Goal: Task Accomplishment & Management: Complete application form

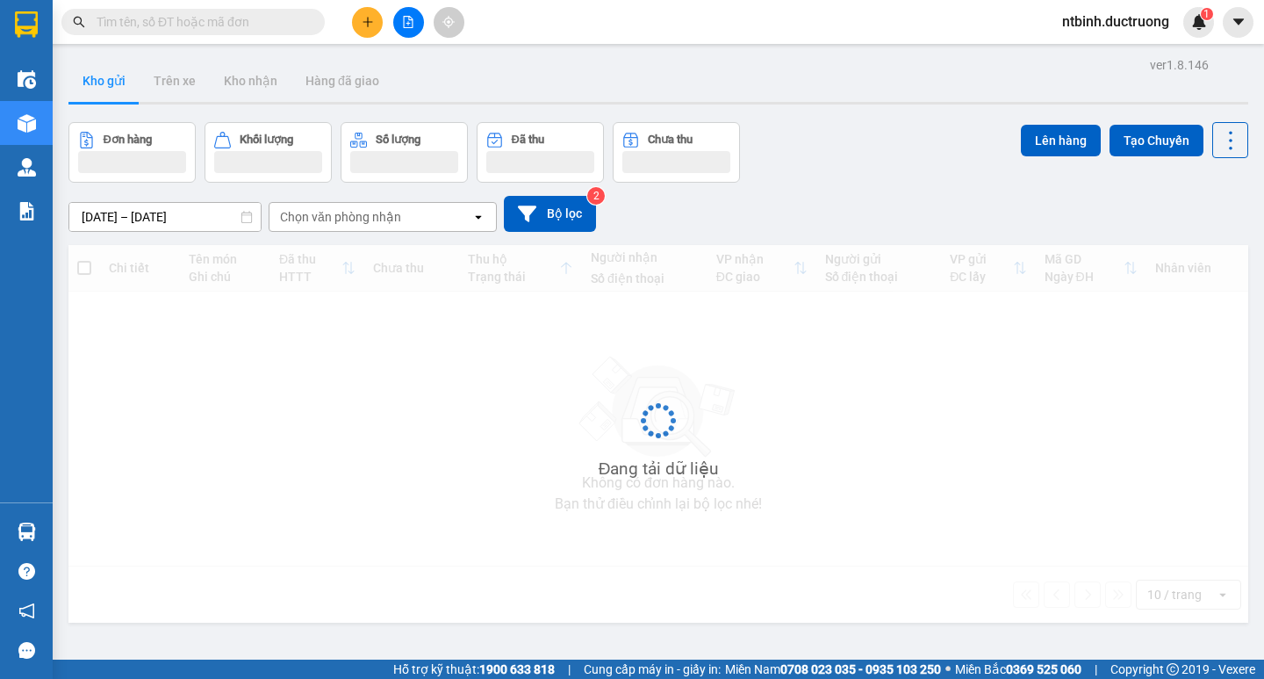
click at [366, 23] on icon "plus" at bounding box center [368, 22] width 12 height 12
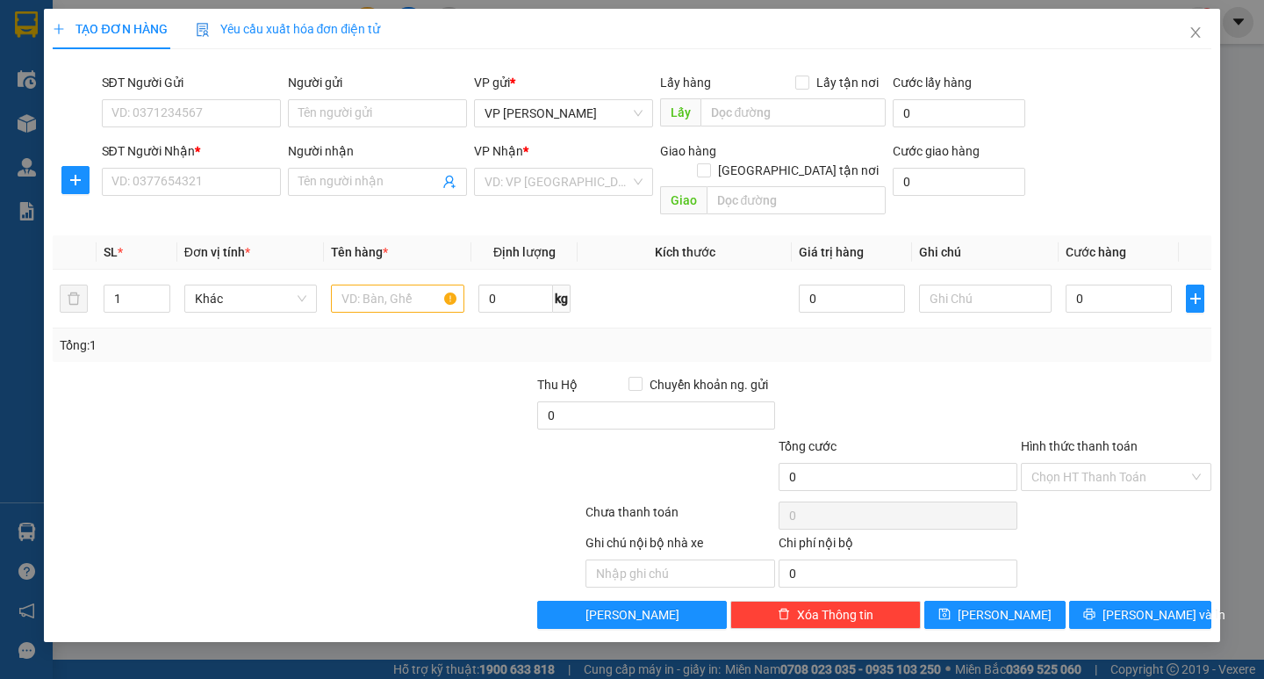
click at [220, 200] on div "SĐT Người Nhận * VD: 0377654321" at bounding box center [191, 171] width 179 height 61
click at [218, 181] on input "SĐT Người Nhận *" at bounding box center [191, 182] width 179 height 28
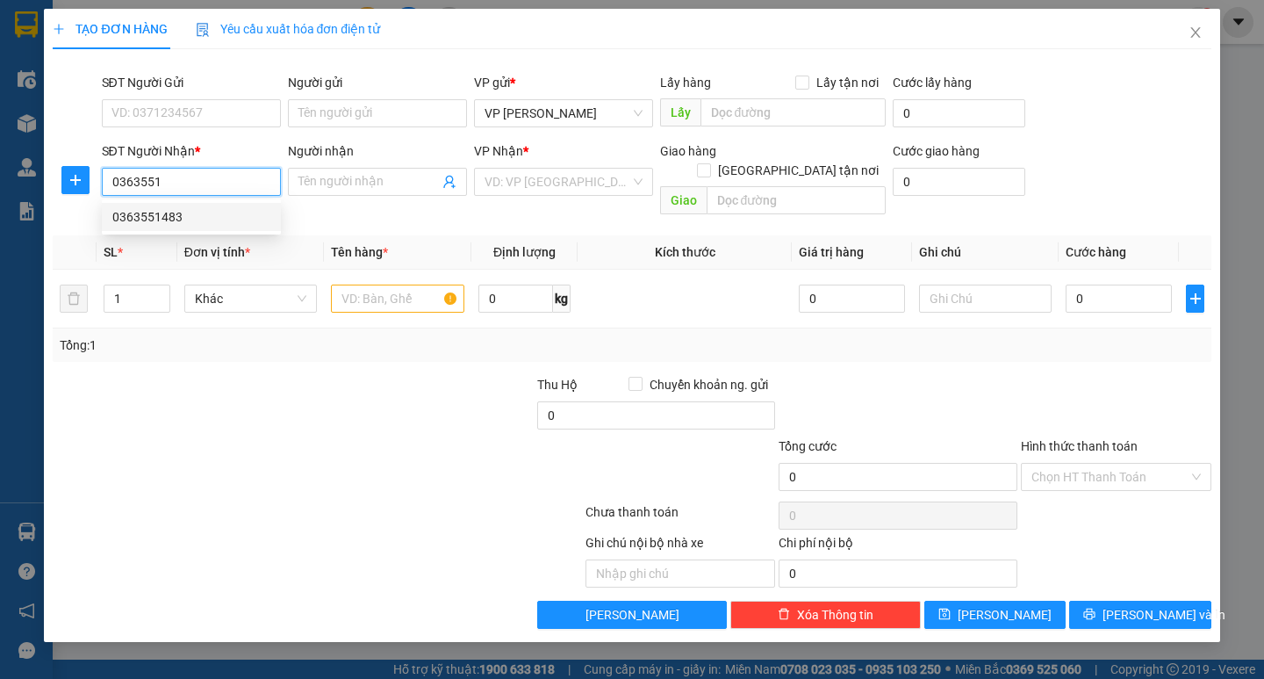
click at [211, 205] on div "0363551483" at bounding box center [191, 217] width 179 height 28
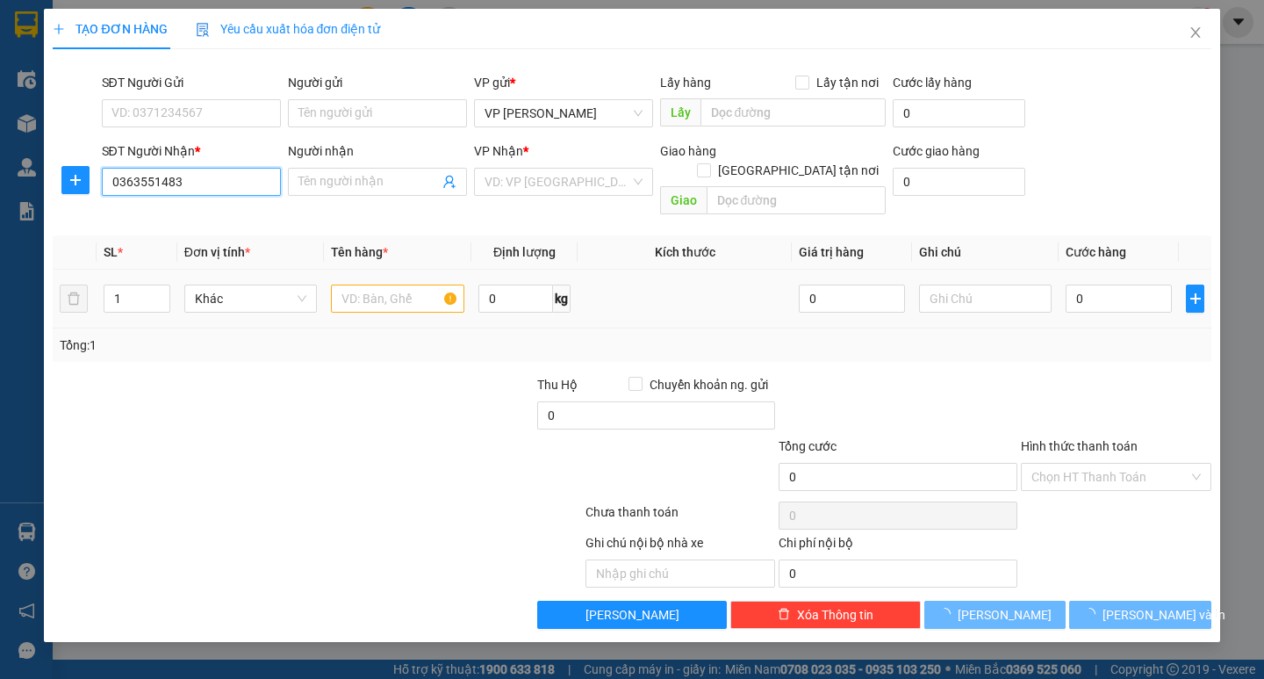
type input "0363551483"
click at [409, 284] on input "text" at bounding box center [397, 298] width 133 height 28
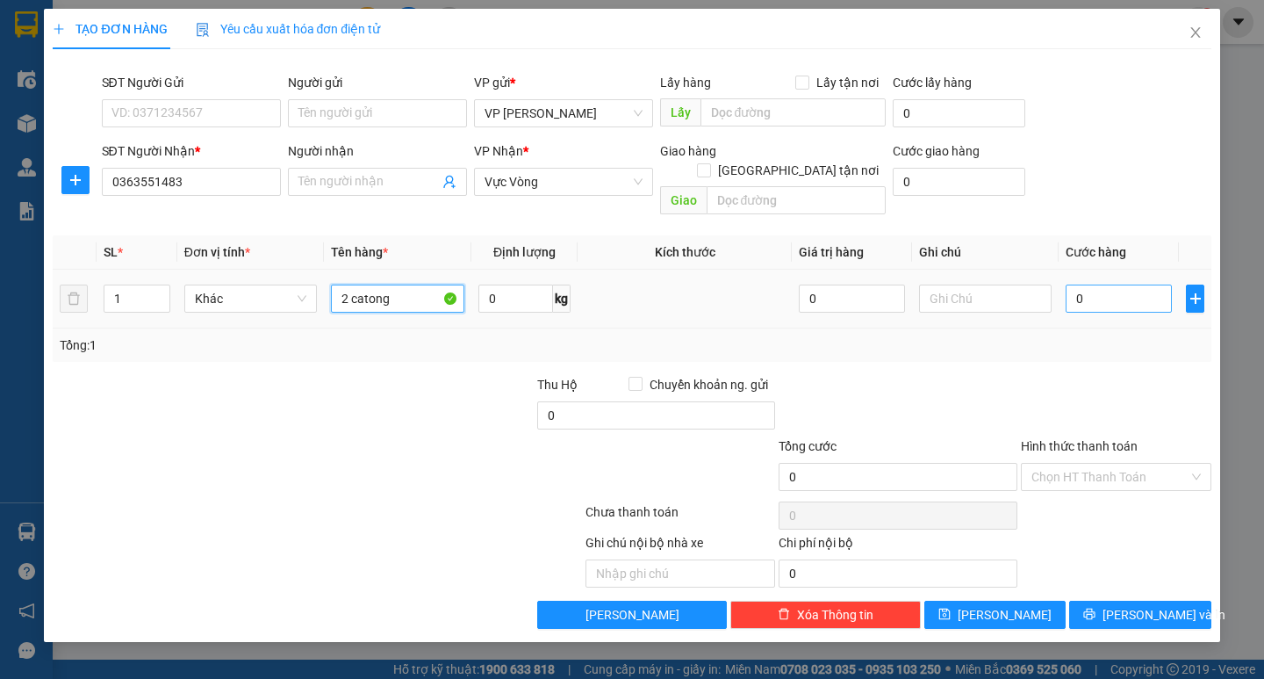
type input "2 catong"
click at [1089, 284] on input "0" at bounding box center [1119, 298] width 106 height 28
click at [1081, 284] on input "0" at bounding box center [1119, 298] width 106 height 28
type input "01"
type input "1"
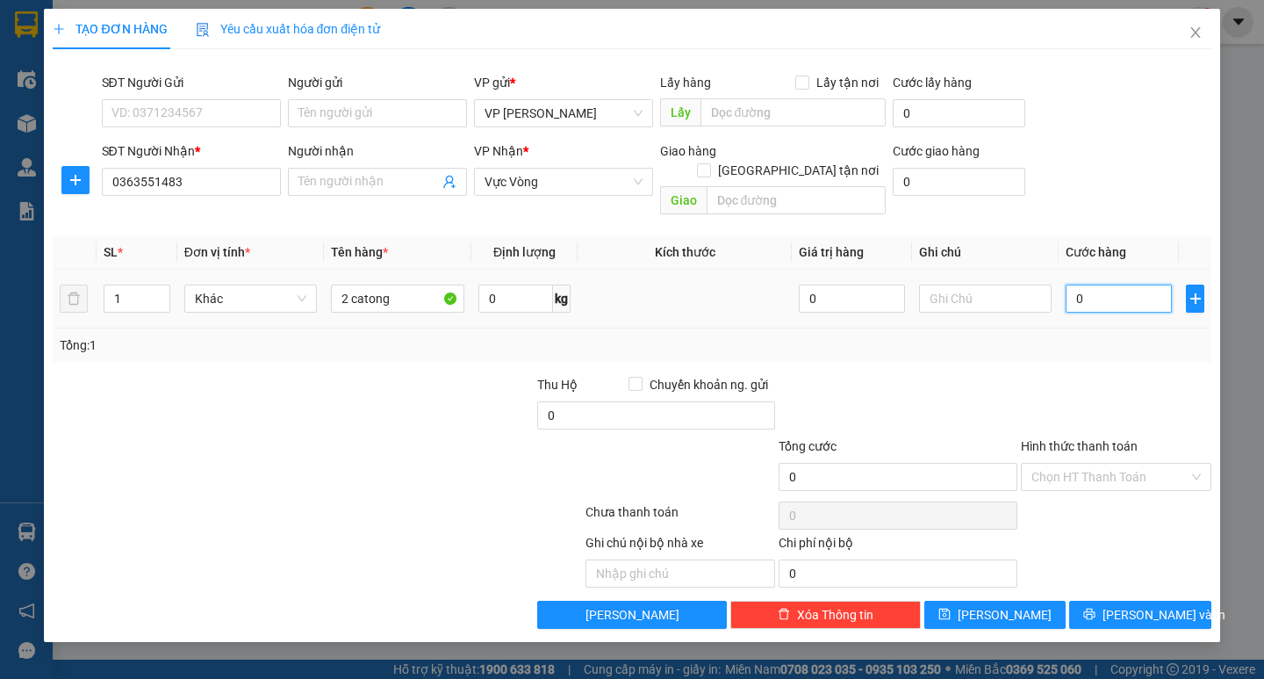
type input "1"
click at [1076, 285] on input "01" at bounding box center [1119, 298] width 106 height 28
drag, startPoint x: 1076, startPoint y: 285, endPoint x: 1086, endPoint y: 285, distance: 9.7
click at [1080, 285] on input "01" at bounding box center [1119, 298] width 106 height 28
click at [1086, 285] on input "01" at bounding box center [1119, 298] width 106 height 28
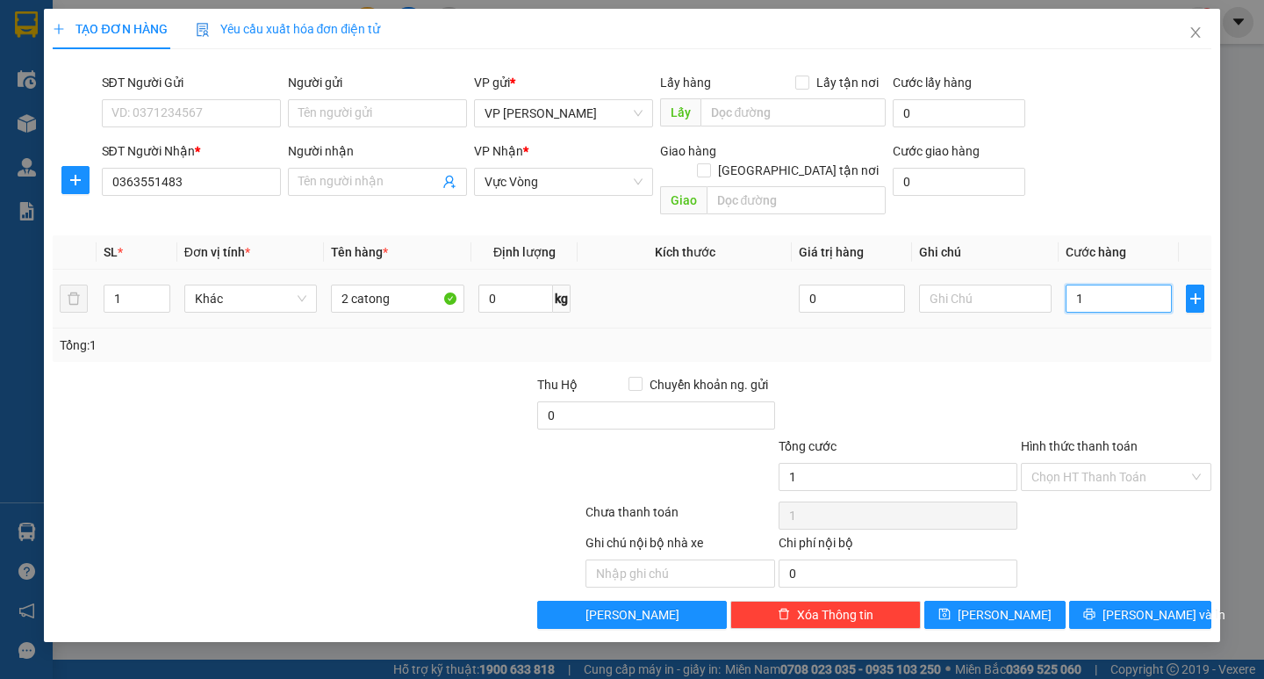
click at [1086, 285] on input "1" at bounding box center [1119, 298] width 106 height 28
type input "10"
type input "100"
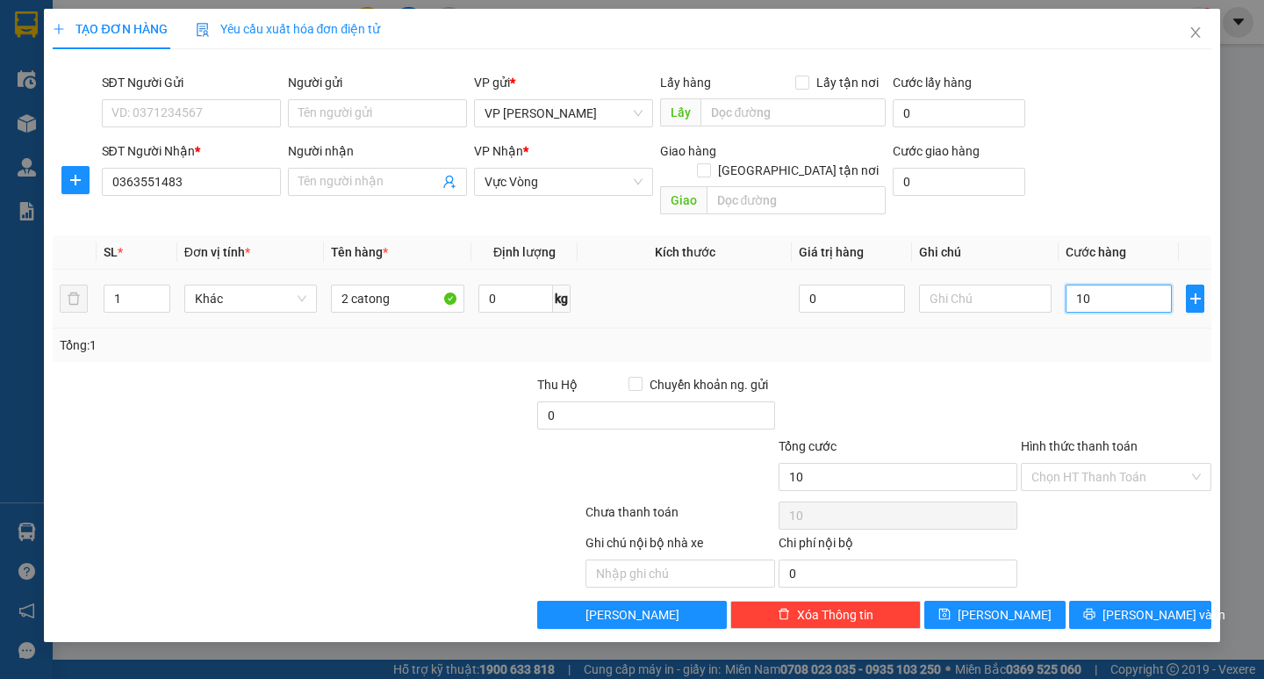
type input "100"
type input "100.000"
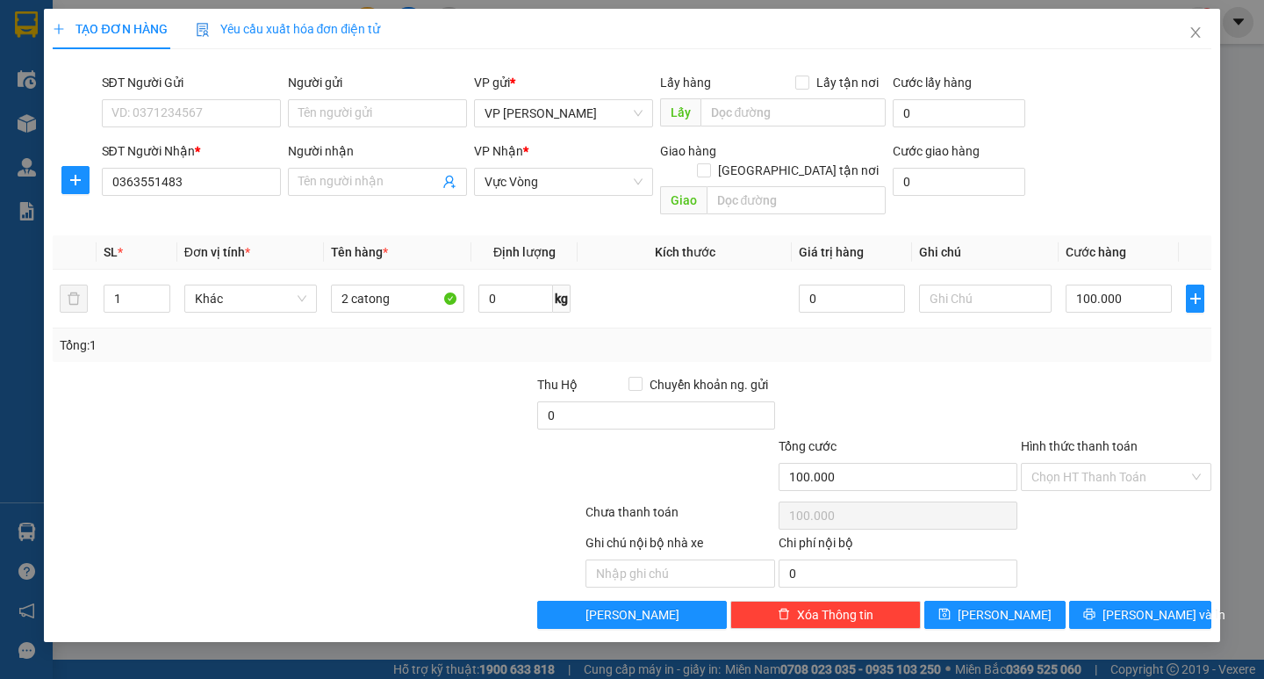
click at [1098, 335] on div "Tổng: 1" at bounding box center [632, 344] width 1144 height 19
click at [1154, 605] on span "[PERSON_NAME] và In" at bounding box center [1164, 614] width 123 height 19
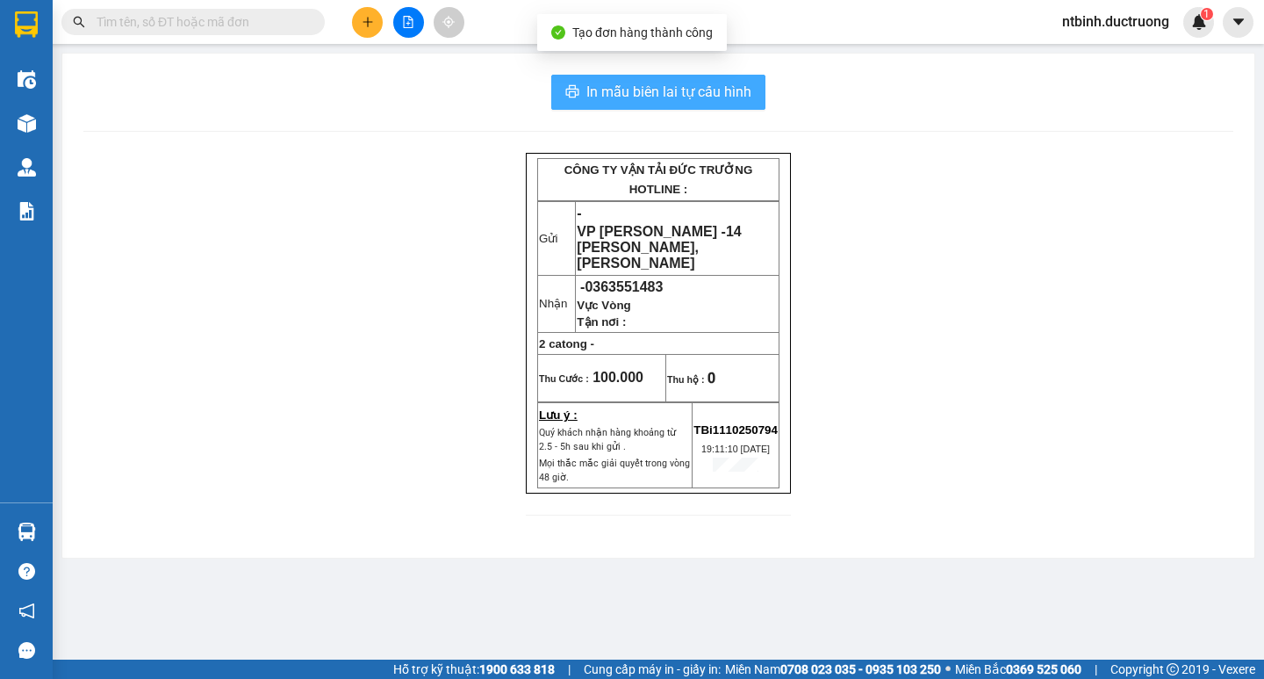
click at [719, 92] on span "In mẫu biên lai tự cấu hình" at bounding box center [668, 92] width 165 height 22
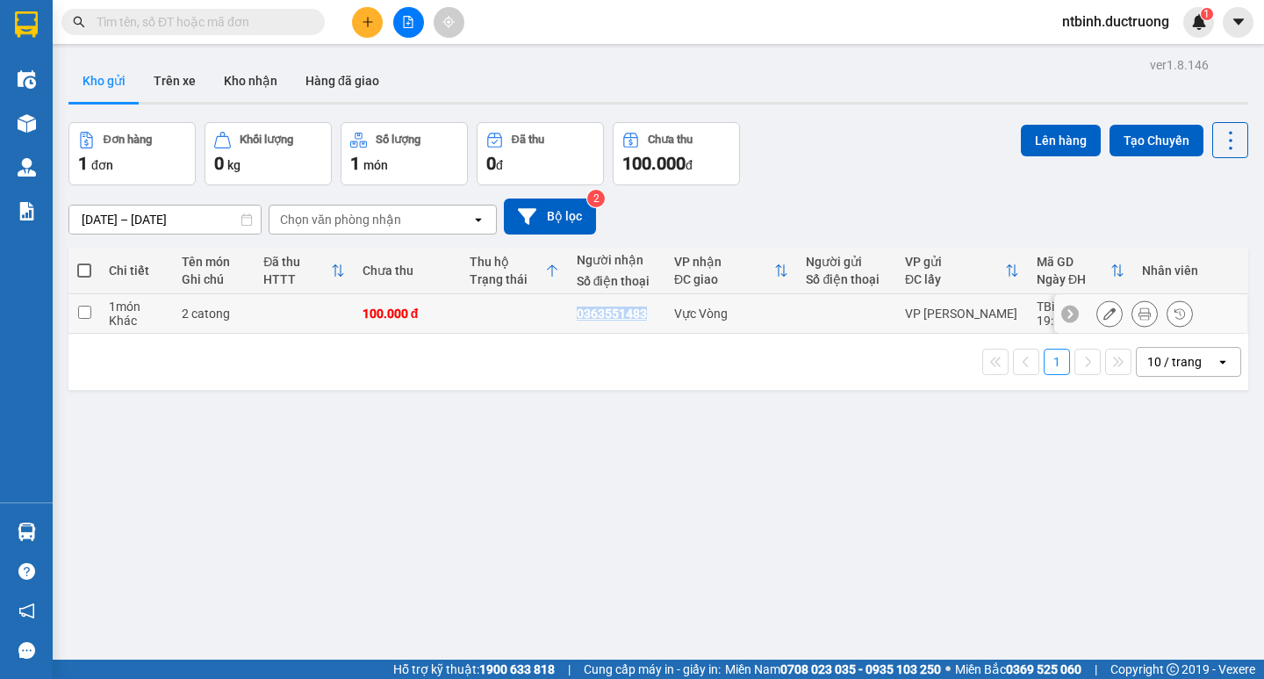
copy div "0363551483"
drag, startPoint x: 564, startPoint y: 310, endPoint x: 657, endPoint y: 332, distance: 95.6
click at [657, 332] on td "0363551483" at bounding box center [616, 314] width 97 height 40
checkbox input "true"
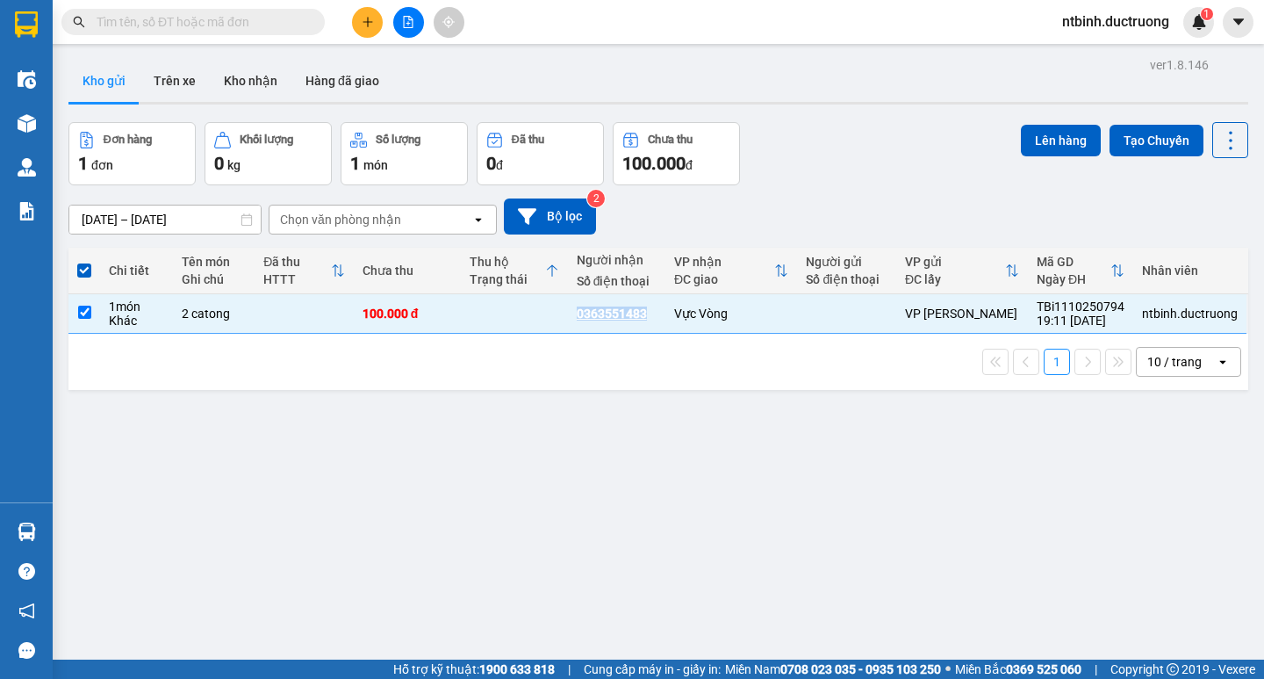
click at [359, 32] on button at bounding box center [367, 22] width 31 height 31
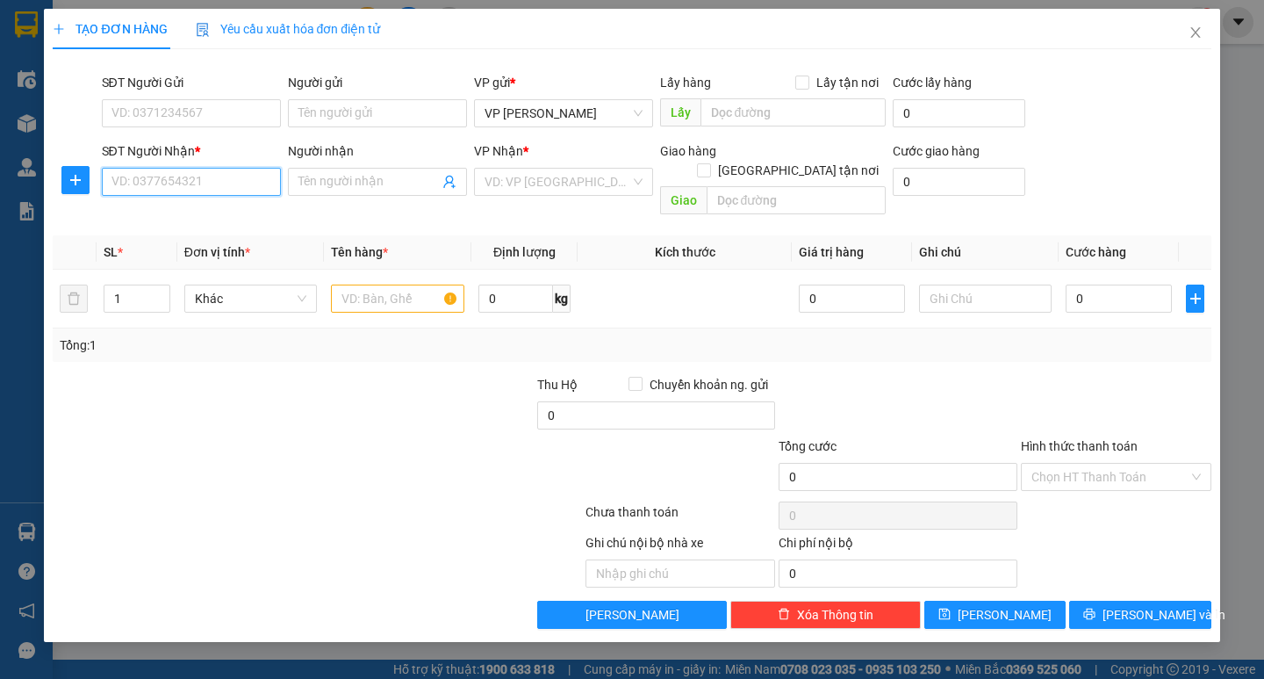
click at [186, 177] on input "SĐT Người Nhận *" at bounding box center [191, 182] width 179 height 28
click at [1190, 40] on icon "close" at bounding box center [1196, 32] width 14 height 14
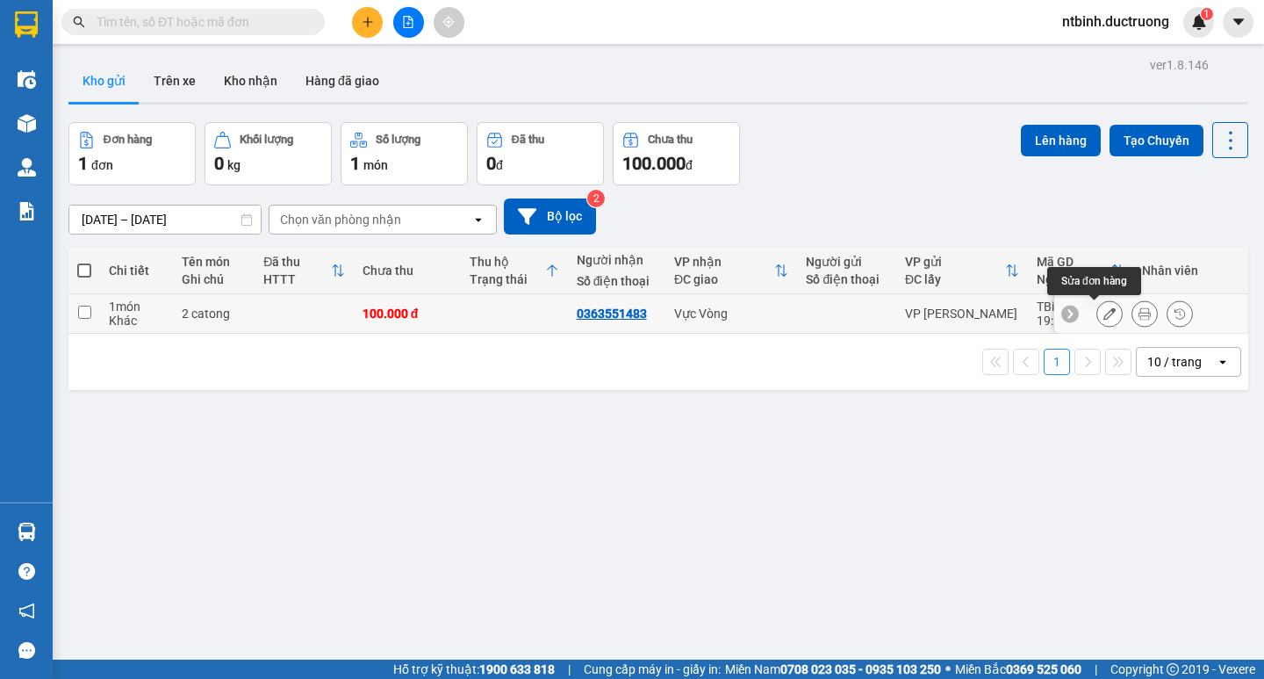
click at [1104, 320] on icon at bounding box center [1110, 313] width 12 height 12
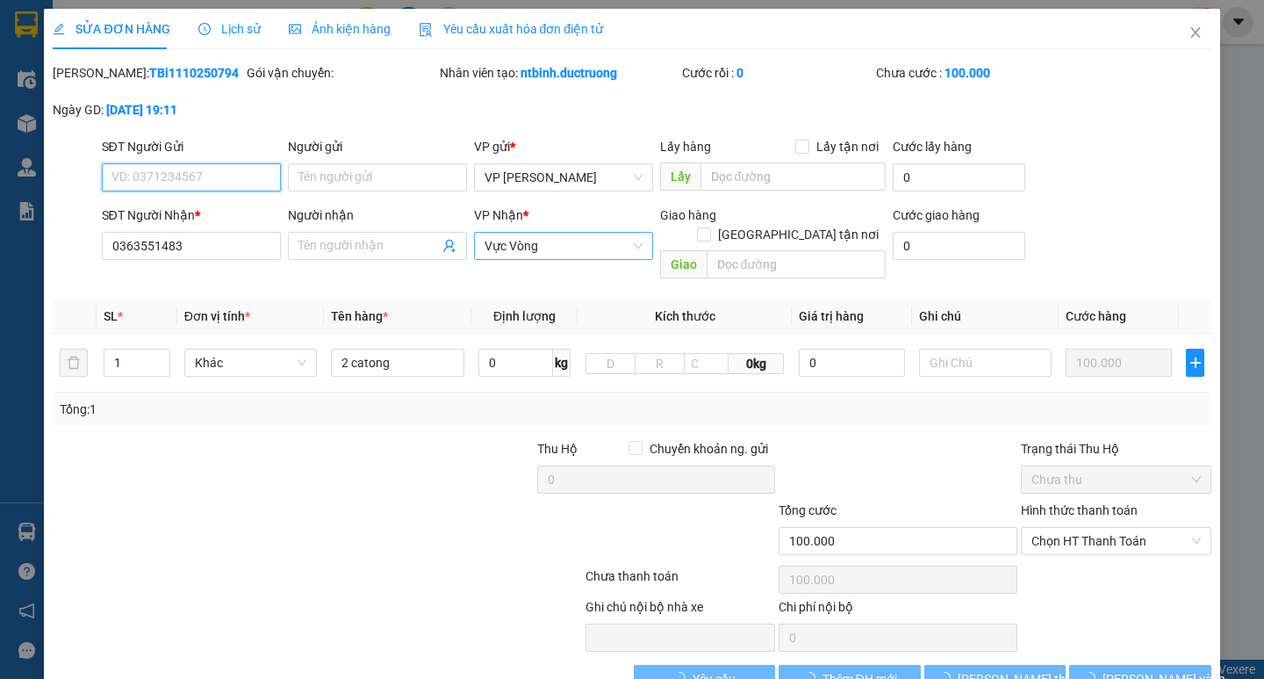
type input "0363551483"
type input "100.000"
click at [536, 254] on span "Vực Vòng" at bounding box center [564, 246] width 158 height 26
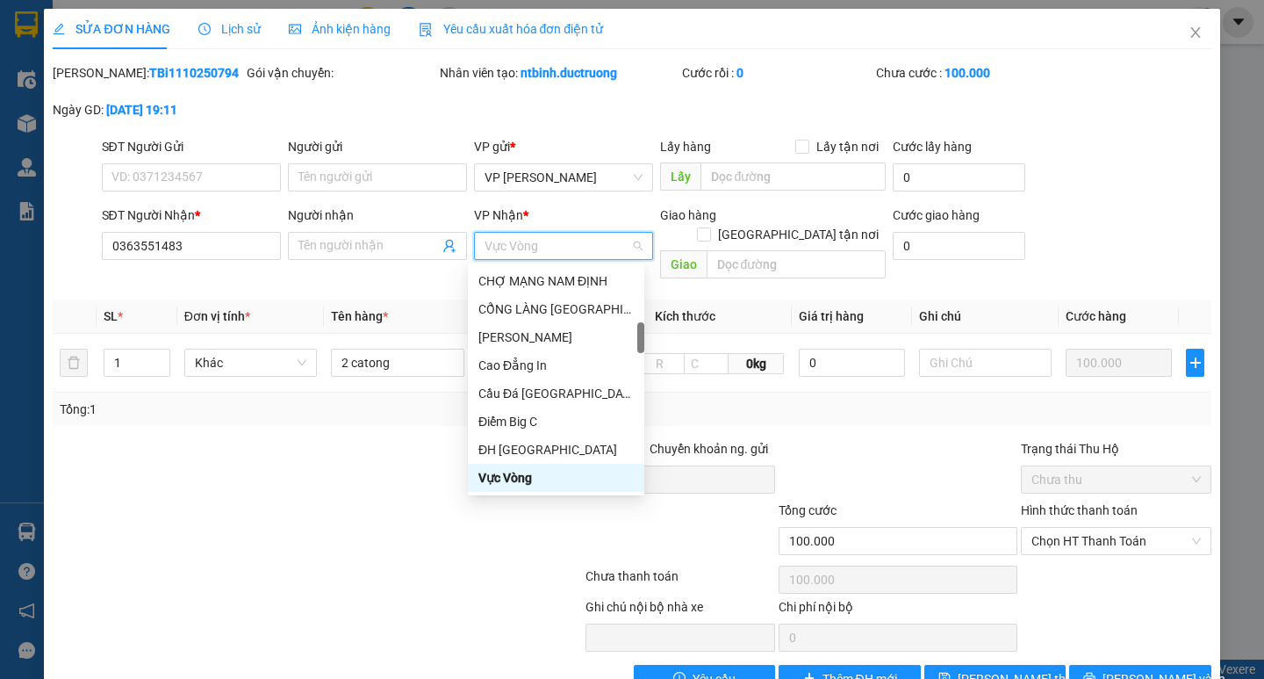
scroll to position [421, 0]
type input "ha"
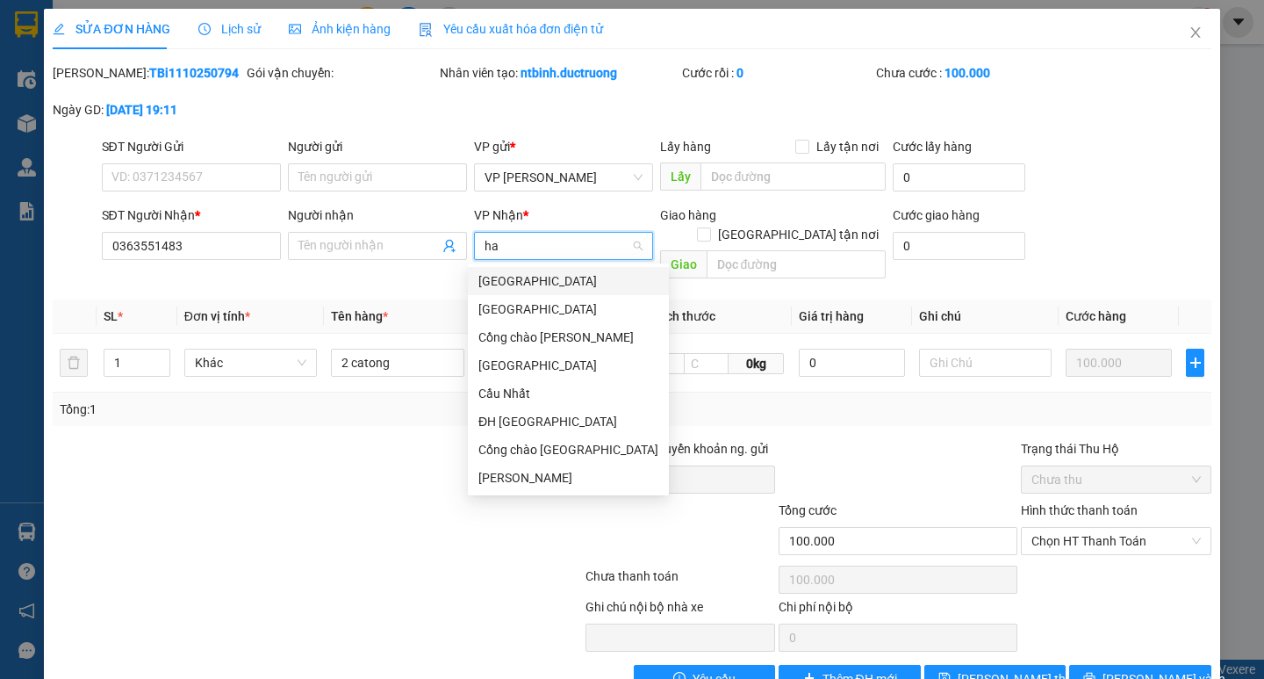
scroll to position [0, 0]
click at [566, 320] on div "[GEOGRAPHIC_DATA]" at bounding box center [568, 309] width 201 height 28
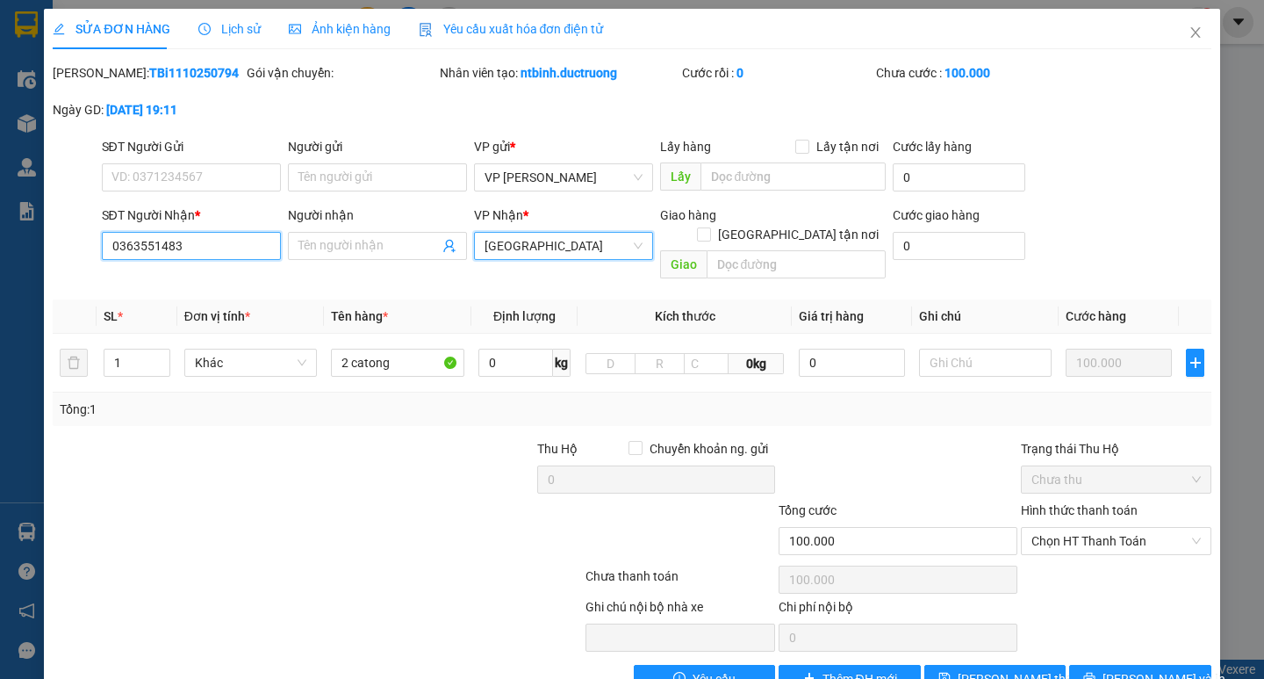
click at [0, 256] on div "SỬA ĐƠN HÀNG Lịch sử Ảnh kiện hàng Yêu cầu xuất hóa đơn điện tử Total Paid Fee …" at bounding box center [632, 339] width 1264 height 679
paste input "0363551483"
type input "0363551483"
click at [545, 248] on span "[GEOGRAPHIC_DATA]" at bounding box center [564, 246] width 158 height 26
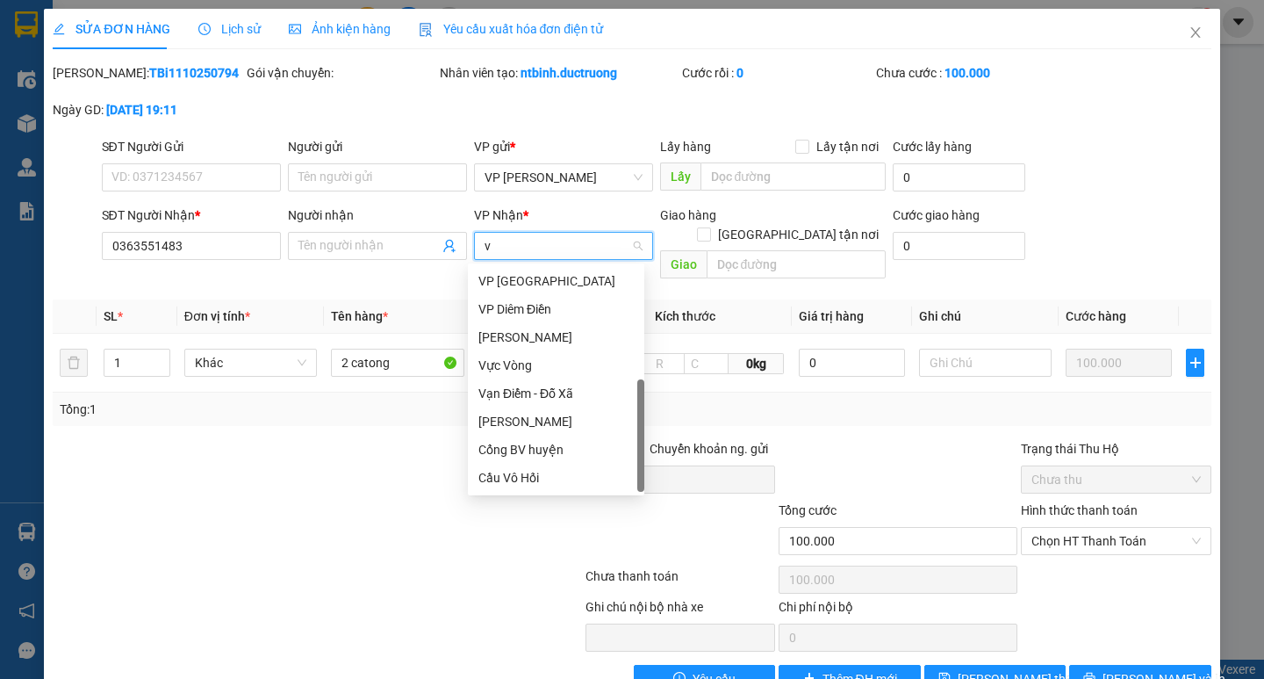
scroll to position [28, 0]
type input "vu"
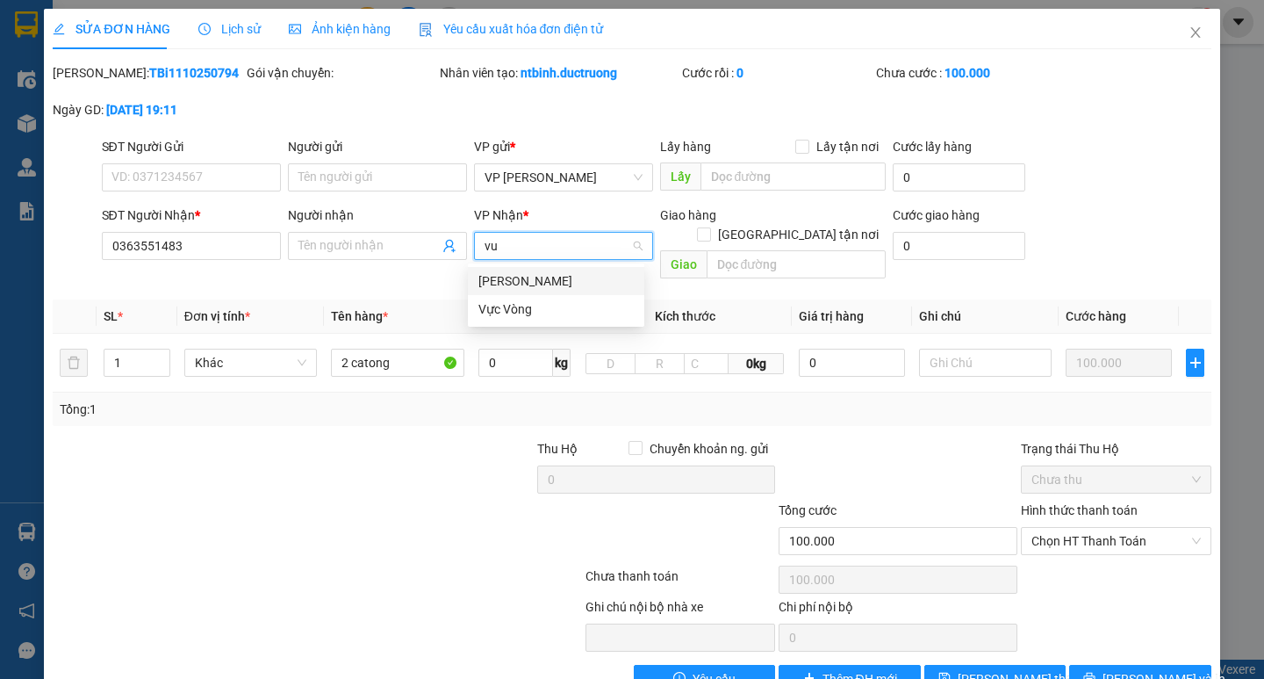
scroll to position [0, 0]
click at [529, 314] on div "Vực Vòng" at bounding box center [555, 308] width 155 height 19
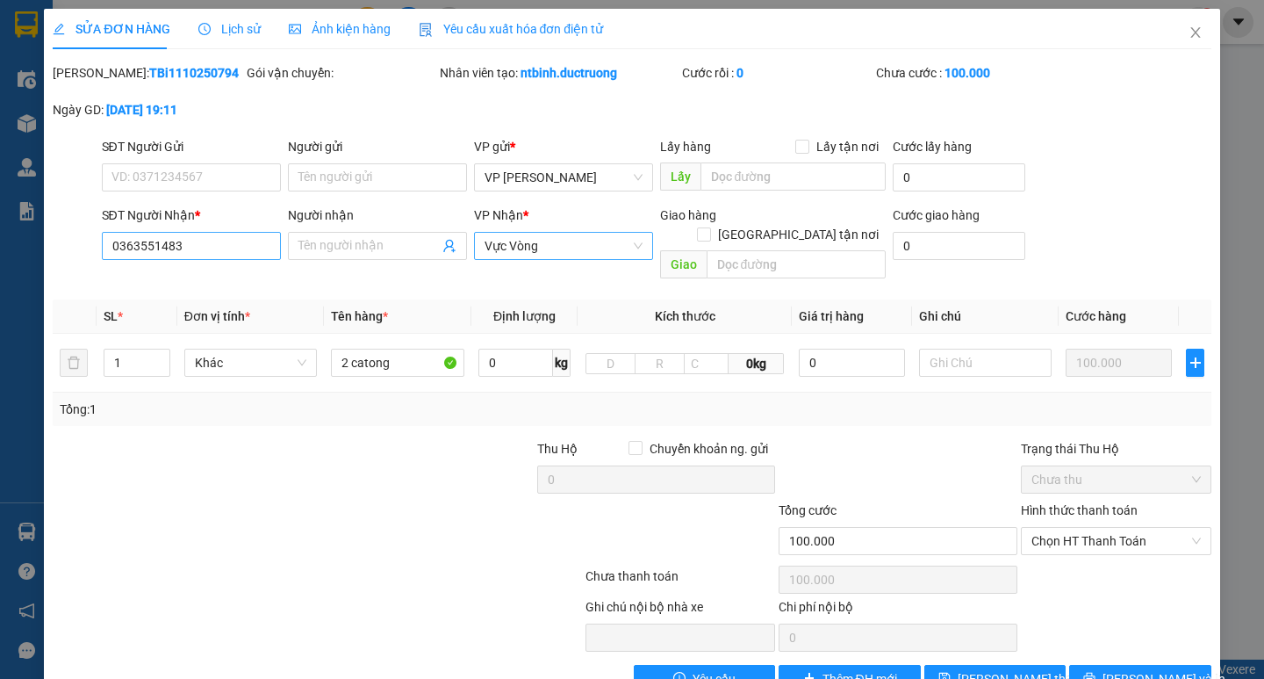
drag, startPoint x: 223, startPoint y: 229, endPoint x: 110, endPoint y: 241, distance: 113.8
click at [110, 241] on div "SĐT Người Nhận * 0363551483" at bounding box center [191, 235] width 179 height 61
drag, startPoint x: 200, startPoint y: 248, endPoint x: 77, endPoint y: 249, distance: 122.9
click at [77, 249] on div "SĐT Người Nhận * 0363551483 0363551483 Người nhận Tên người nhận VP Nhận * Vực …" at bounding box center [631, 245] width 1161 height 81
click at [1190, 32] on icon "close" at bounding box center [1195, 32] width 10 height 11
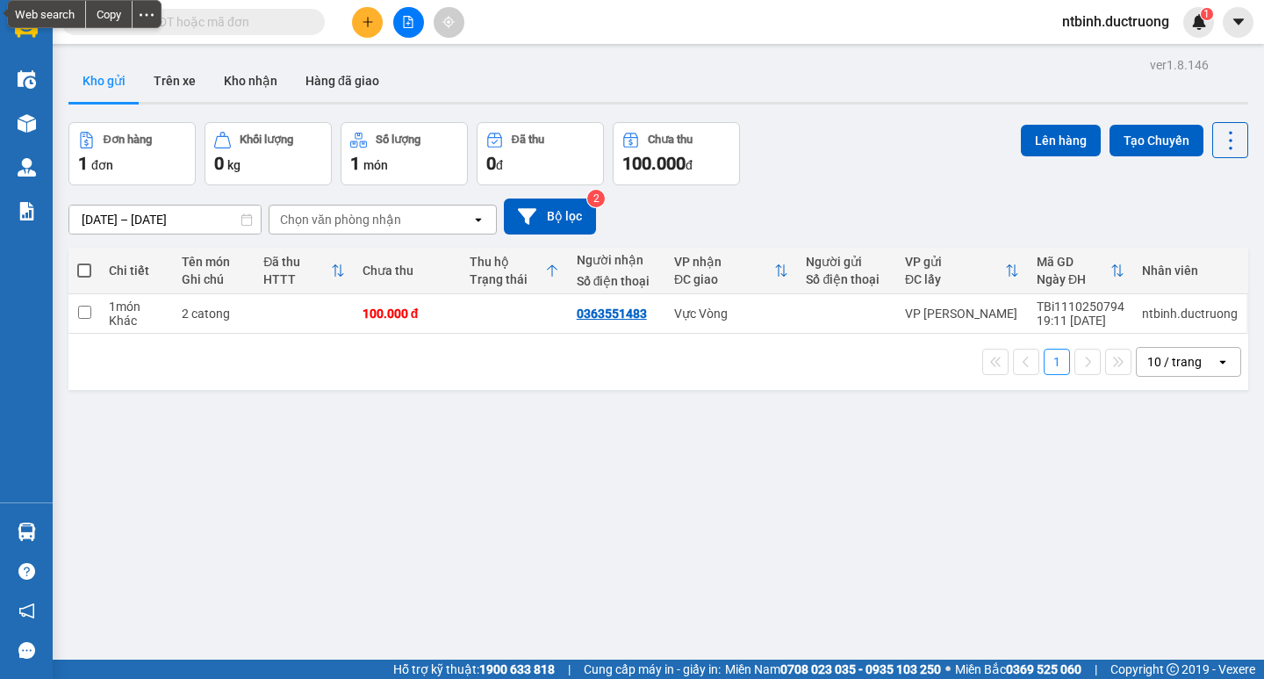
click at [381, 14] on div at bounding box center [408, 22] width 132 height 31
click at [373, 19] on icon "plus" at bounding box center [368, 22] width 12 height 12
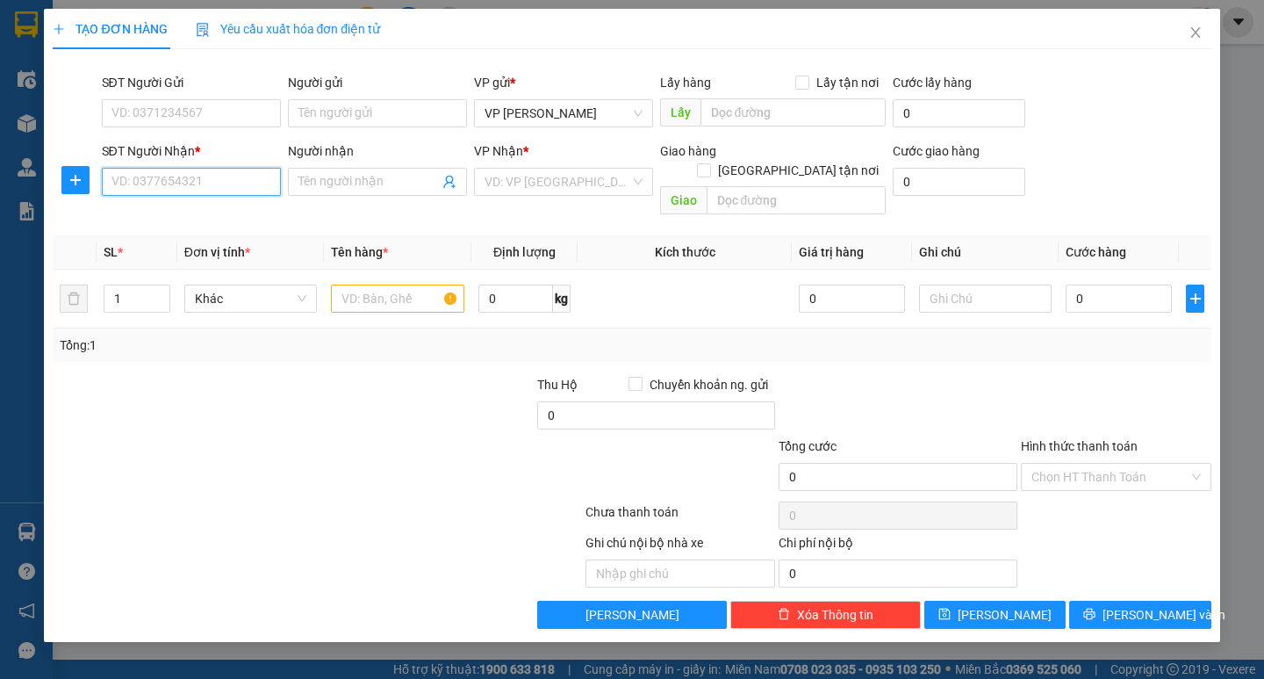
click at [179, 191] on input "SĐT Người Nhận *" at bounding box center [191, 182] width 179 height 28
paste input "0363551483"
click at [151, 216] on div "0363551483" at bounding box center [191, 216] width 158 height 19
type input "0363551483"
click at [421, 284] on input "text" at bounding box center [397, 298] width 133 height 28
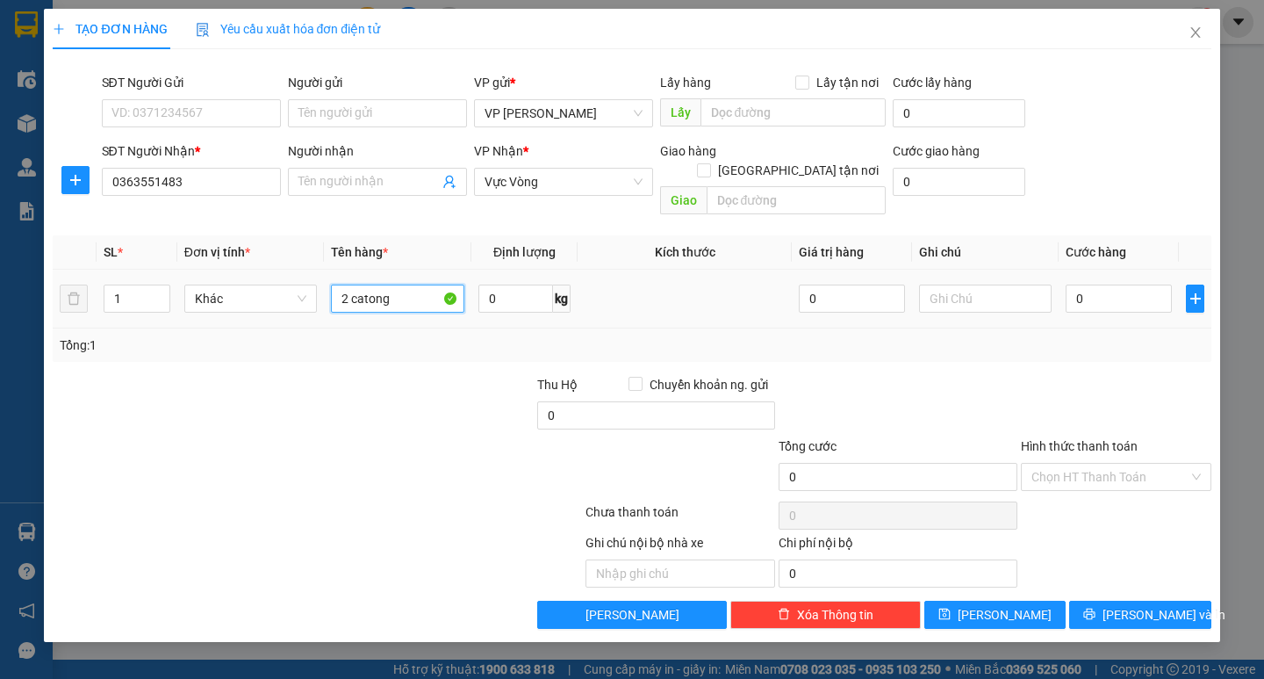
type input "2 catong"
click at [1123, 293] on div "0" at bounding box center [1119, 298] width 106 height 35
click at [1081, 285] on input "0" at bounding box center [1119, 298] width 106 height 28
click at [1061, 289] on td "0" at bounding box center [1119, 299] width 120 height 59
click at [1075, 284] on input "0" at bounding box center [1119, 298] width 106 height 28
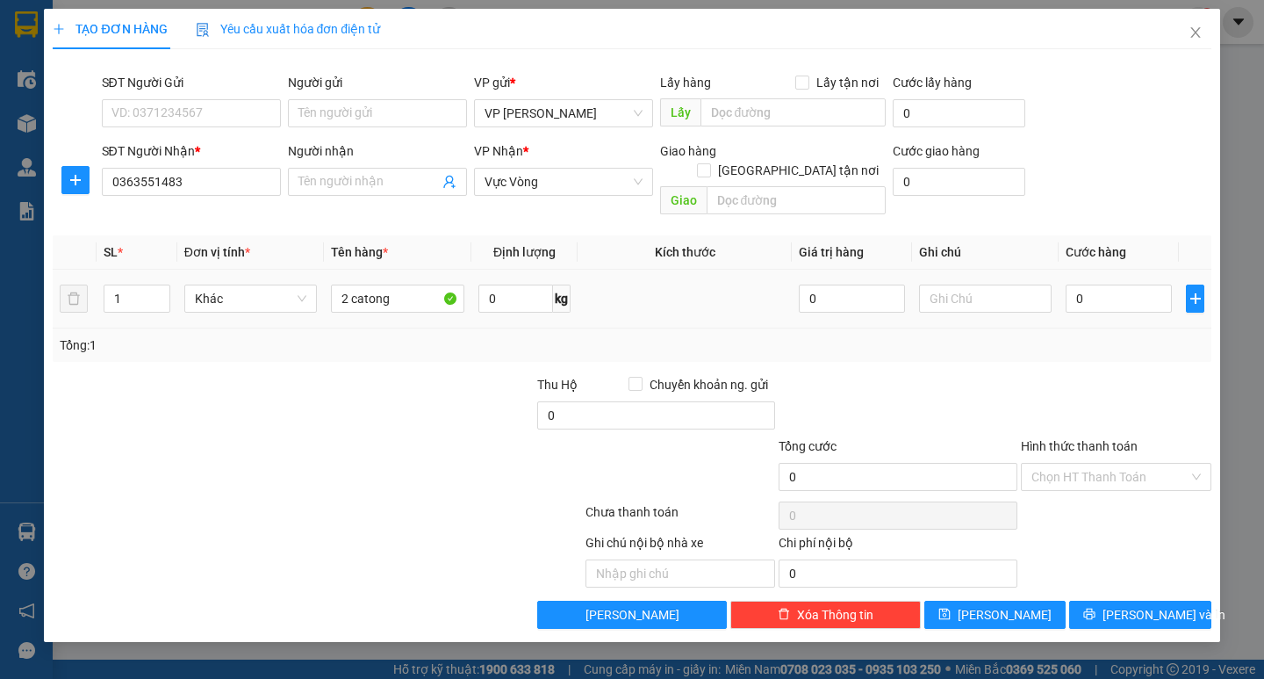
click at [1060, 287] on td "0" at bounding box center [1119, 299] width 120 height 59
click at [1080, 287] on input "0" at bounding box center [1119, 298] width 106 height 28
click at [1064, 287] on td "0" at bounding box center [1119, 299] width 120 height 59
click at [1083, 284] on input "0" at bounding box center [1119, 298] width 106 height 28
click at [1070, 288] on input "0" at bounding box center [1119, 298] width 106 height 28
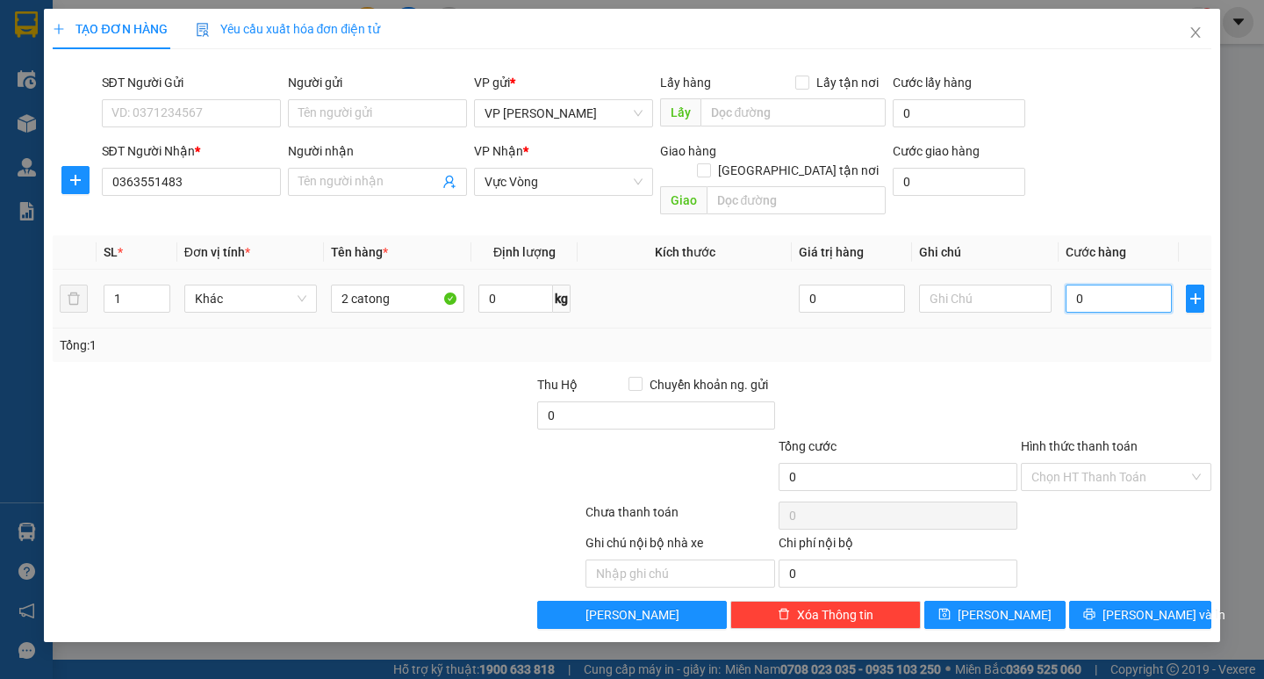
type input "10"
type input "150"
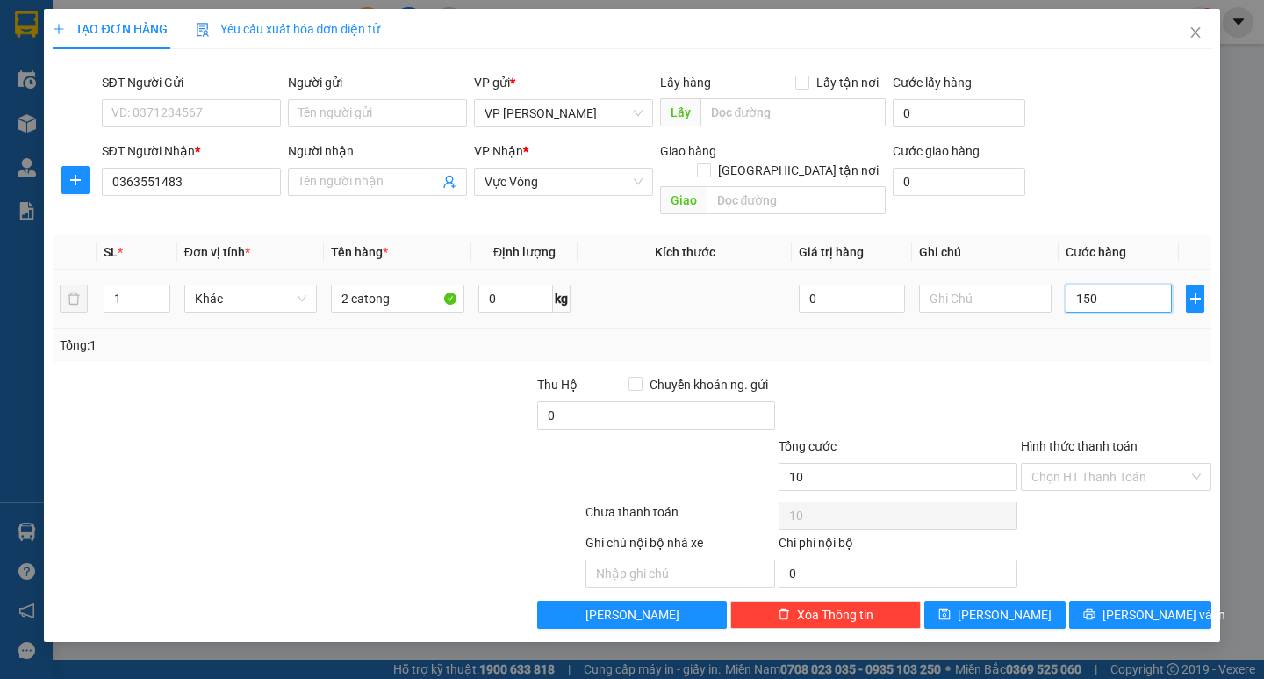
type input "150"
type input "150.000"
drag, startPoint x: 1103, startPoint y: 323, endPoint x: 1159, endPoint y: 384, distance: 82.6
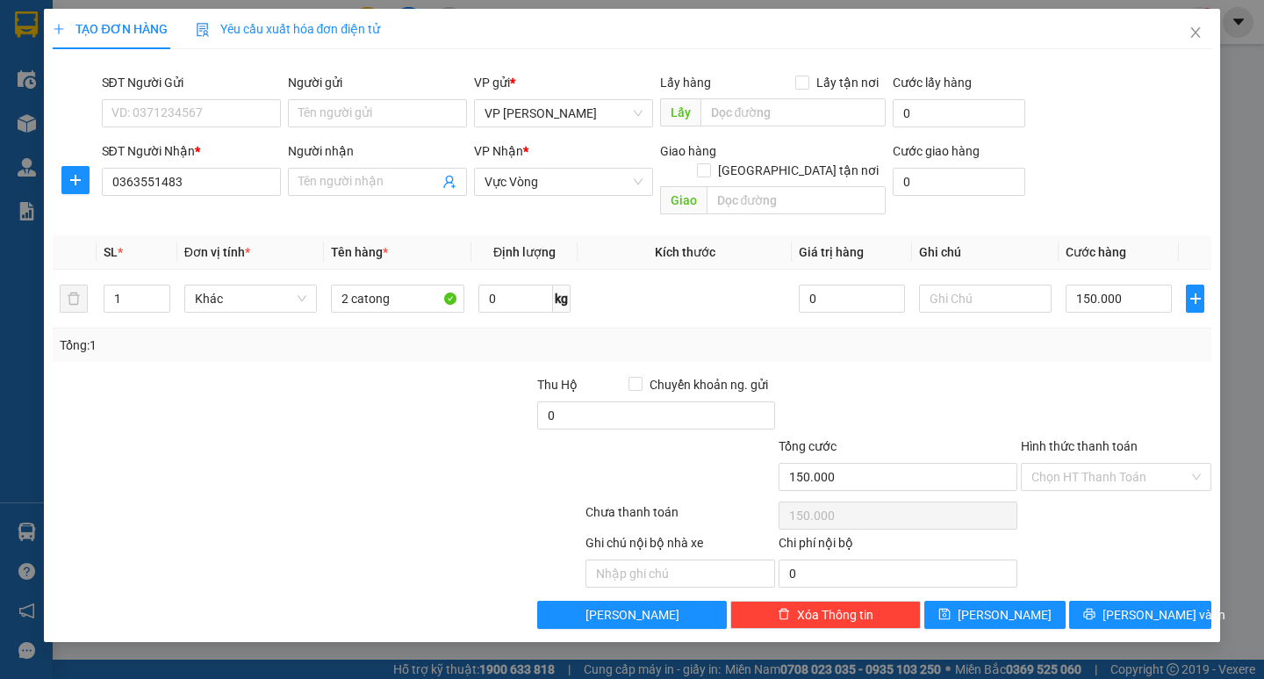
click at [1104, 335] on div "Tổng: 1" at bounding box center [632, 344] width 1144 height 19
click at [1152, 609] on div "TẠO ĐƠN HÀNG Yêu cầu xuất hóa đơn điện tử Transit Pickup Surcharge Ids Transit …" at bounding box center [631, 325] width 1175 height 633
click at [1148, 605] on span "[PERSON_NAME] và In" at bounding box center [1164, 614] width 123 height 19
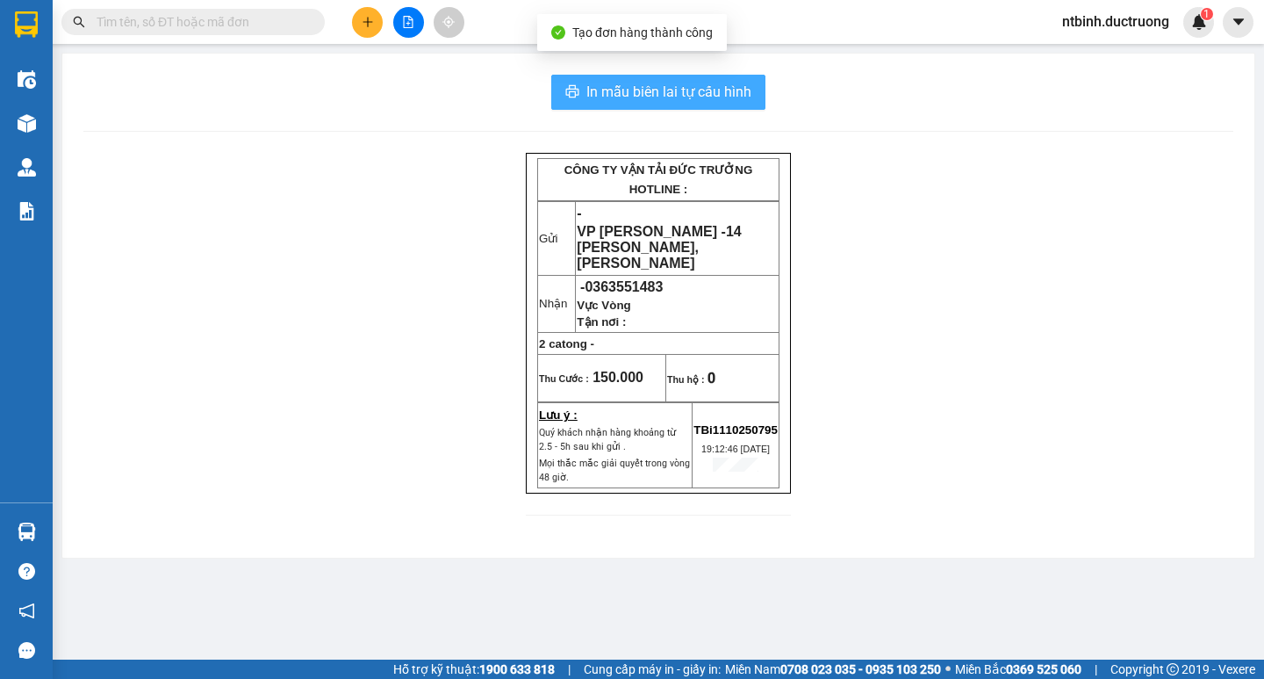
click at [712, 95] on span "In mẫu biên lai tự cấu hình" at bounding box center [668, 92] width 165 height 22
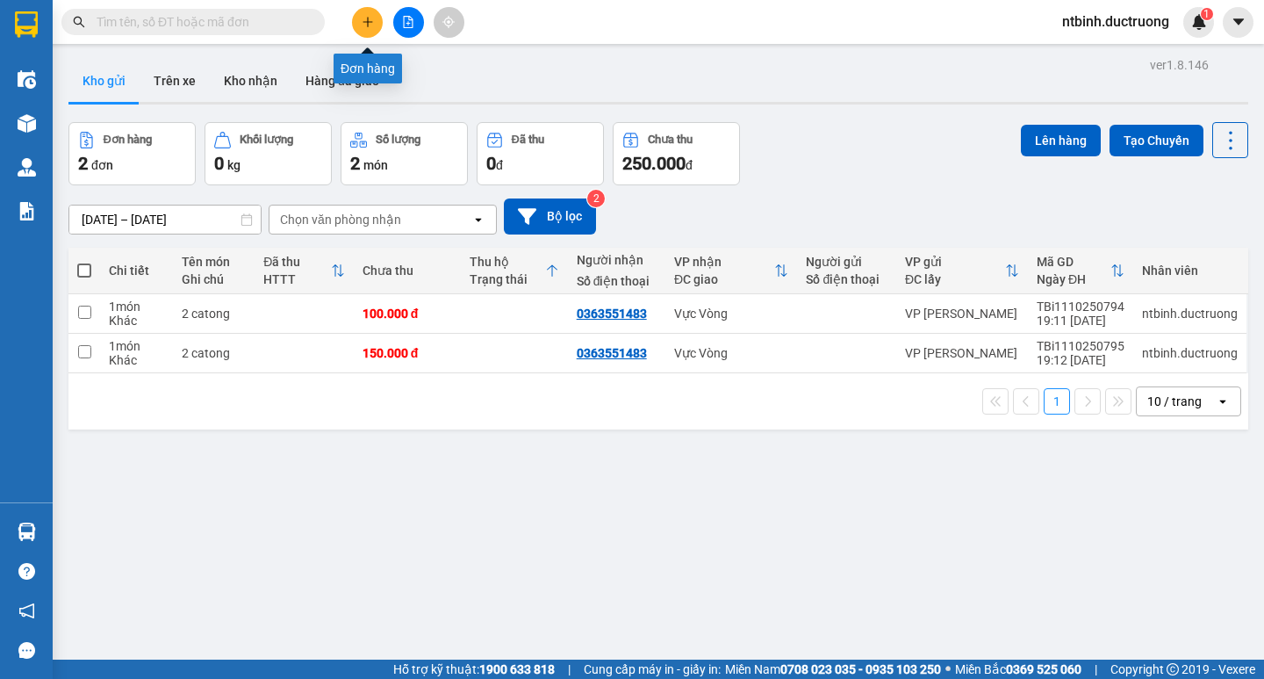
click at [364, 22] on icon "plus" at bounding box center [368, 21] width 10 height 1
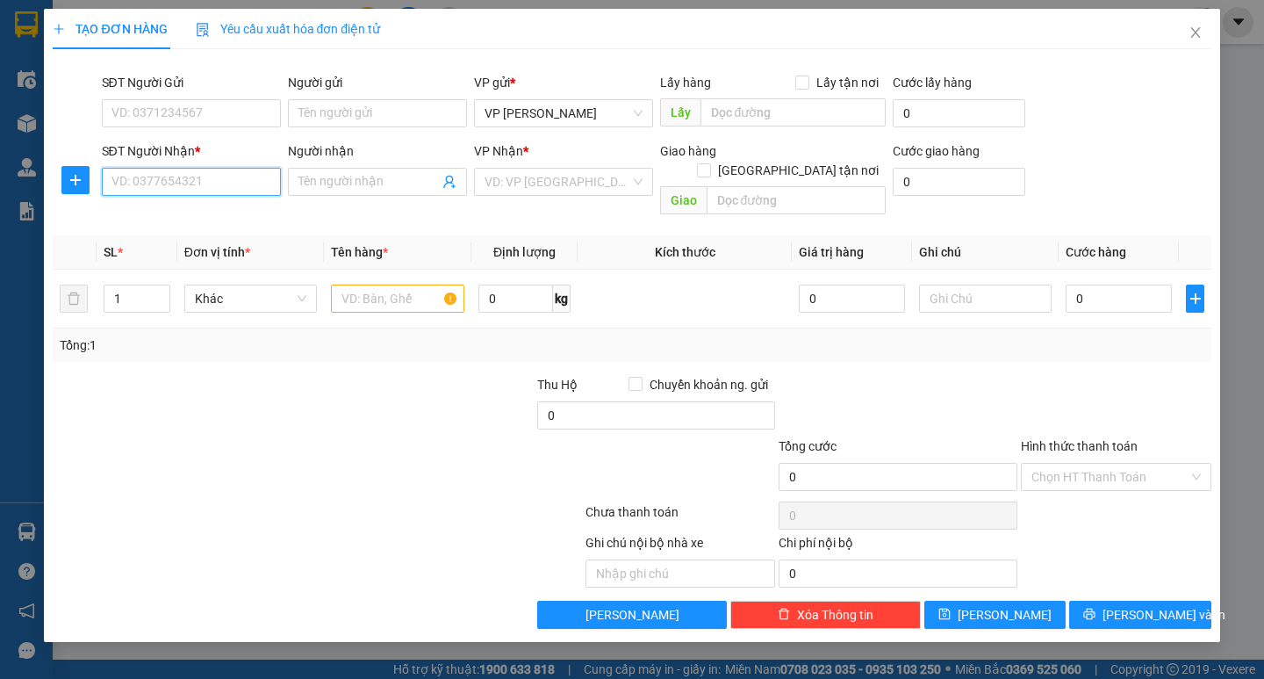
click at [166, 175] on input "SĐT Người Nhận *" at bounding box center [191, 182] width 179 height 28
click at [196, 228] on div "0869912304 - nk qte" at bounding box center [191, 217] width 179 height 28
type input "0869912304"
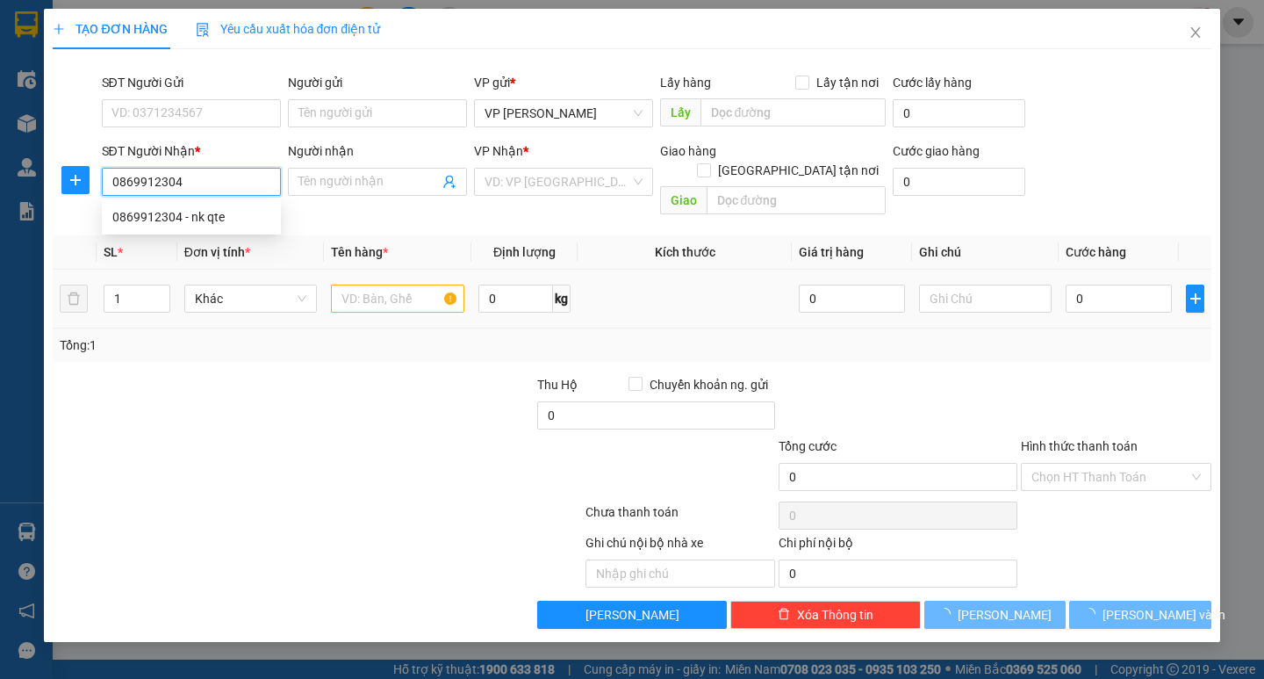
type input "nk qte"
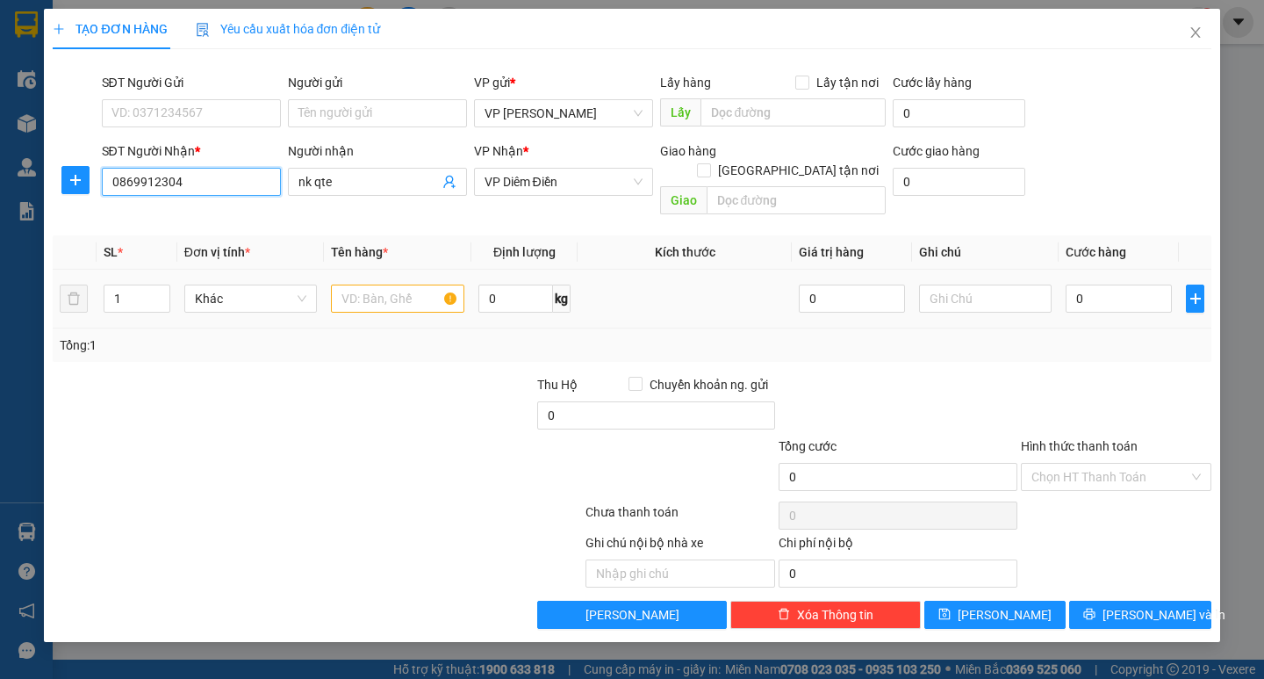
type input "0869912304"
click at [382, 289] on input "text" at bounding box center [397, 298] width 133 height 28
type input "1 hộp răng"
click at [1070, 284] on input "0" at bounding box center [1119, 298] width 106 height 28
click at [1071, 292] on input "0" at bounding box center [1119, 298] width 106 height 28
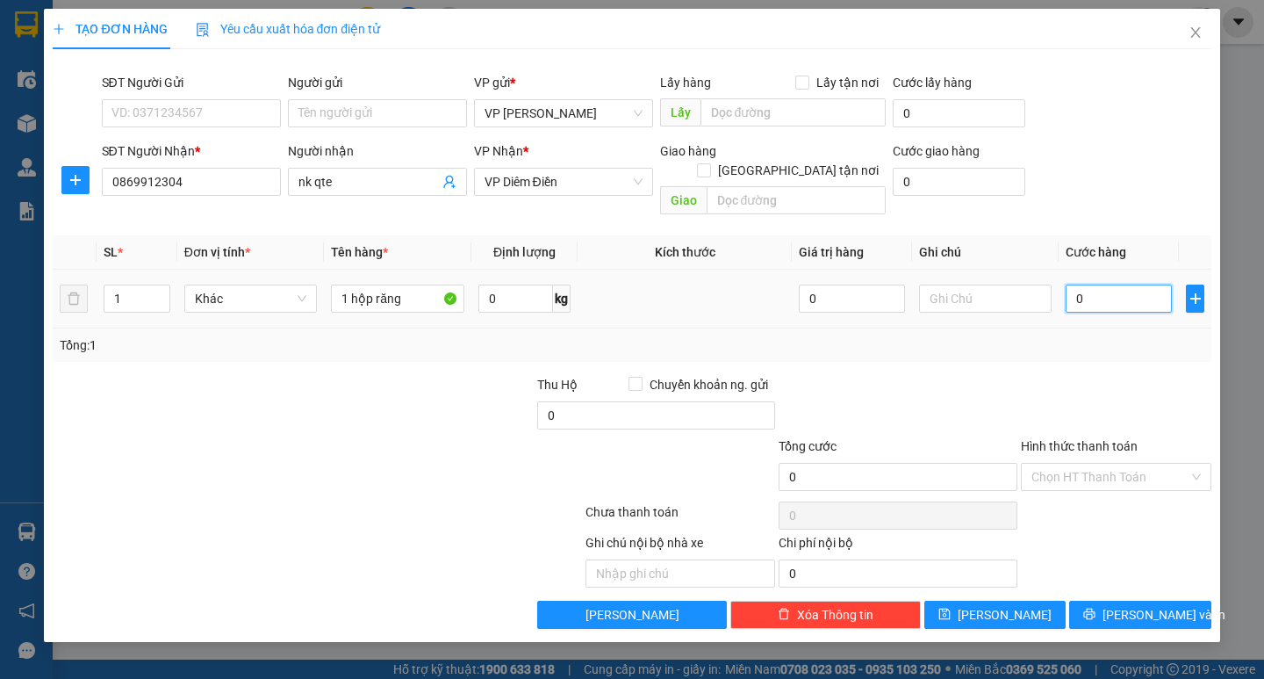
type input "30"
click at [1078, 335] on div "Tổng: 1" at bounding box center [632, 344] width 1144 height 19
type input "30.000"
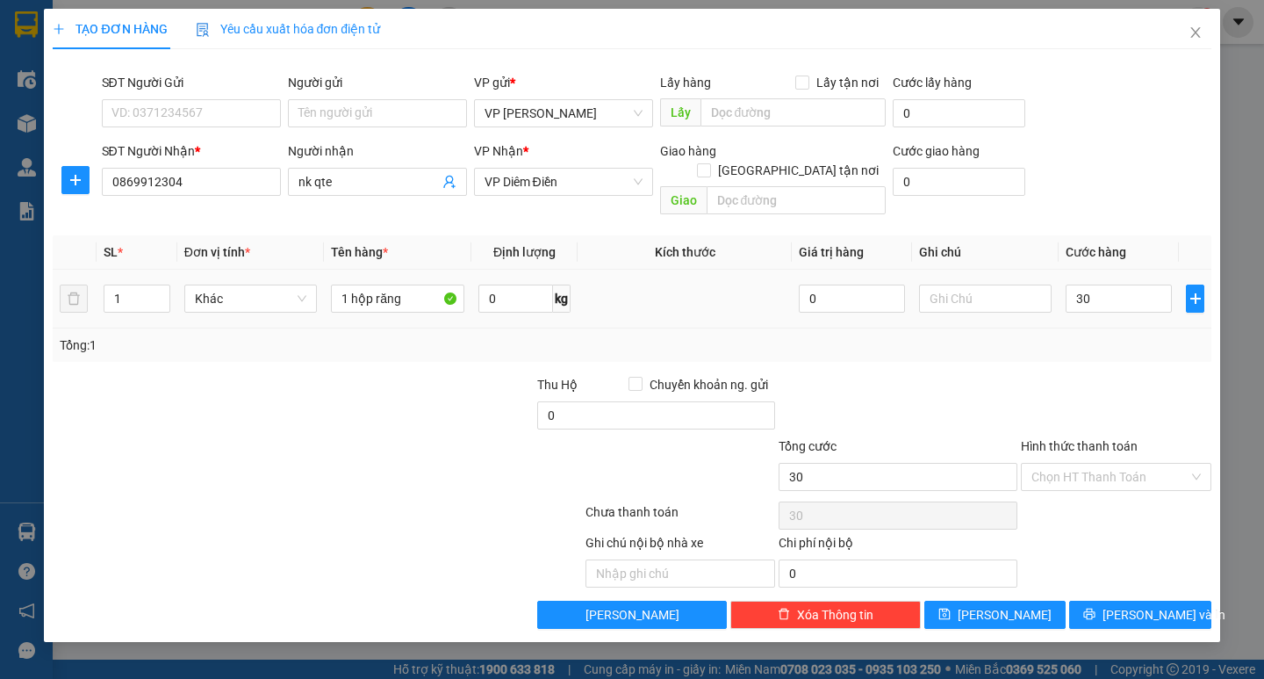
type input "30.000"
click at [1150, 600] on button "[PERSON_NAME] và In" at bounding box center [1139, 614] width 141 height 28
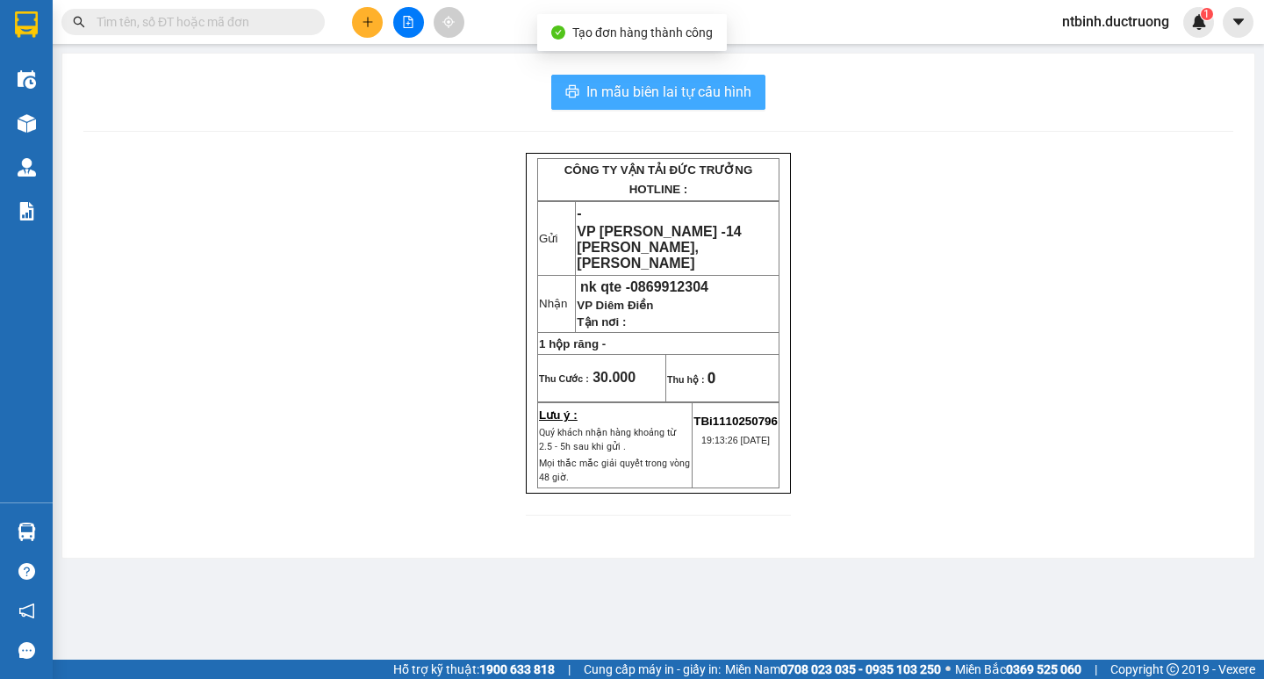
click at [677, 89] on span "In mẫu biên lai tự cấu hình" at bounding box center [668, 92] width 165 height 22
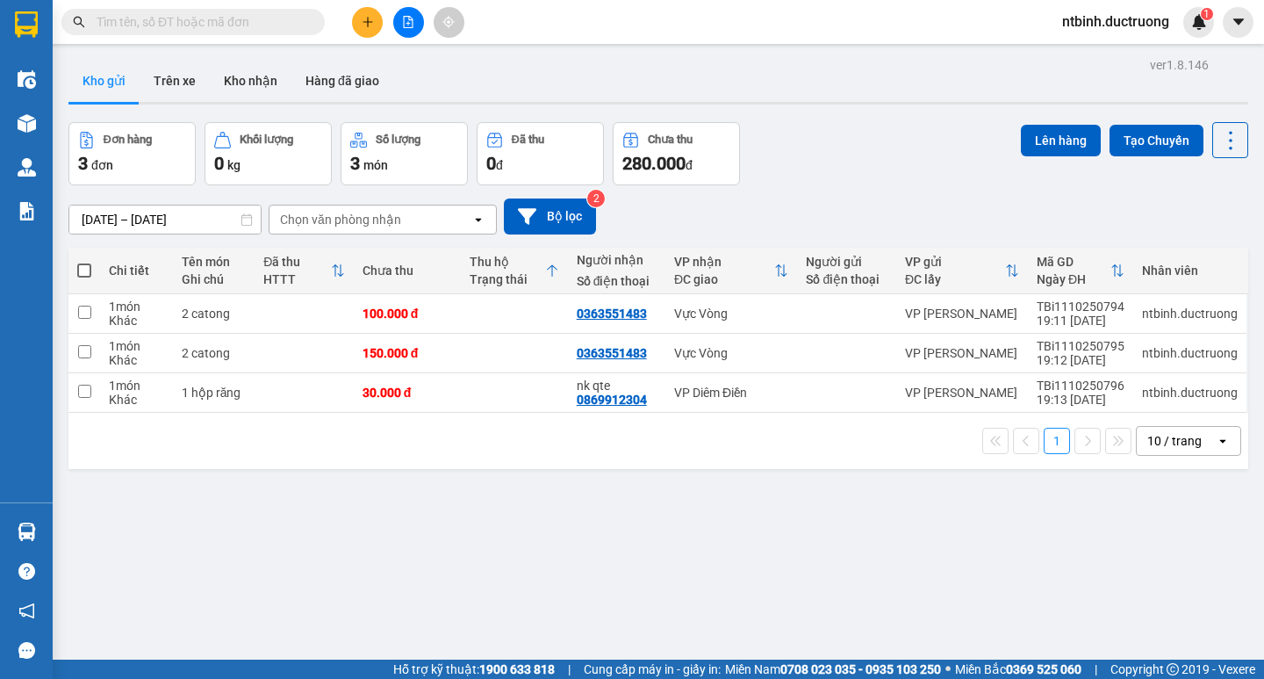
click at [373, 29] on button at bounding box center [367, 22] width 31 height 31
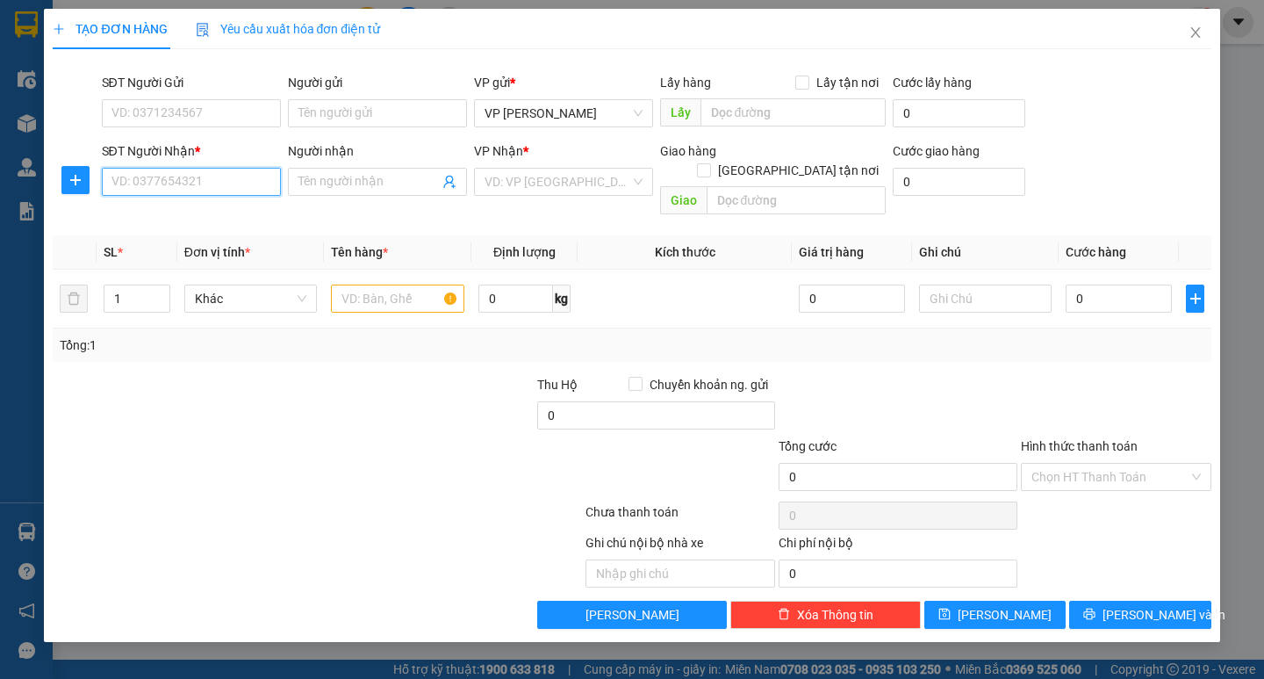
click at [234, 179] on input "SĐT Người Nhận *" at bounding box center [191, 182] width 179 height 28
click at [226, 212] on div "0989966222" at bounding box center [191, 216] width 158 height 19
type input "0989966222"
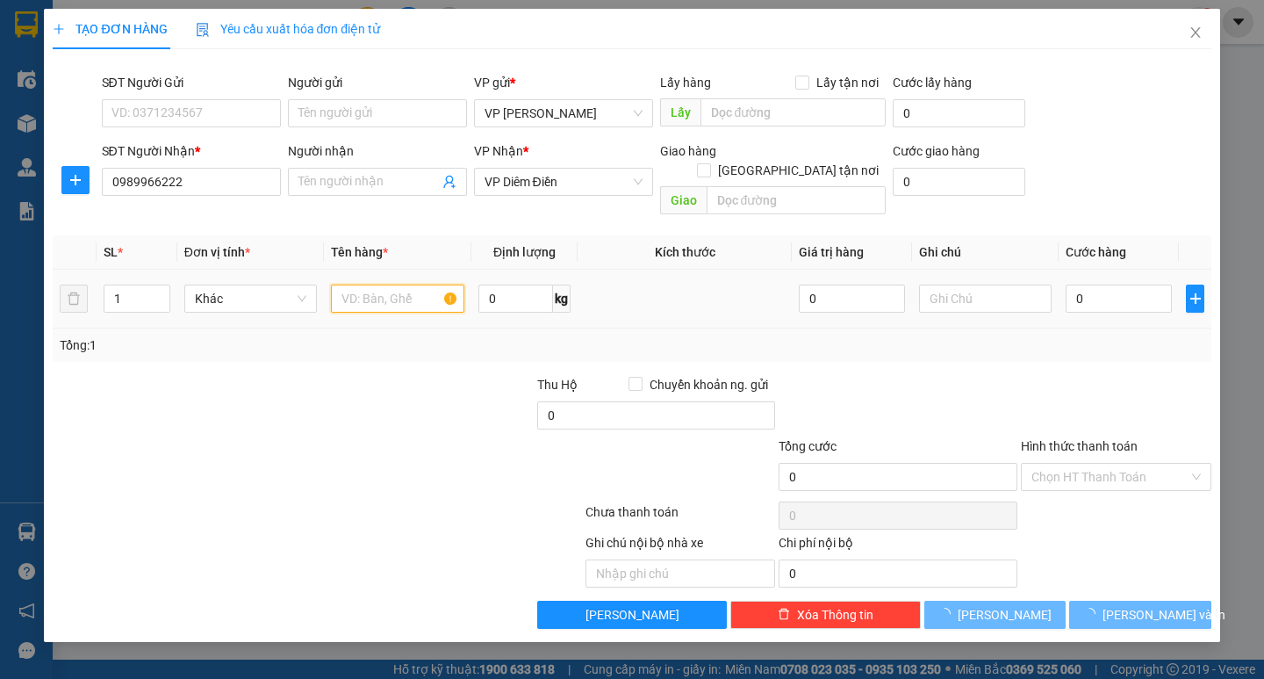
click at [408, 290] on input "text" at bounding box center [397, 298] width 133 height 28
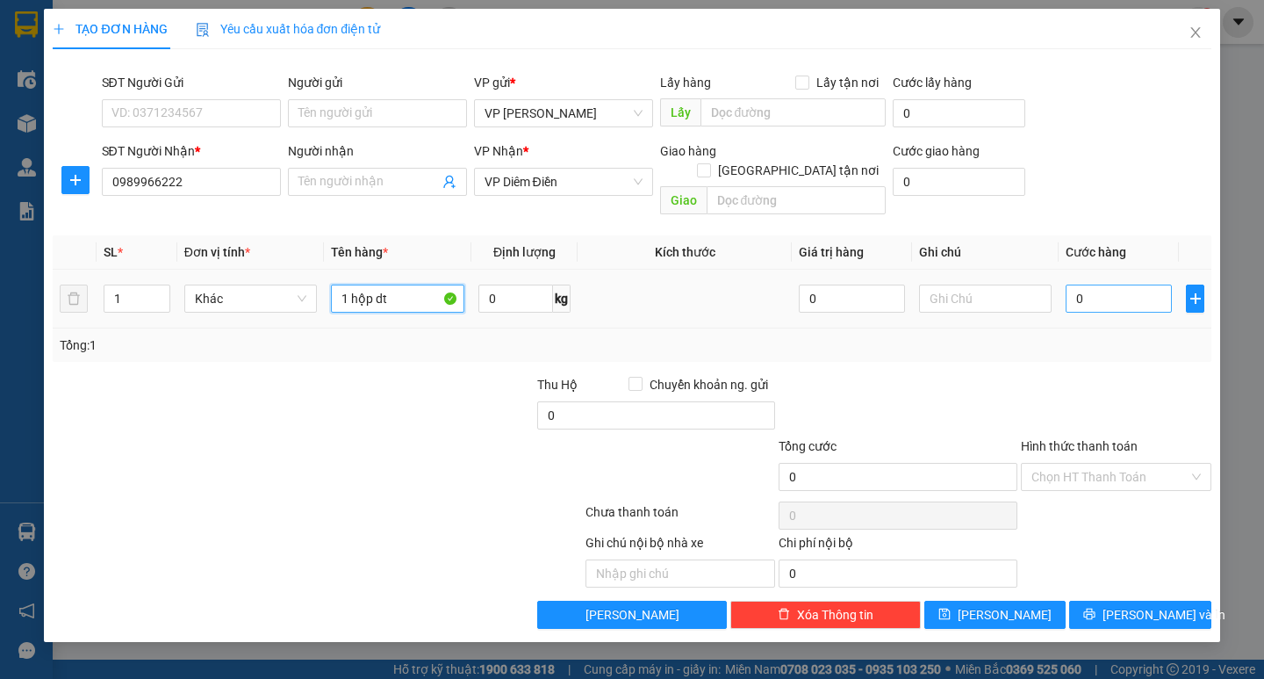
type input "1 hộp dt"
click at [1075, 286] on input "0" at bounding box center [1119, 298] width 106 height 28
type input "50"
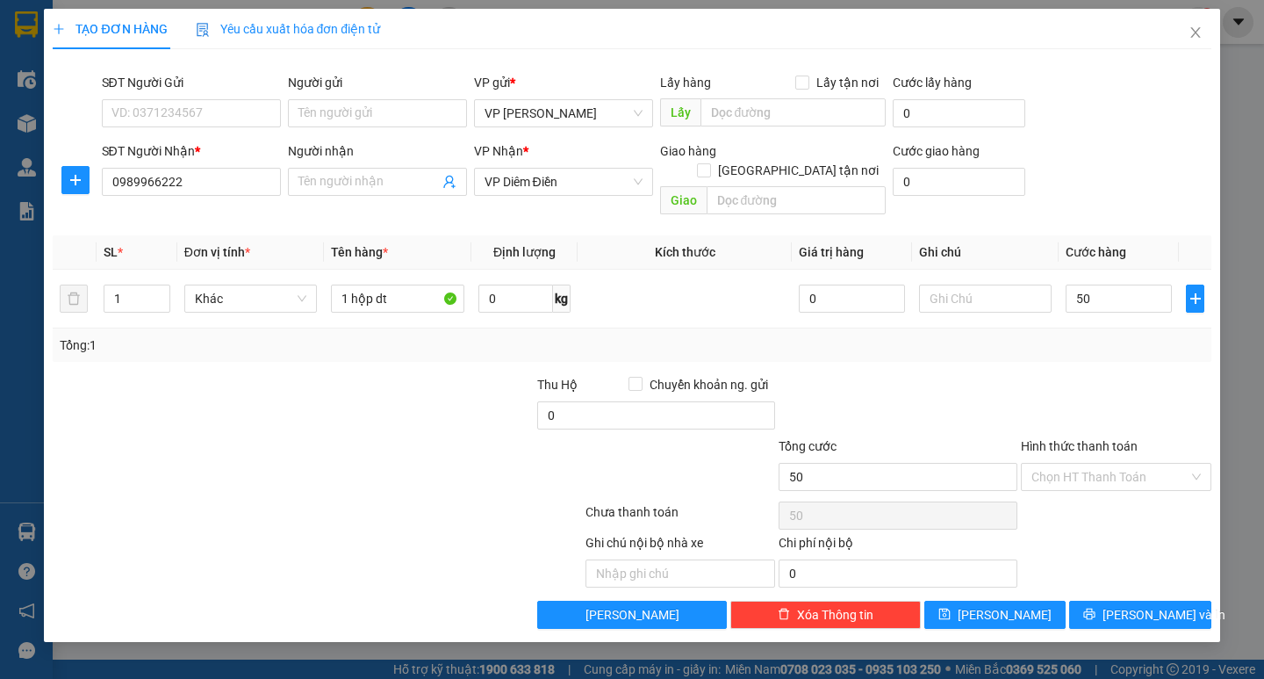
click at [1084, 336] on div "Tổng: 1" at bounding box center [632, 344] width 1158 height 33
type input "50.000"
click at [1168, 605] on span "[PERSON_NAME] và In" at bounding box center [1164, 614] width 123 height 19
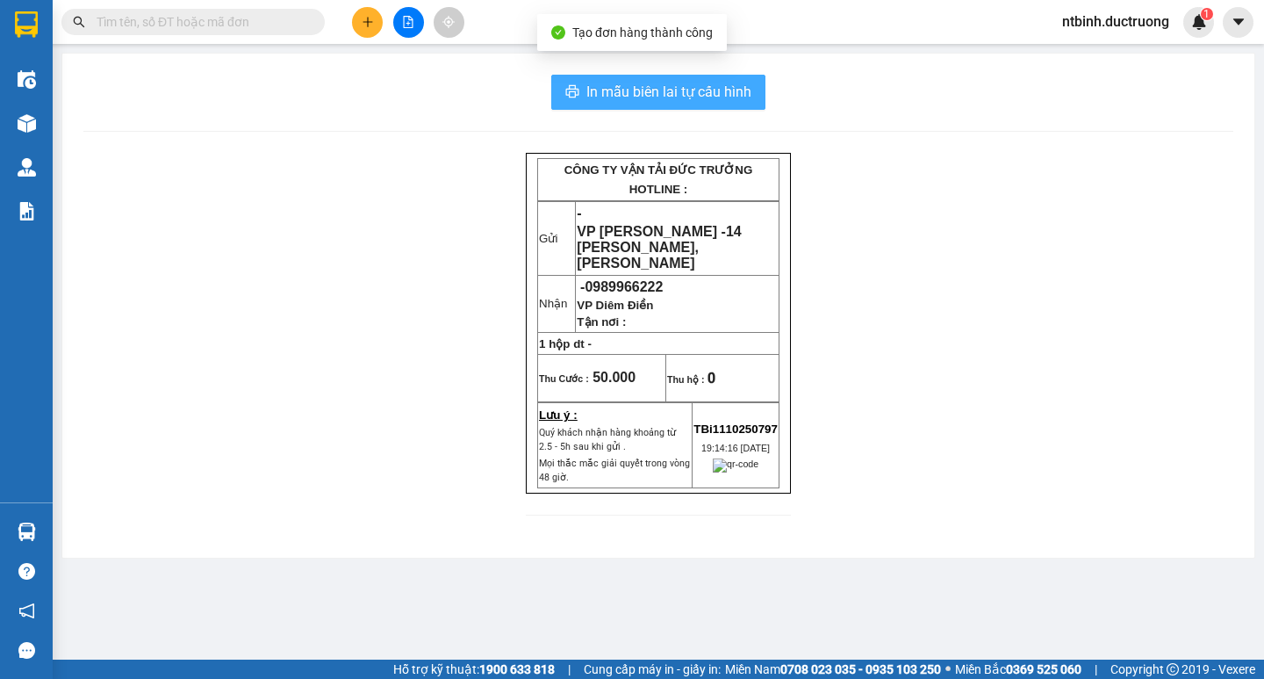
click at [653, 80] on button "In mẫu biên lai tự cấu hình" at bounding box center [658, 92] width 214 height 35
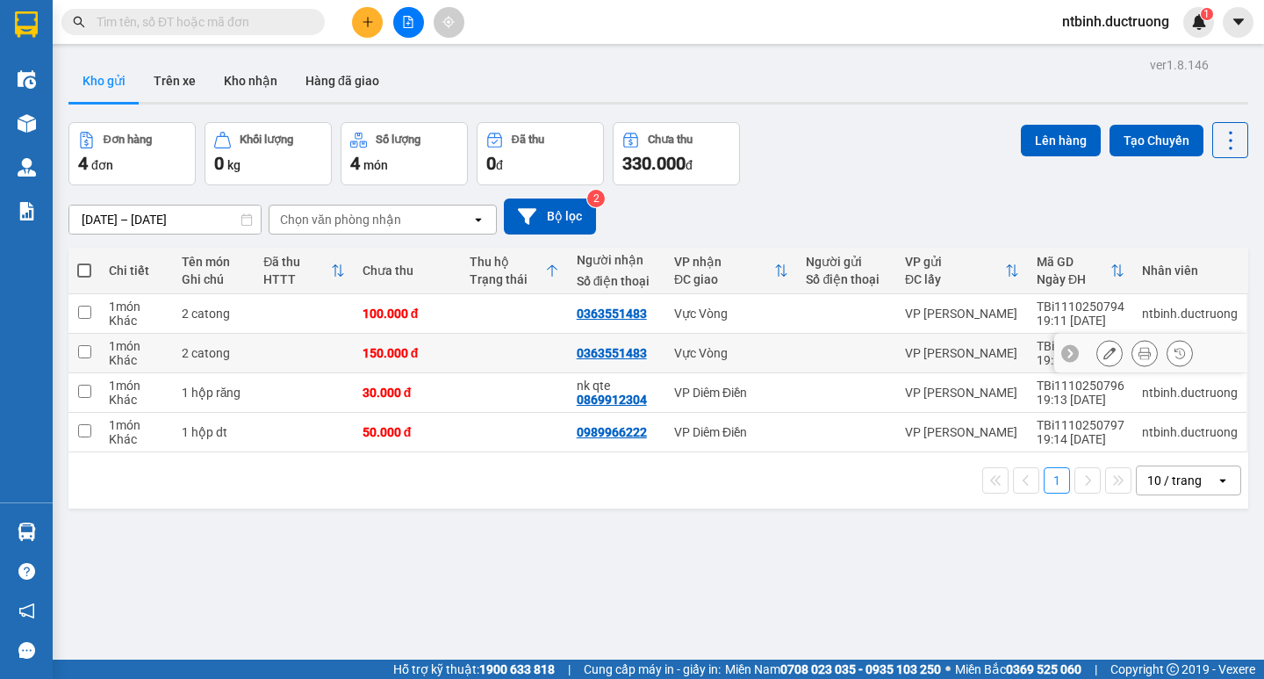
click at [279, 338] on td at bounding box center [304, 354] width 99 height 40
checkbox input "true"
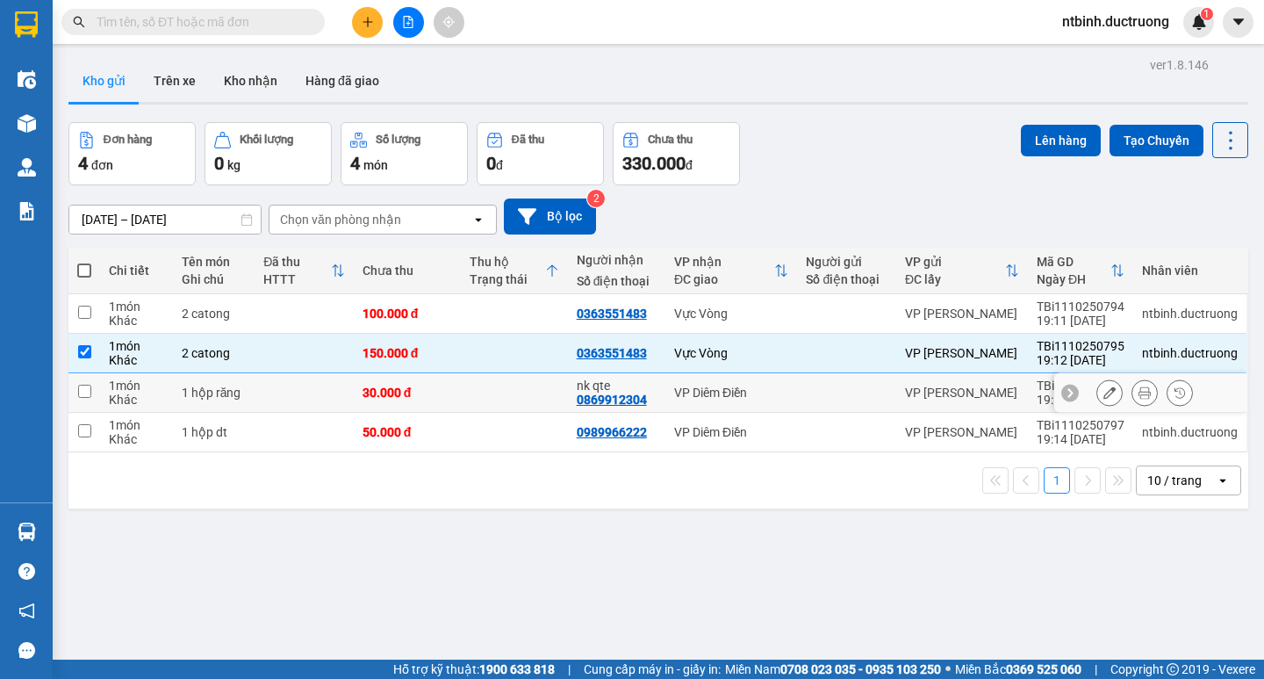
click at [281, 394] on td at bounding box center [304, 393] width 99 height 40
checkbox input "true"
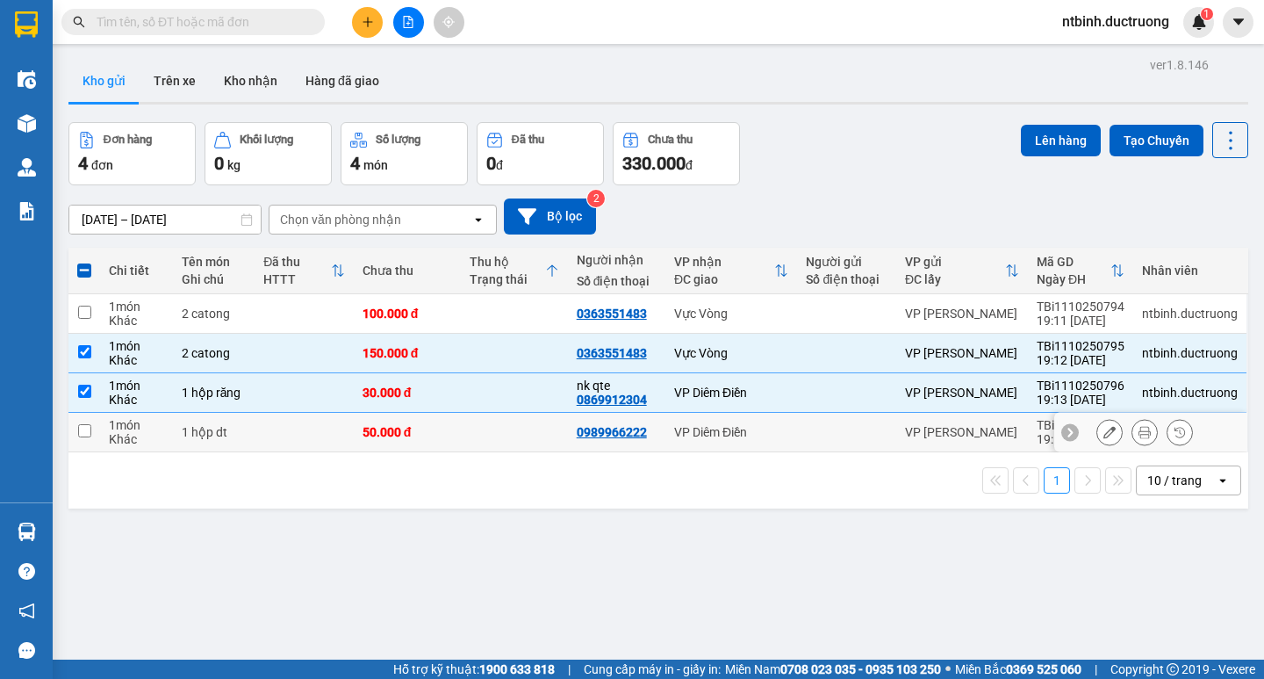
click at [284, 428] on td at bounding box center [304, 433] width 99 height 40
checkbox input "true"
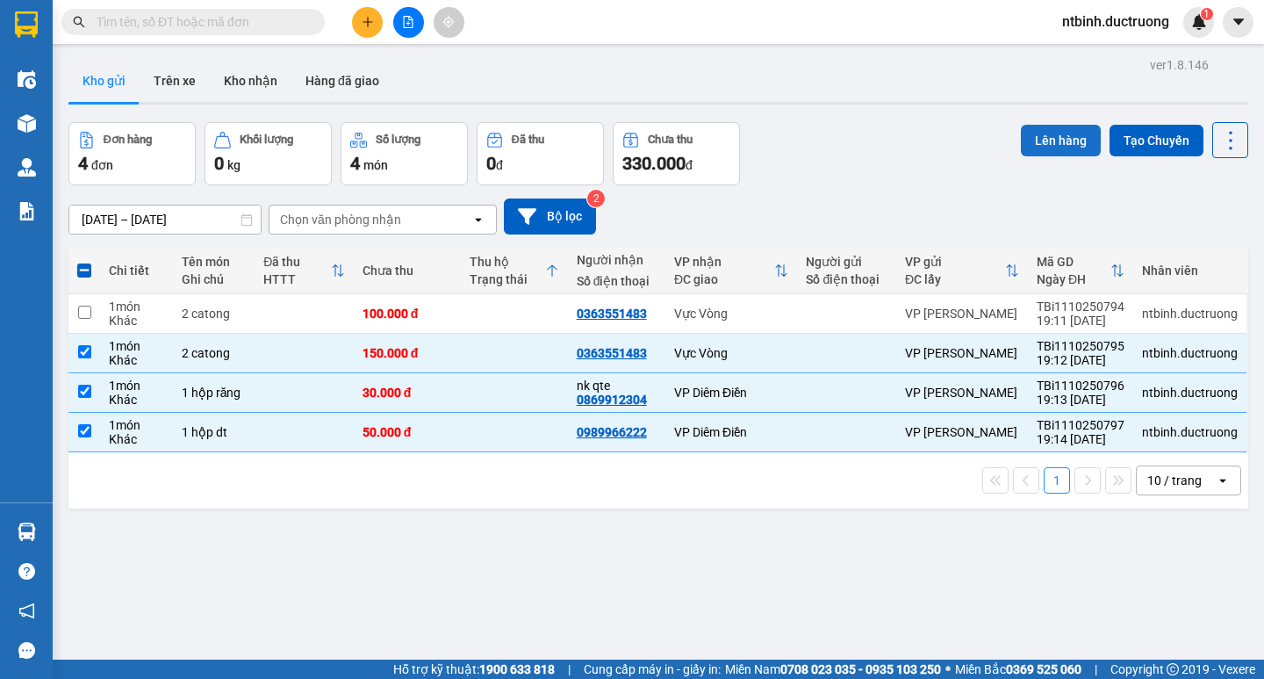
click at [1060, 134] on button "Lên hàng" at bounding box center [1061, 141] width 80 height 32
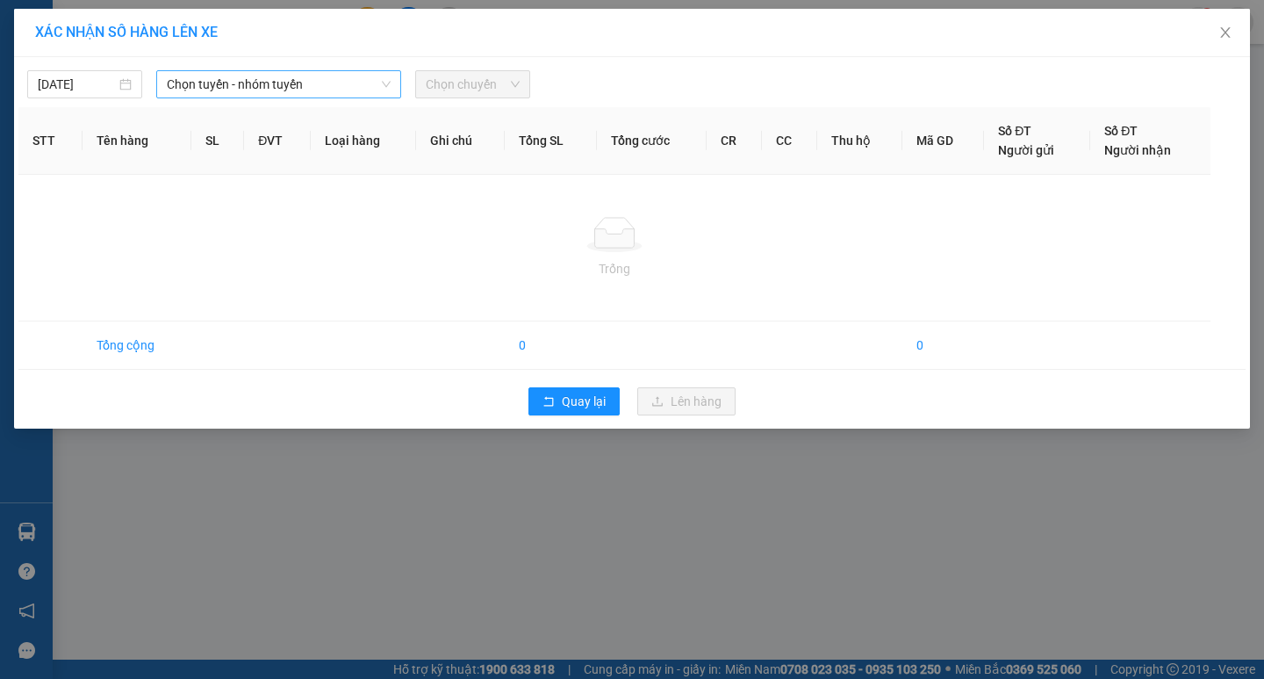
click at [337, 81] on span "Chọn tuyến - nhóm tuyến" at bounding box center [279, 84] width 224 height 26
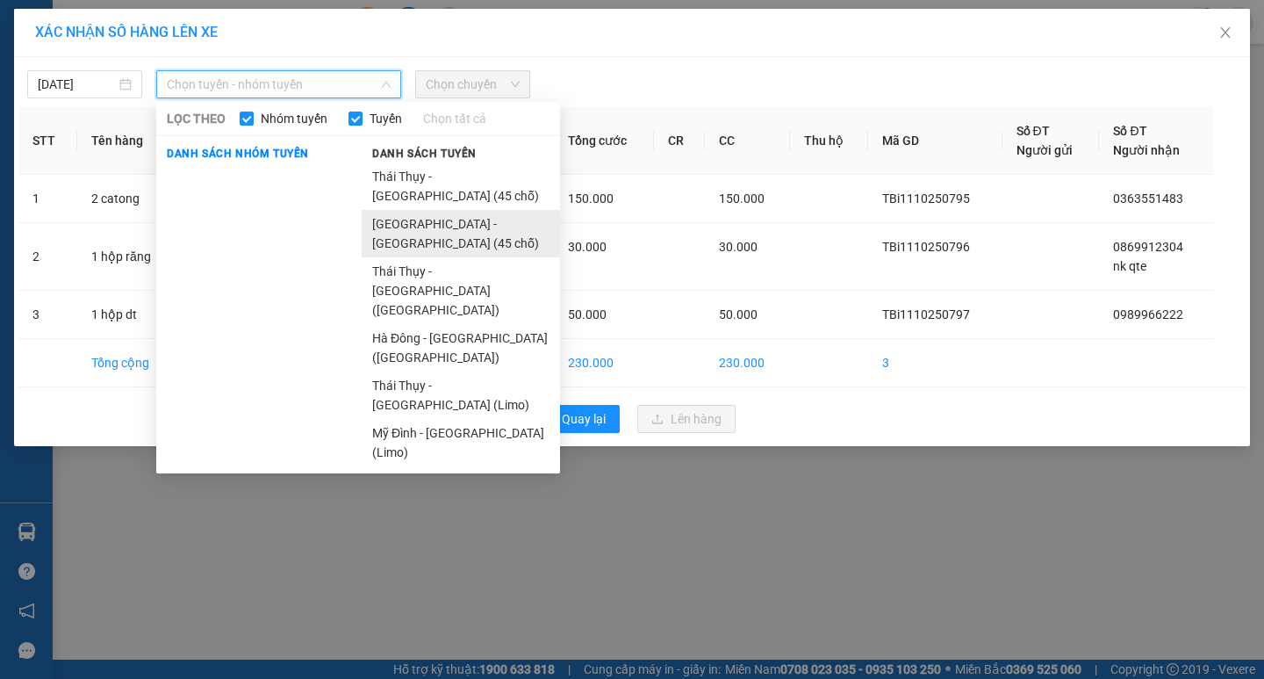
click at [421, 210] on li "[GEOGRAPHIC_DATA] - [GEOGRAPHIC_DATA] (45 chỗ)" at bounding box center [461, 233] width 198 height 47
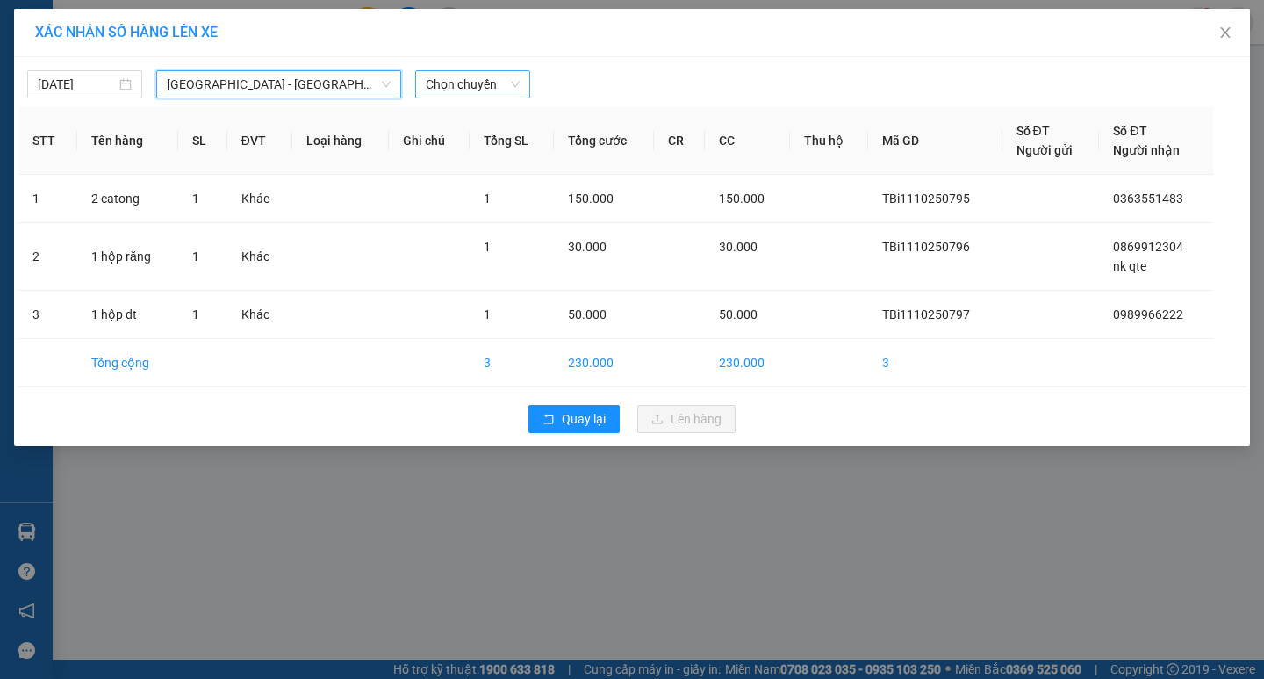
click at [478, 83] on span "Chọn chuyến" at bounding box center [473, 84] width 94 height 26
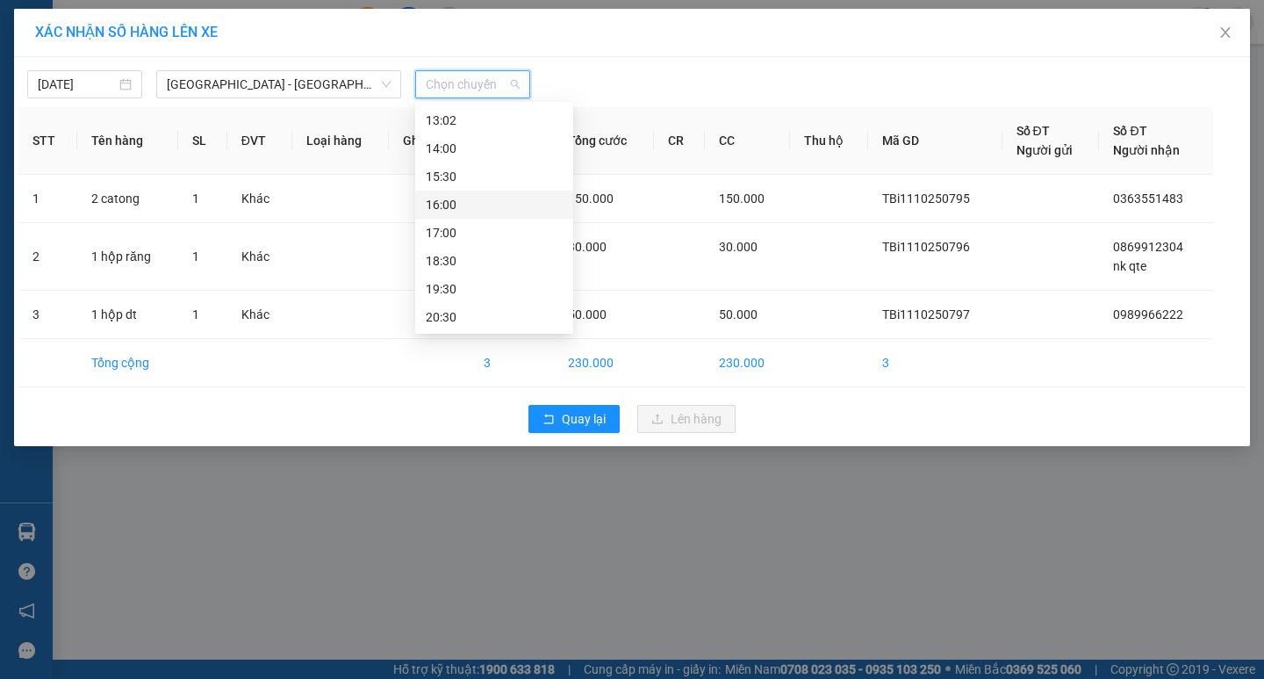
scroll to position [309, 0]
click at [462, 271] on div "18:30" at bounding box center [494, 260] width 158 height 28
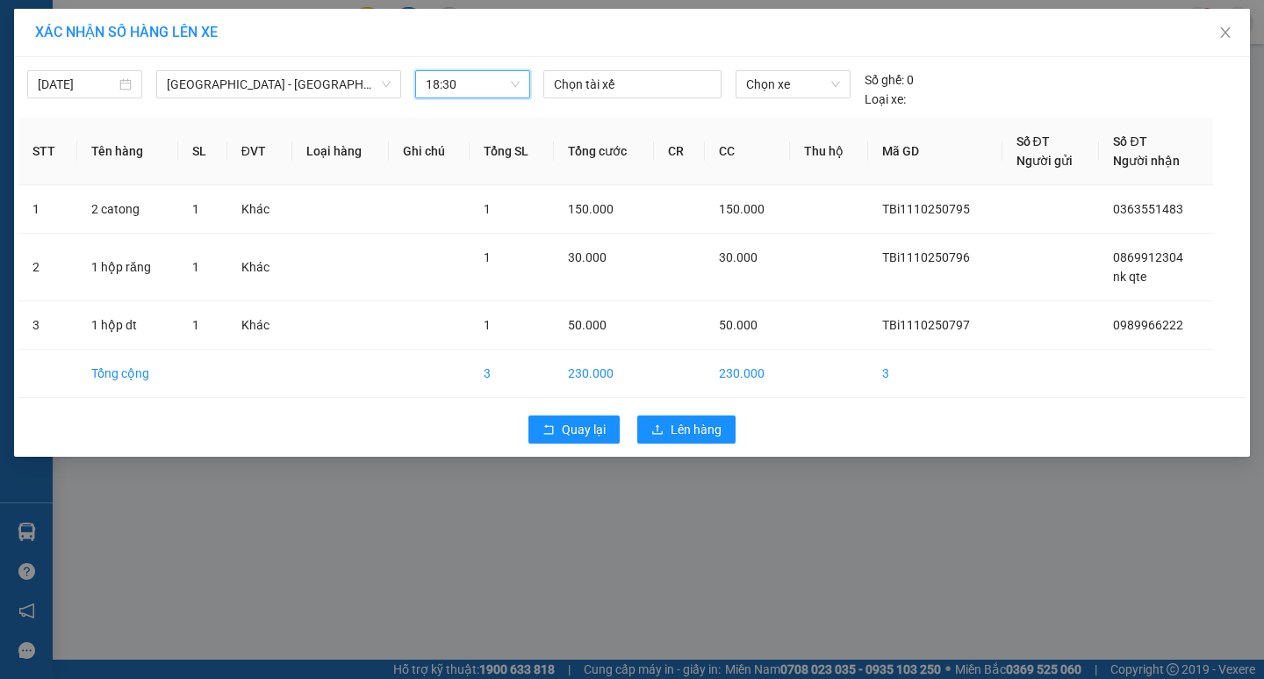
click at [464, 83] on span "18:30" at bounding box center [473, 84] width 94 height 26
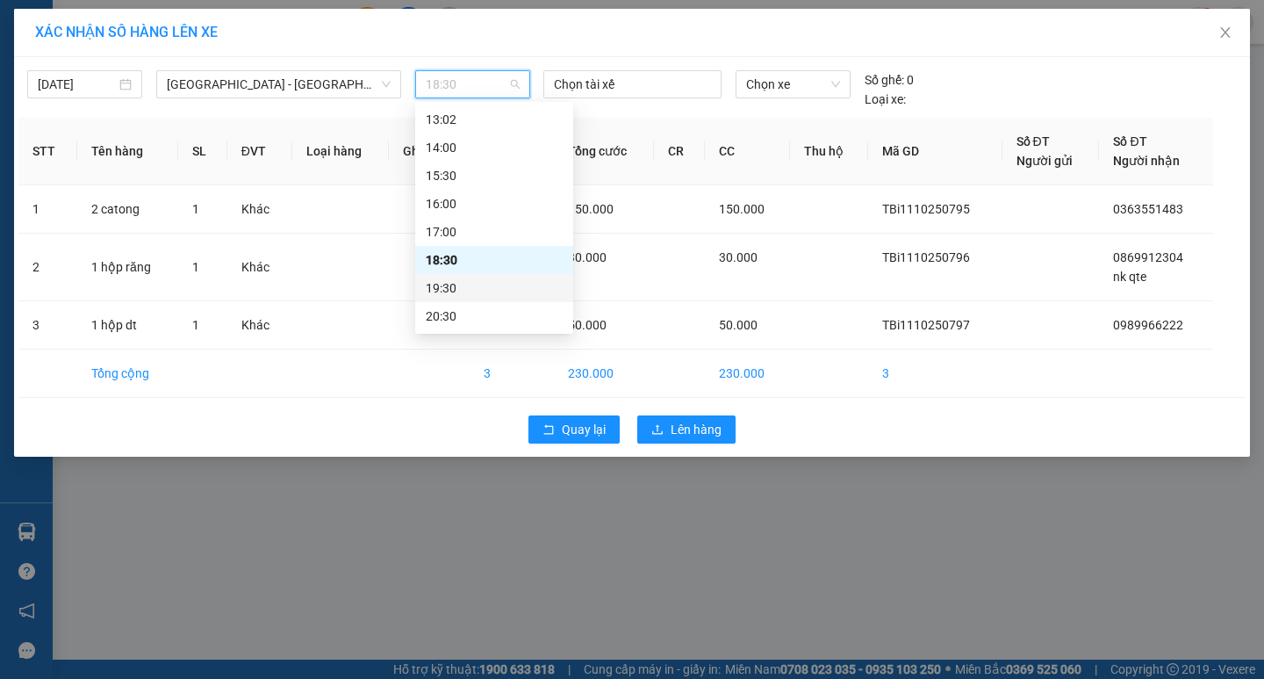
click at [476, 283] on div "19:30" at bounding box center [494, 287] width 137 height 19
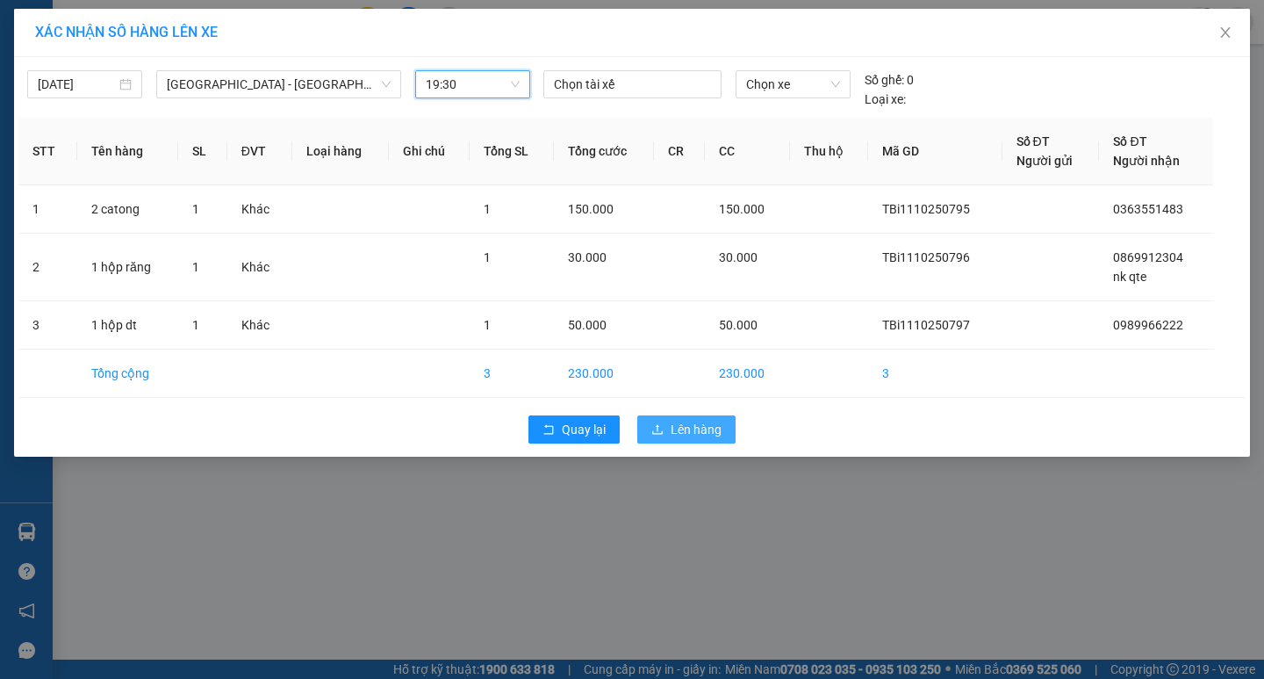
click at [679, 429] on span "Lên hàng" at bounding box center [696, 429] width 51 height 19
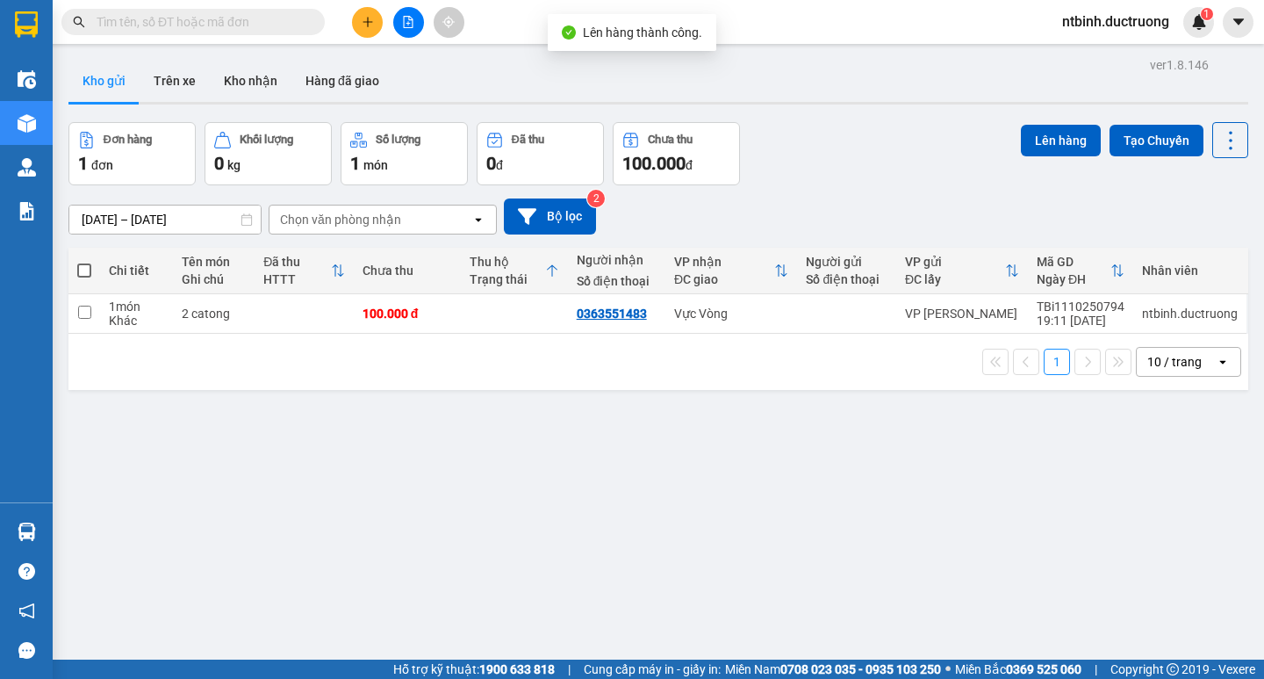
click at [406, 19] on icon "file-add" at bounding box center [408, 22] width 12 height 12
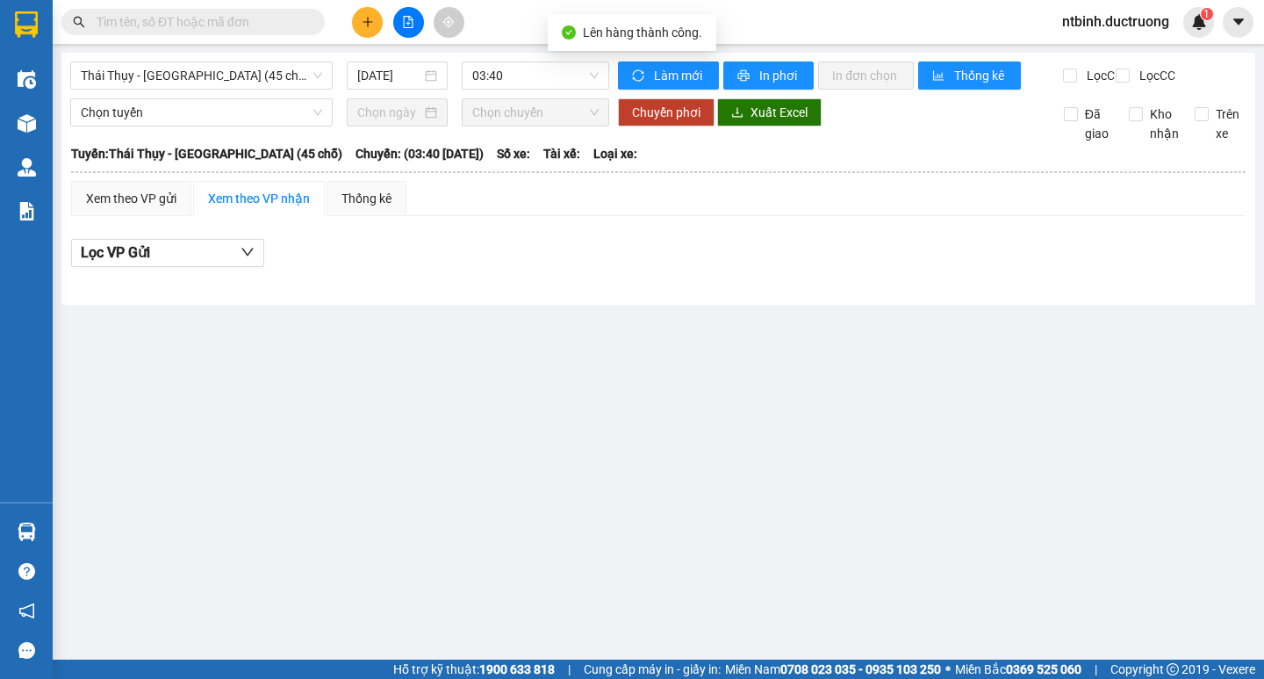
click at [207, 61] on div "[GEOGRAPHIC_DATA] - [GEOGRAPHIC_DATA] (45 chỗ) [DATE] 03:40 Làm mới In phơi In …" at bounding box center [658, 179] width 1194 height 252
click at [169, 82] on span "Thái Thụy - [GEOGRAPHIC_DATA] (45 chỗ)" at bounding box center [201, 75] width 241 height 26
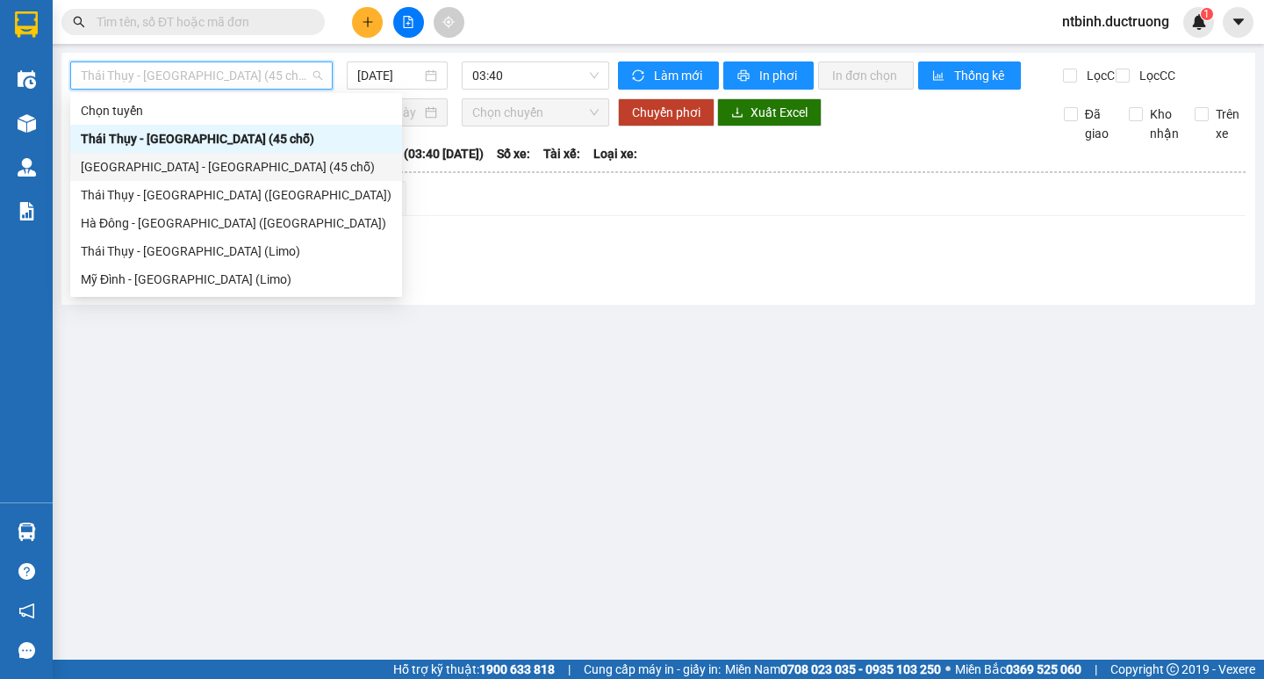
click at [140, 165] on div "[GEOGRAPHIC_DATA] - [GEOGRAPHIC_DATA] (45 chỗ)" at bounding box center [236, 166] width 311 height 19
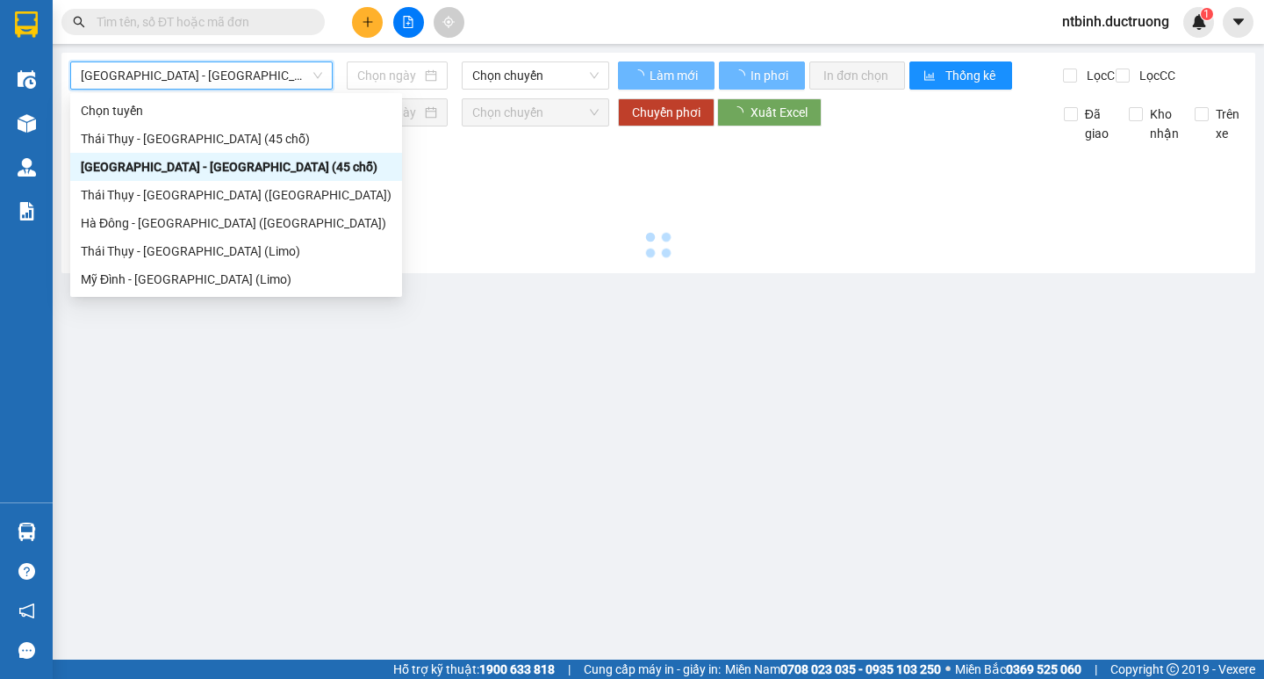
type input "[DATE]"
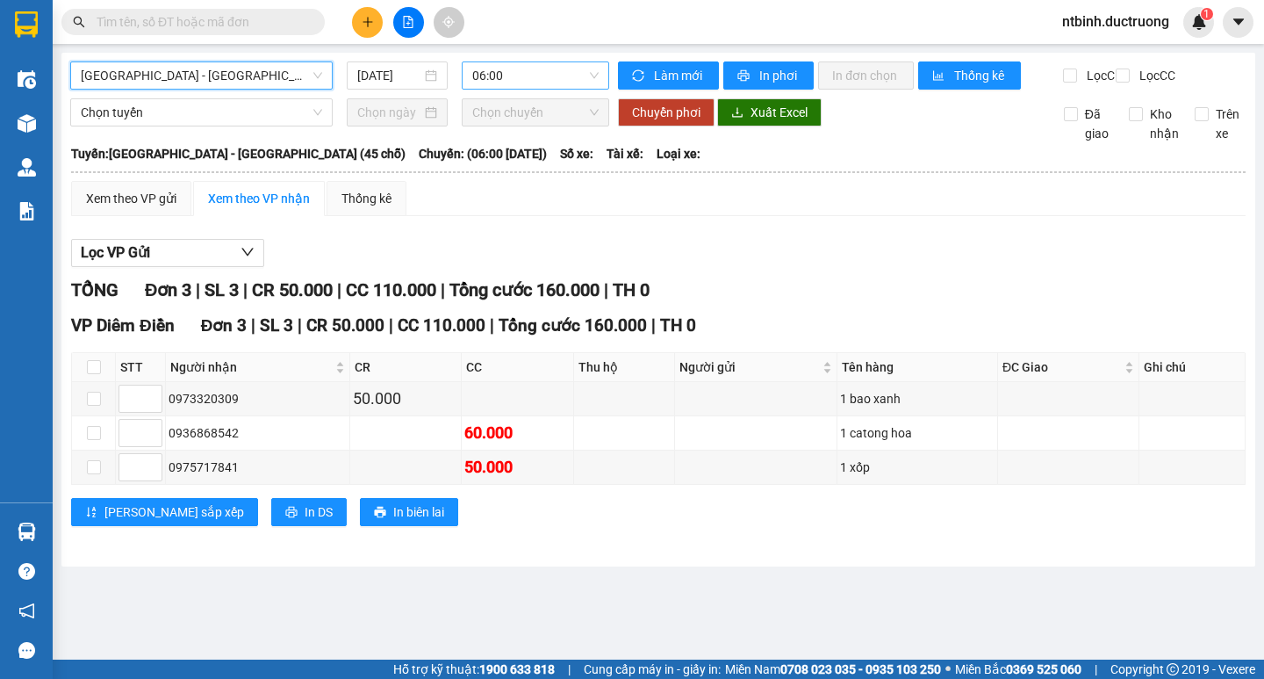
click at [521, 75] on span "06:00" at bounding box center [535, 75] width 126 height 26
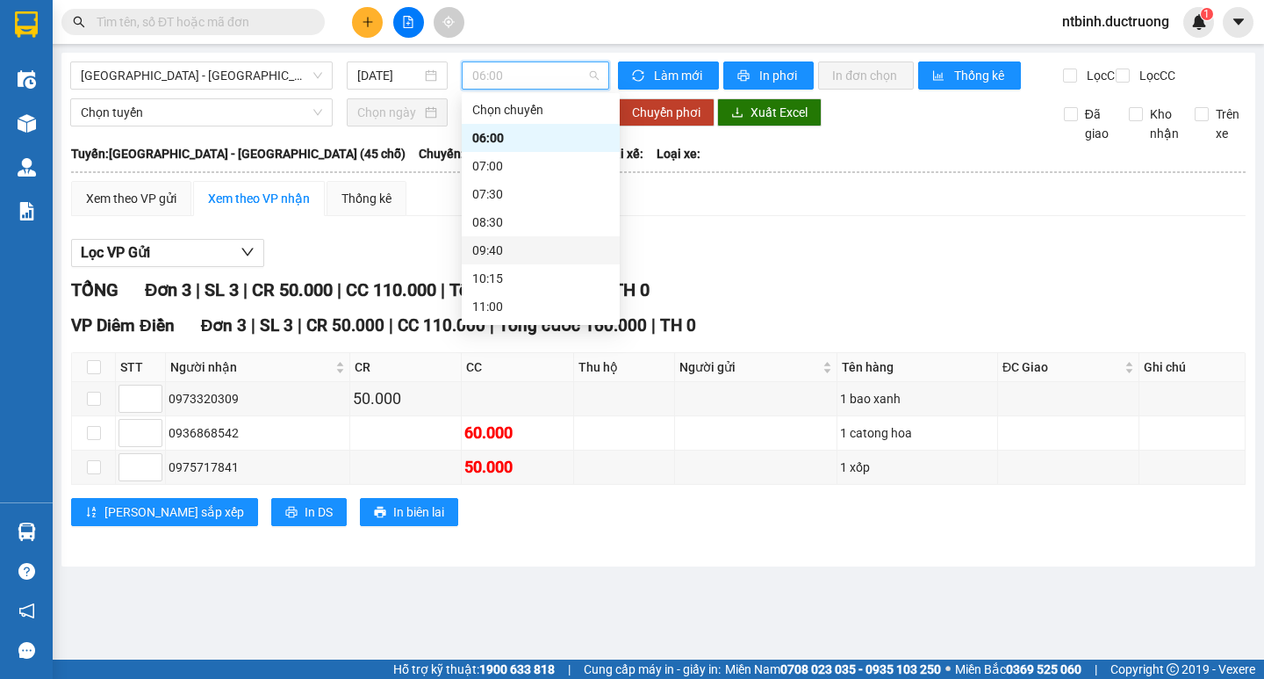
scroll to position [309, 0]
click at [528, 279] on div "19:30" at bounding box center [540, 279] width 137 height 19
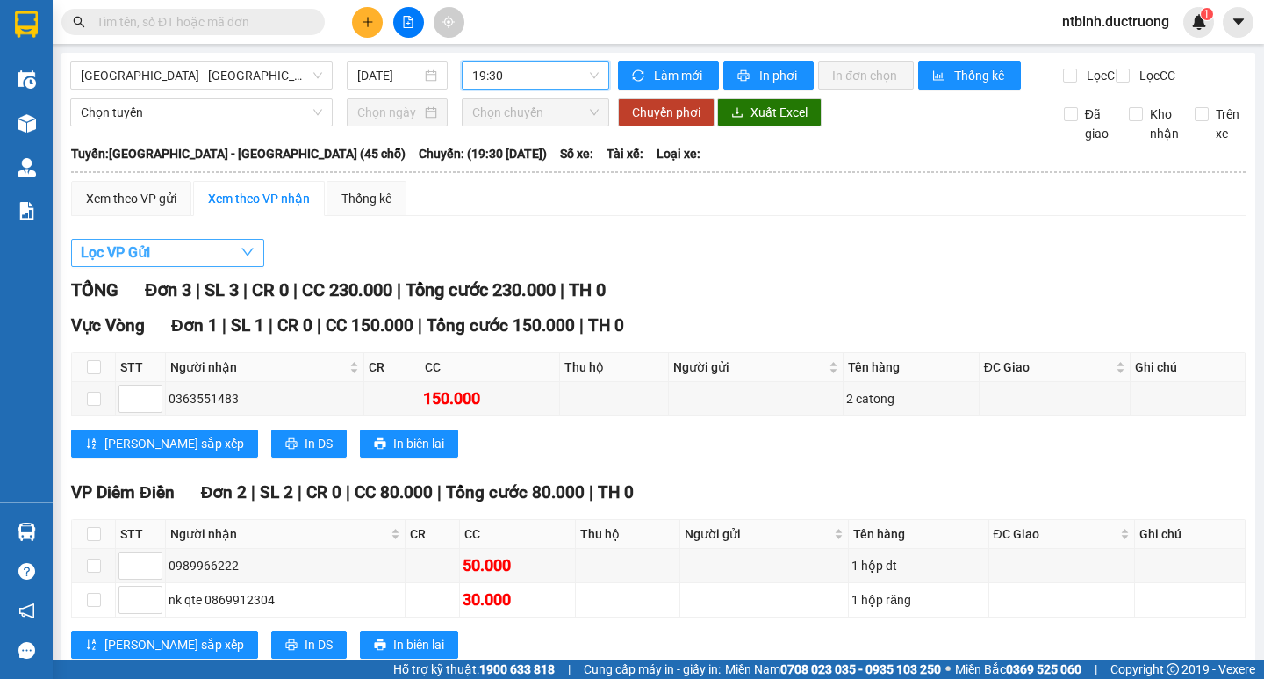
click at [147, 263] on span "Lọc VP Gửi" at bounding box center [115, 252] width 69 height 22
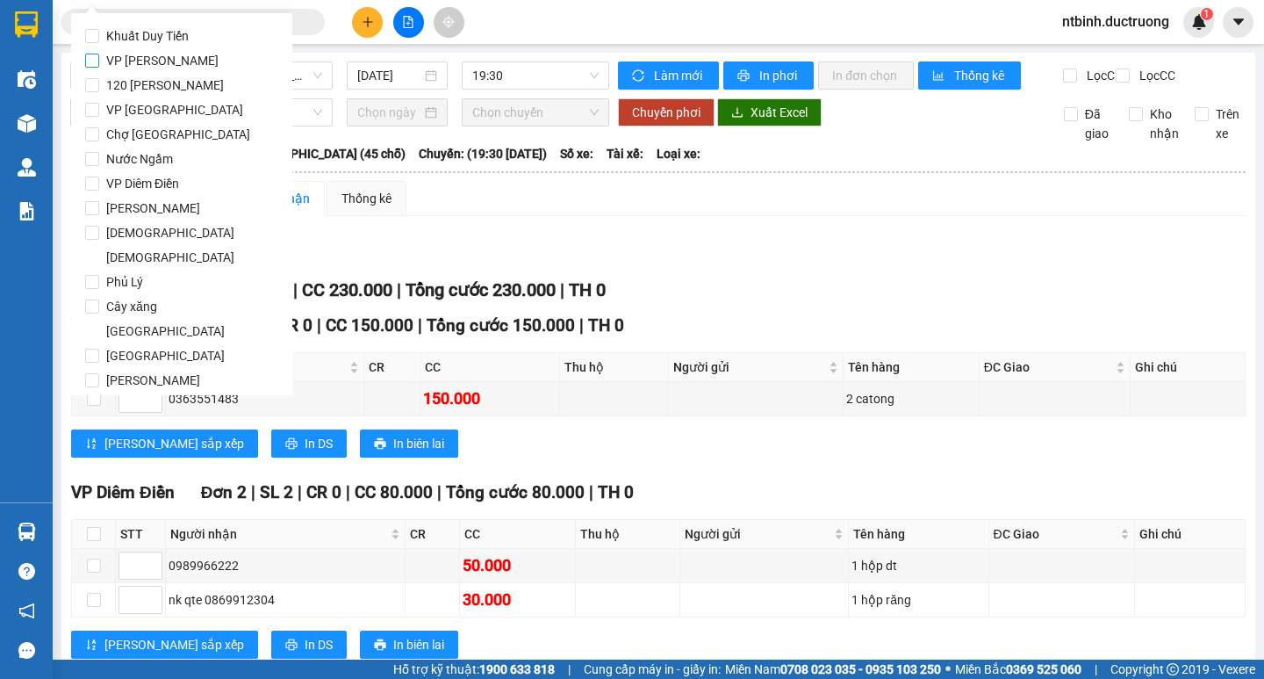
click at [144, 58] on span "VP [PERSON_NAME]" at bounding box center [162, 60] width 126 height 25
click at [99, 58] on input "VP [PERSON_NAME]" at bounding box center [92, 61] width 14 height 14
checkbox input "true"
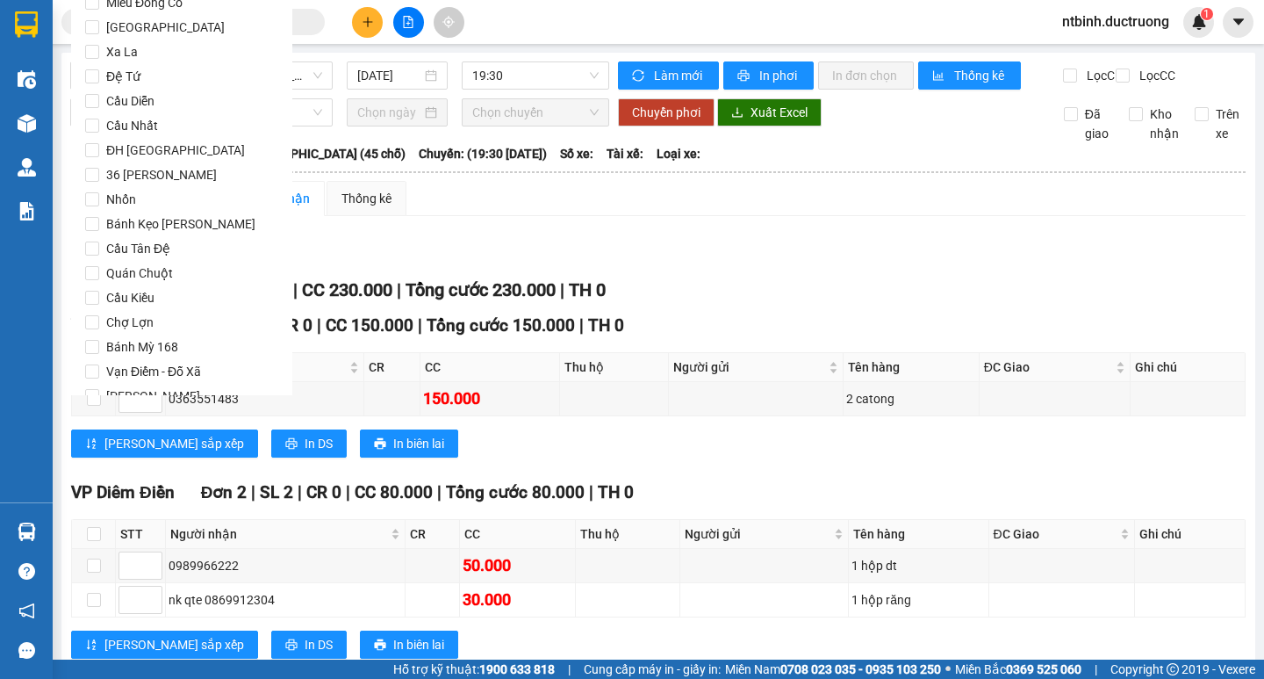
scroll to position [1462, 0]
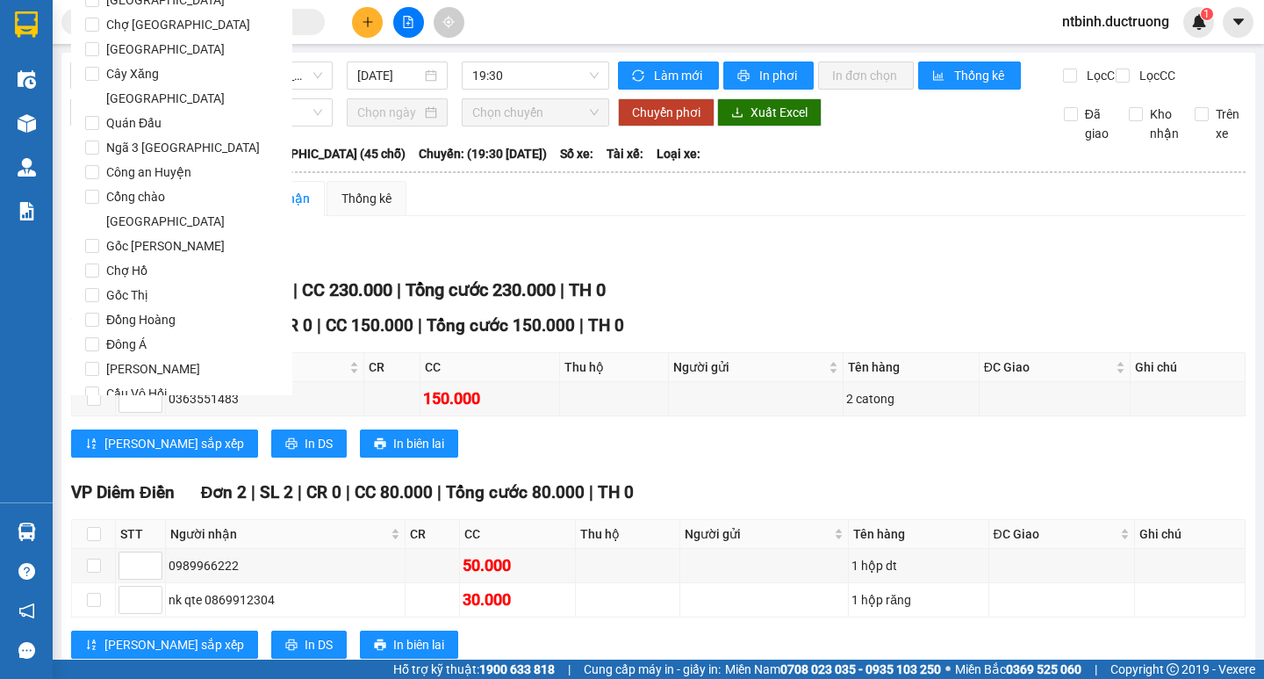
click at [96, 479] on button "Lọc" at bounding box center [109, 493] width 48 height 28
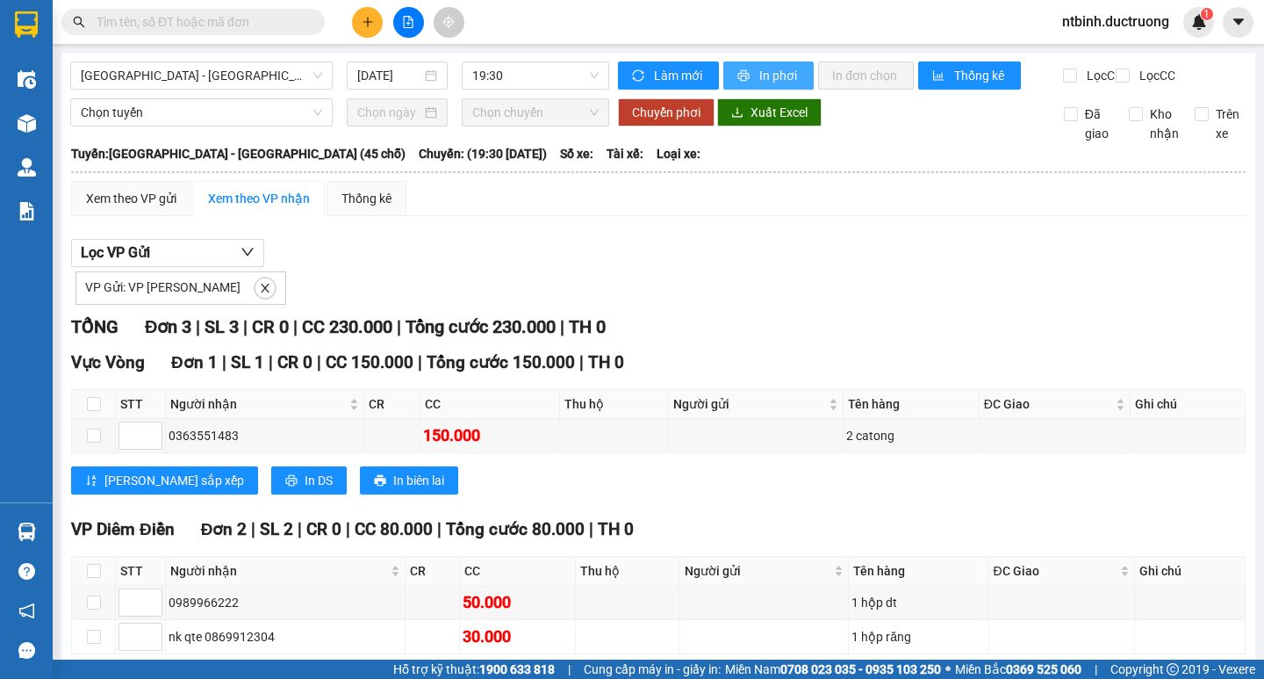
click at [768, 76] on span "In phơi" at bounding box center [779, 75] width 40 height 19
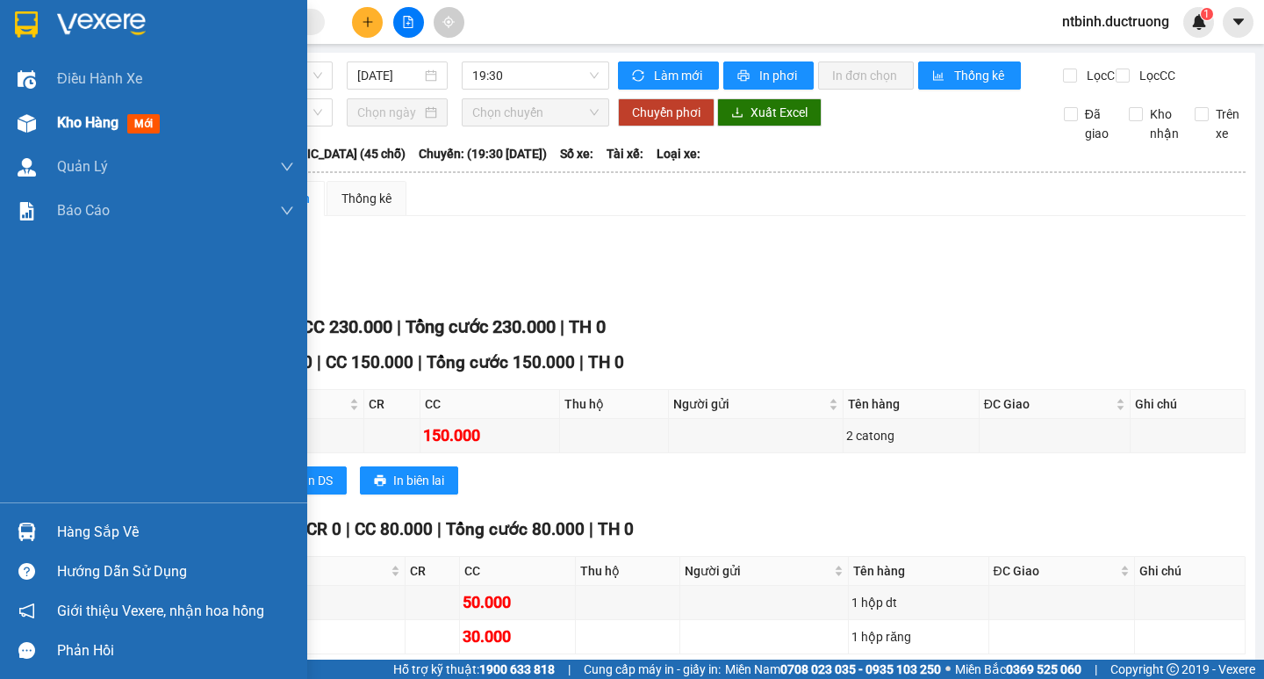
click at [58, 119] on span "Kho hàng" at bounding box center [87, 122] width 61 height 17
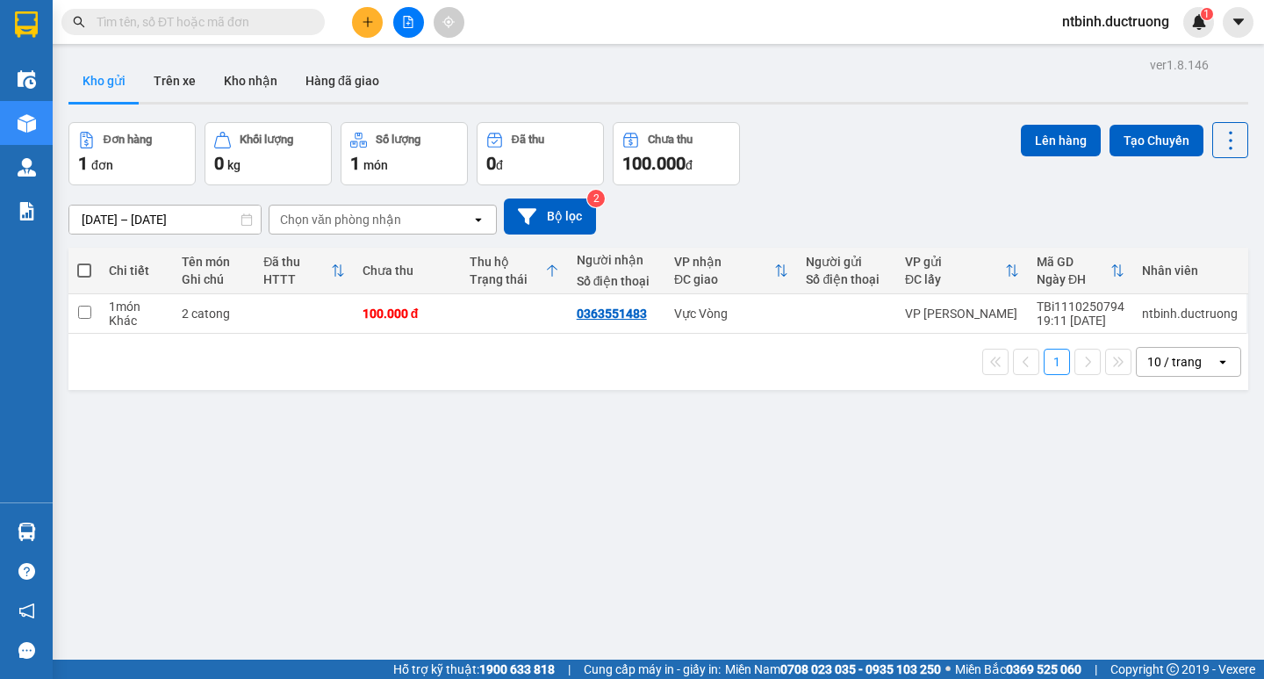
click at [378, 29] on button at bounding box center [367, 22] width 31 height 31
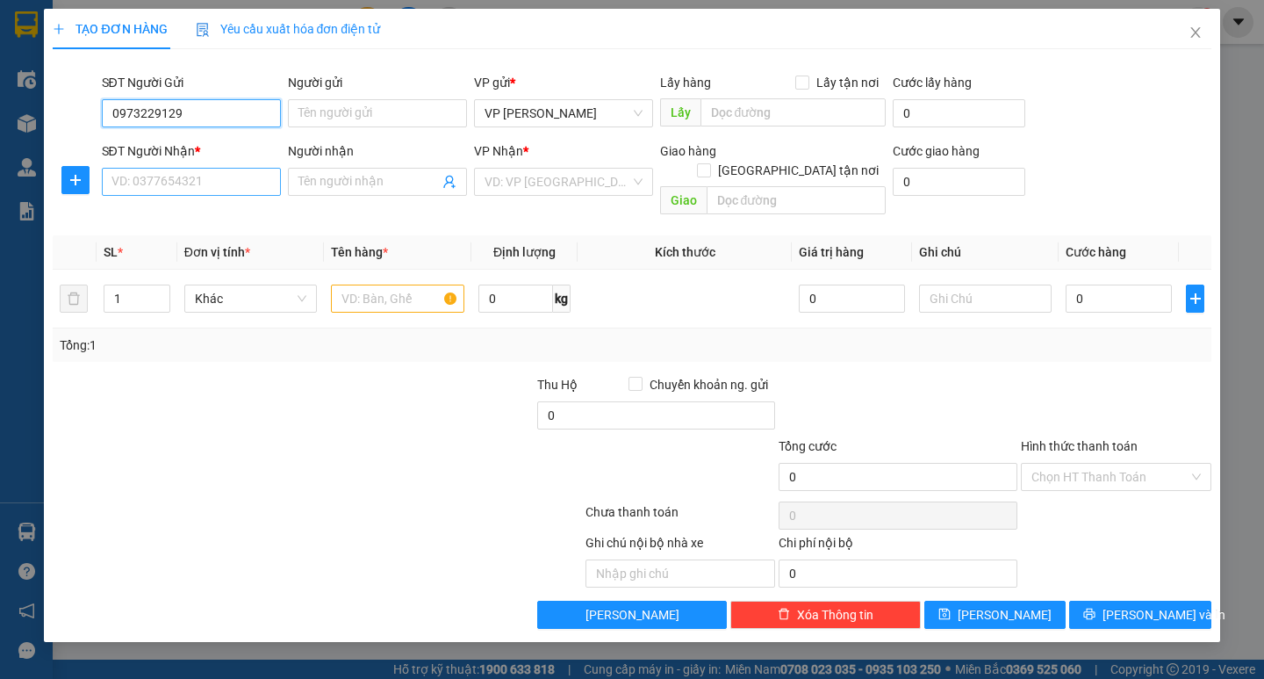
type input "0973229129"
click at [188, 184] on input "SĐT Người Nhận *" at bounding box center [191, 182] width 179 height 28
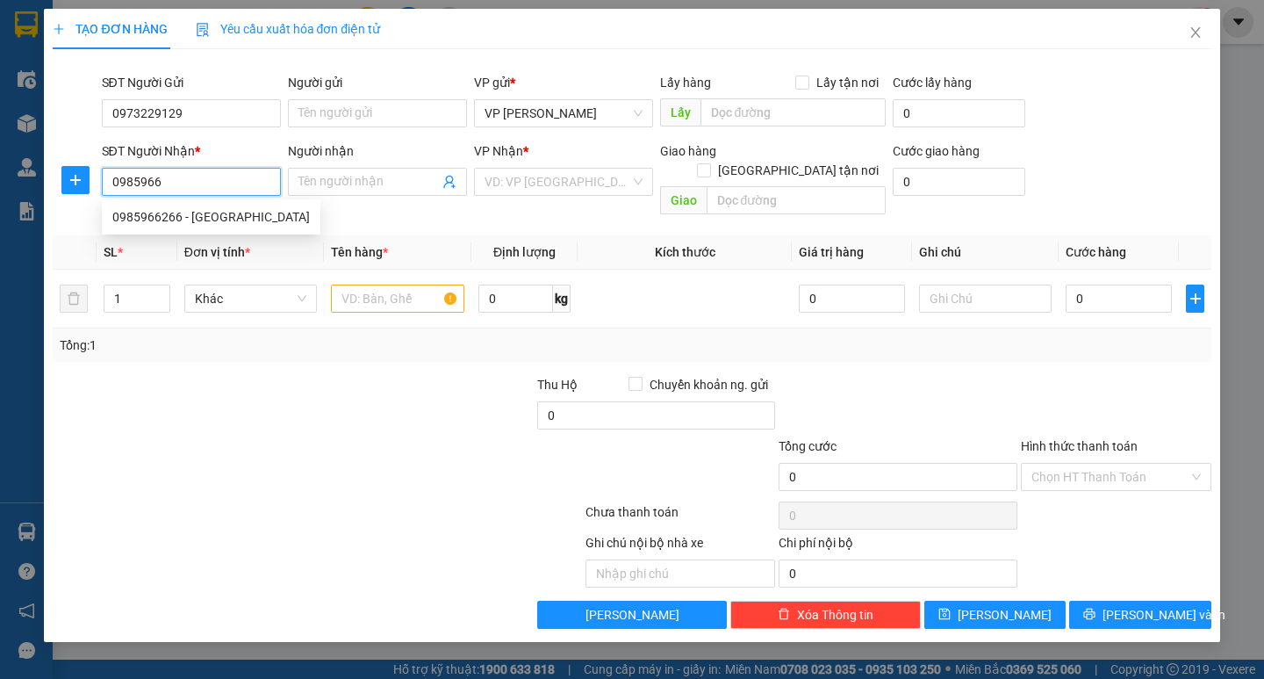
click at [205, 225] on div "0985966266 - [GEOGRAPHIC_DATA]" at bounding box center [211, 216] width 198 height 19
type input "0985966266"
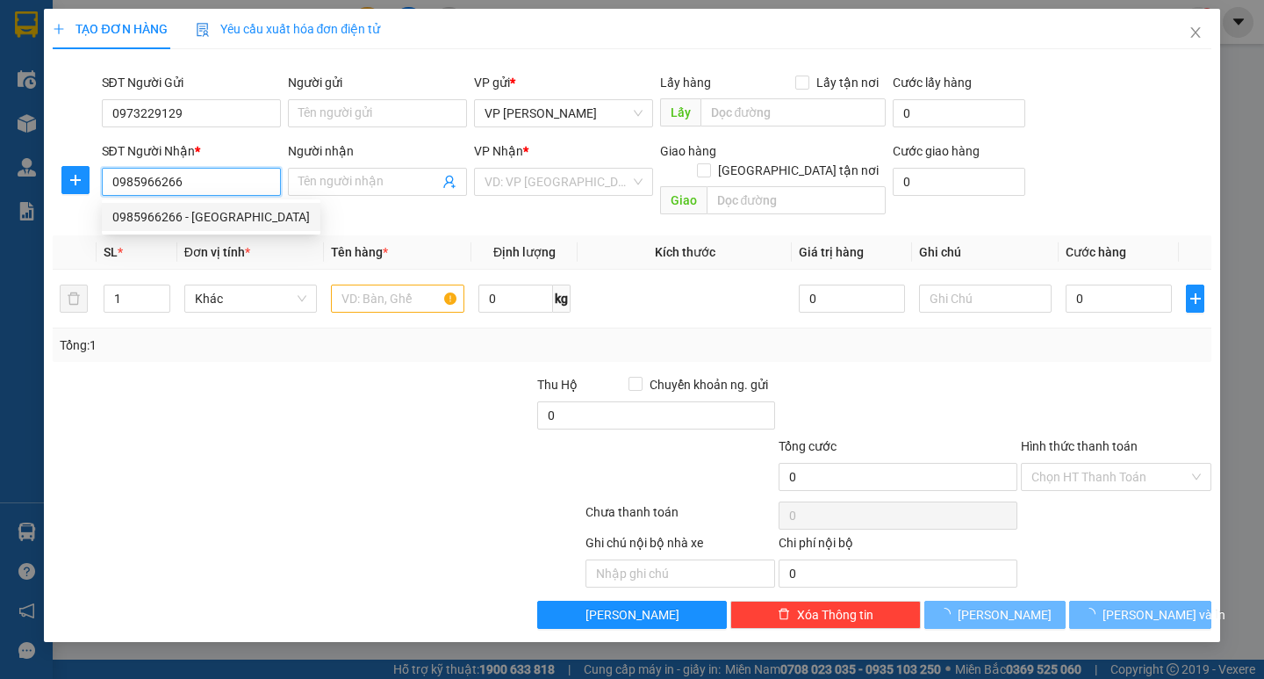
type input "[GEOGRAPHIC_DATA]"
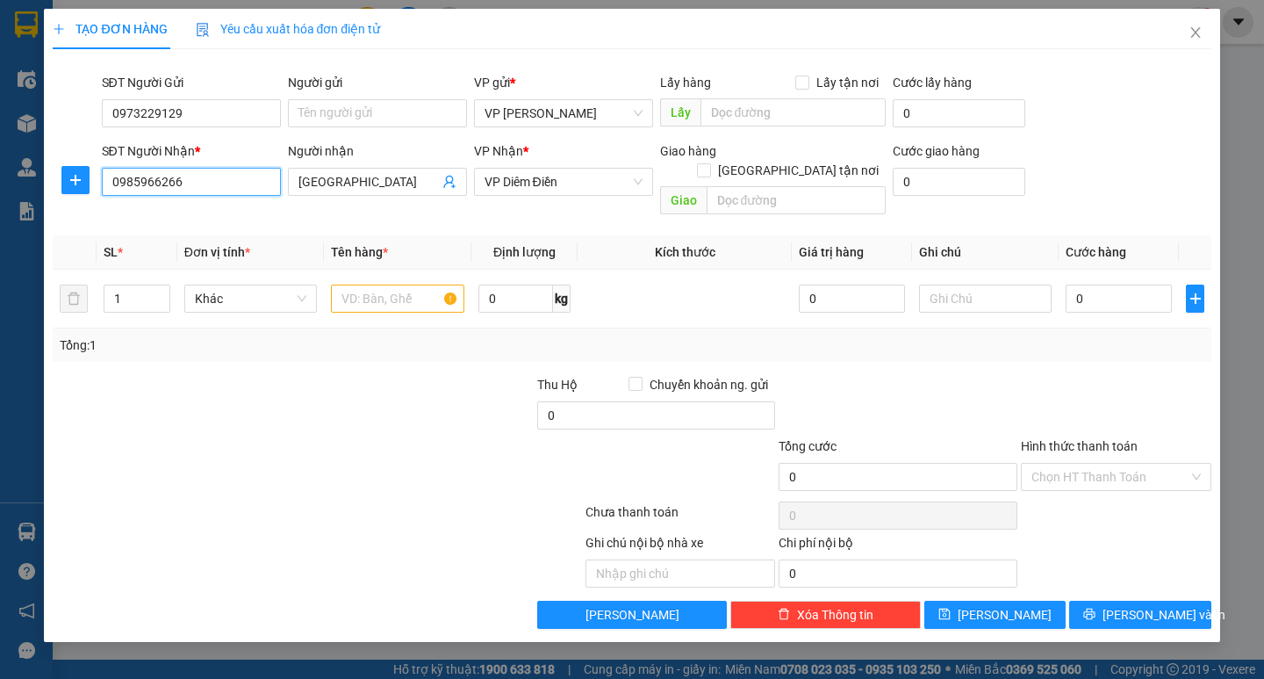
type input "0985966266"
click at [386, 284] on input "text" at bounding box center [397, 298] width 133 height 28
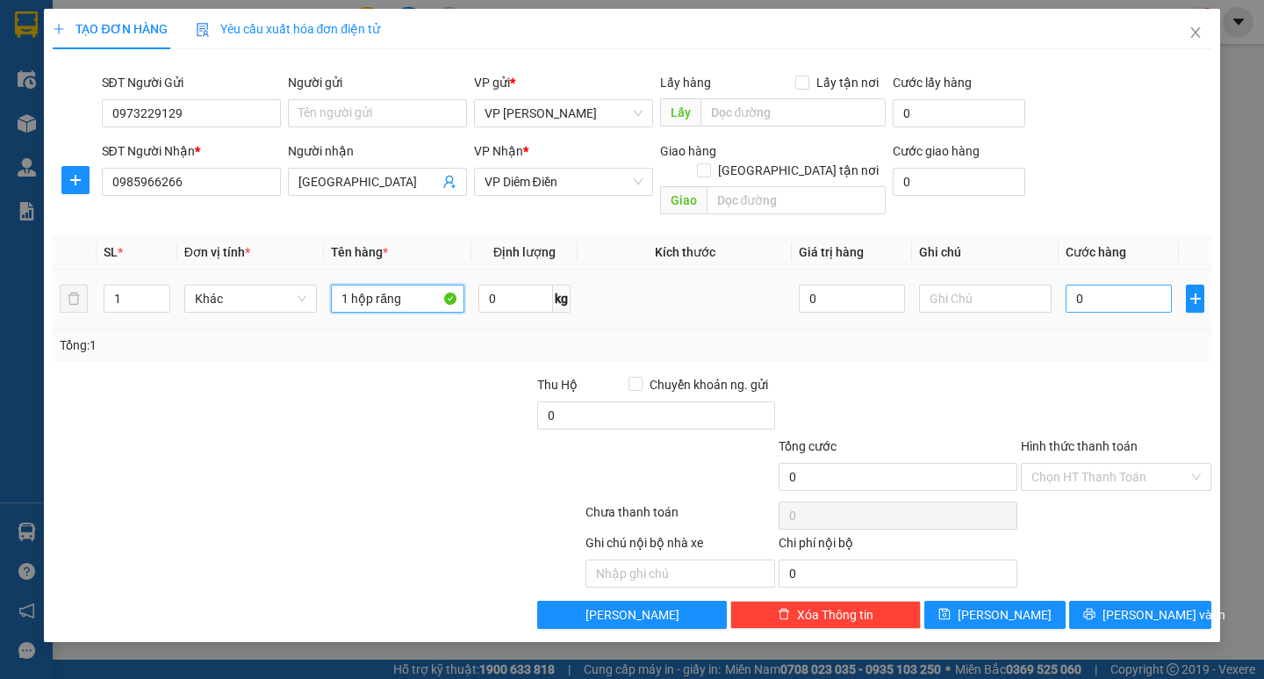
type input "1 hộp răng"
click at [1083, 284] on input "0" at bounding box center [1119, 298] width 106 height 28
click at [1073, 286] on input "0" at bounding box center [1119, 298] width 106 height 28
type input "30"
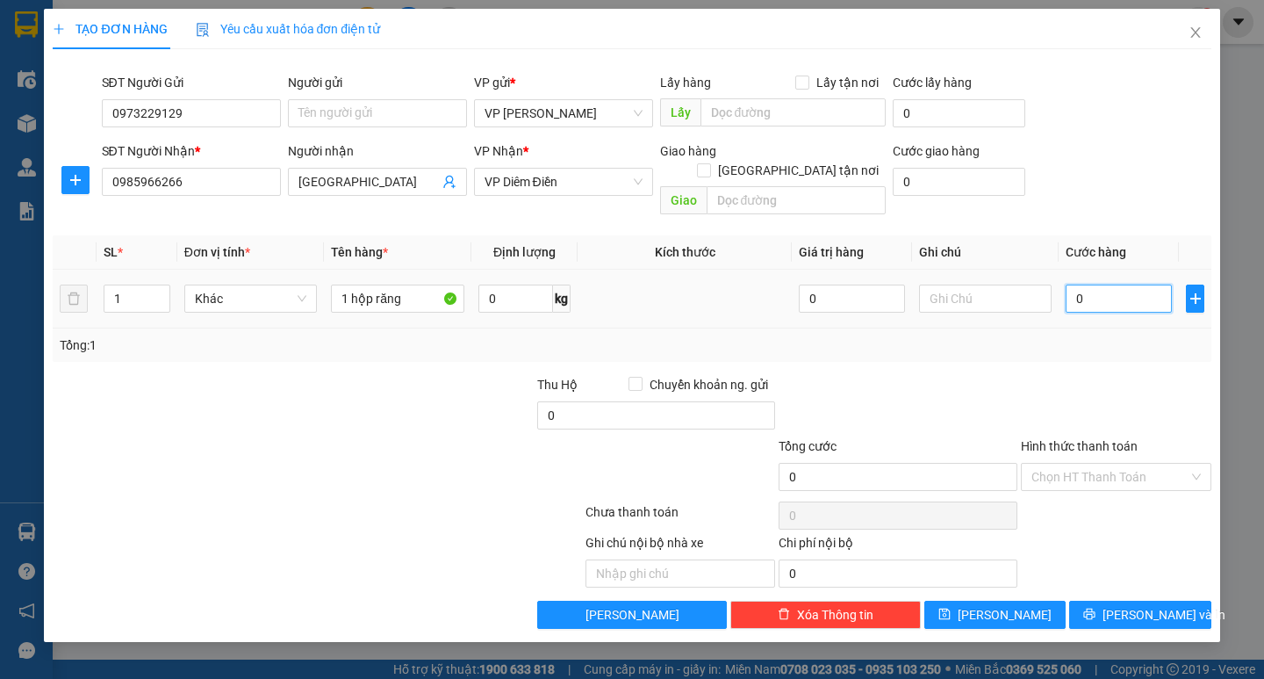
type input "30"
drag, startPoint x: 1101, startPoint y: 317, endPoint x: 1108, endPoint y: 325, distance: 10.6
click at [1101, 335] on div "Tổng: 1" at bounding box center [632, 344] width 1144 height 19
type input "30.000"
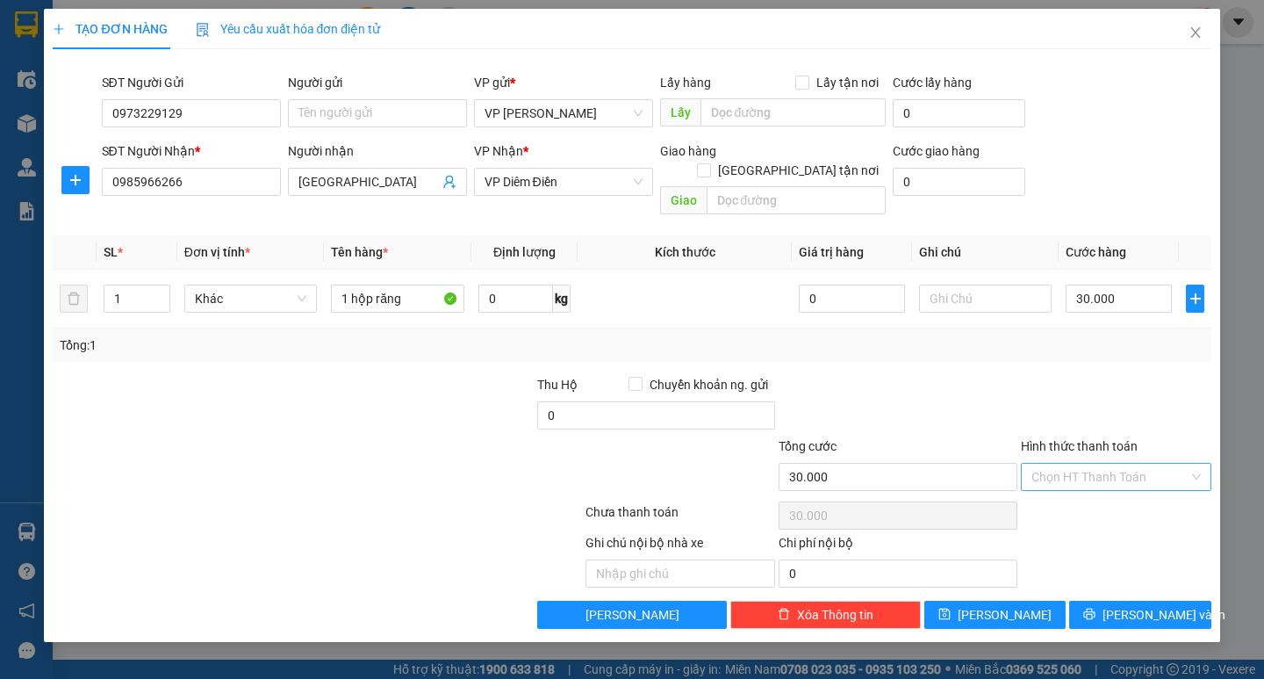
click at [1113, 464] on input "Hình thức thanh toán" at bounding box center [1110, 477] width 157 height 26
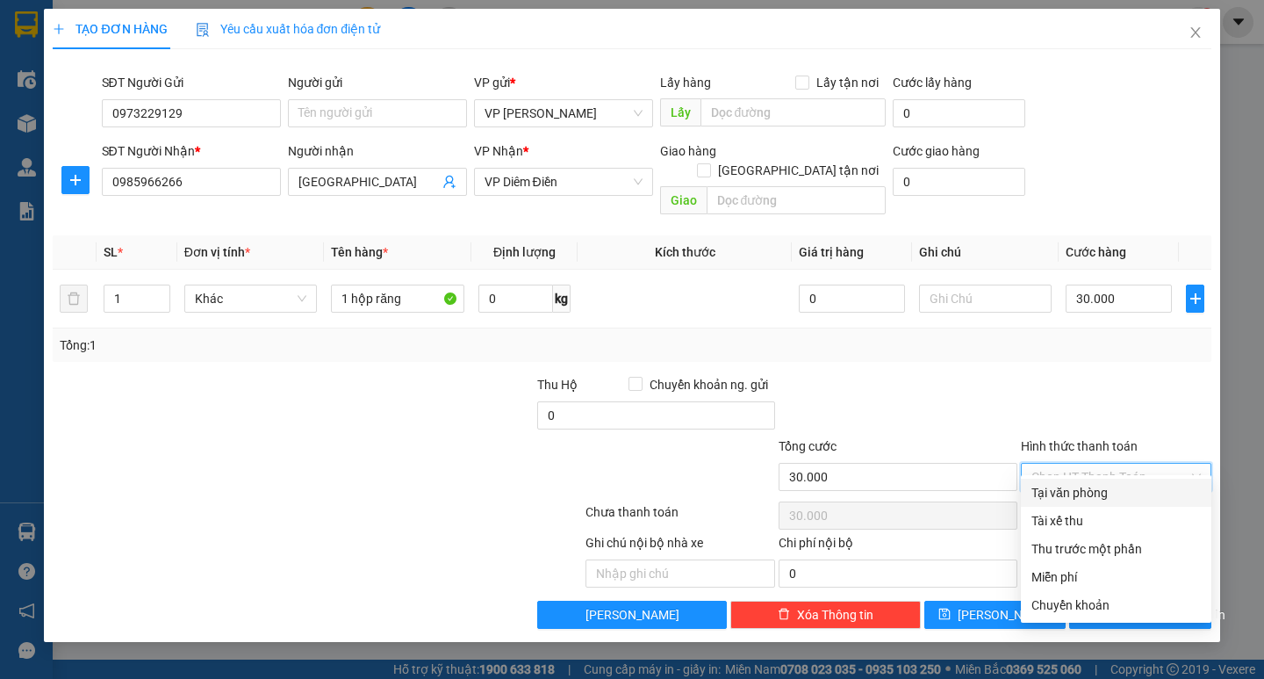
click at [1101, 508] on div "Tài xế thu" at bounding box center [1116, 521] width 191 height 28
type input "0"
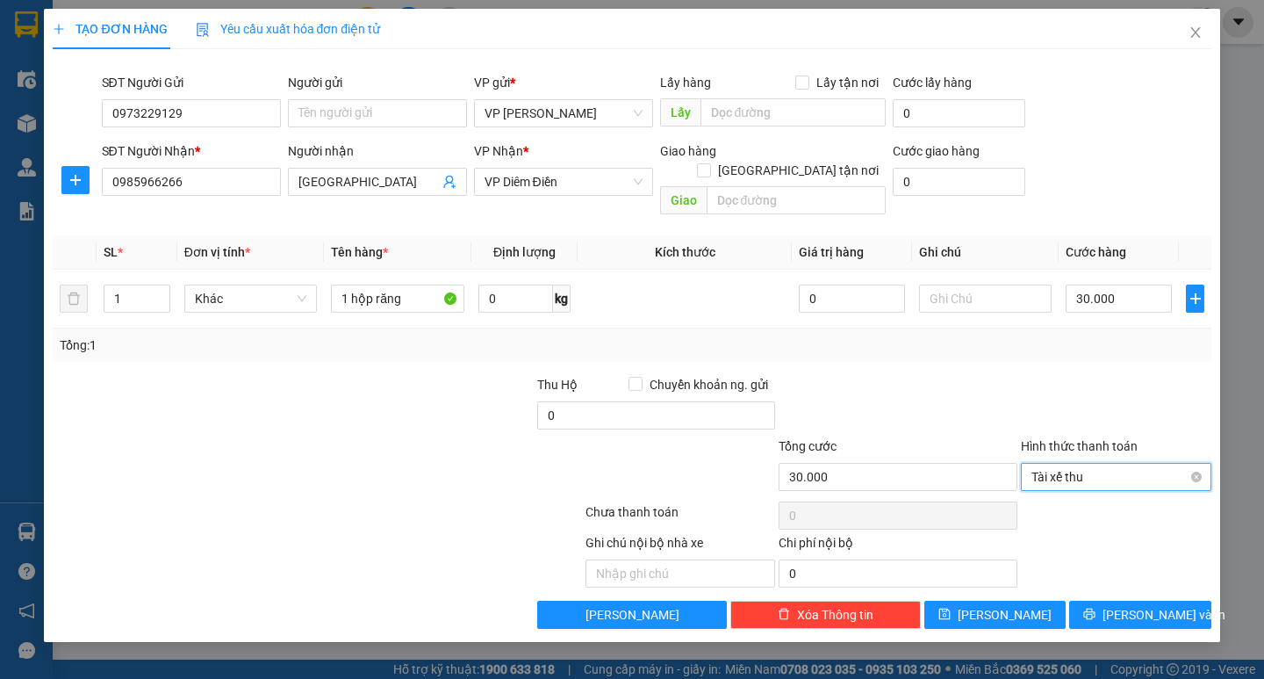
click at [1097, 464] on span "Tài xế thu" at bounding box center [1116, 477] width 169 height 26
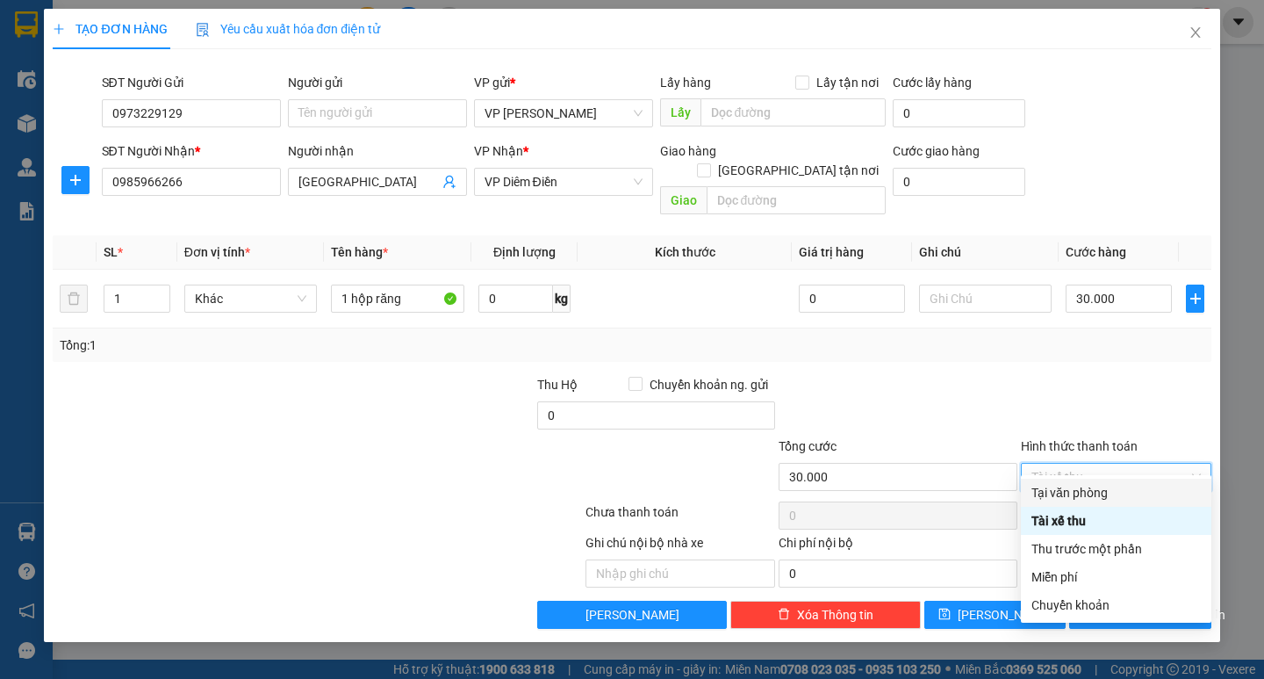
click at [1095, 492] on div "Tại văn phòng" at bounding box center [1116, 492] width 169 height 19
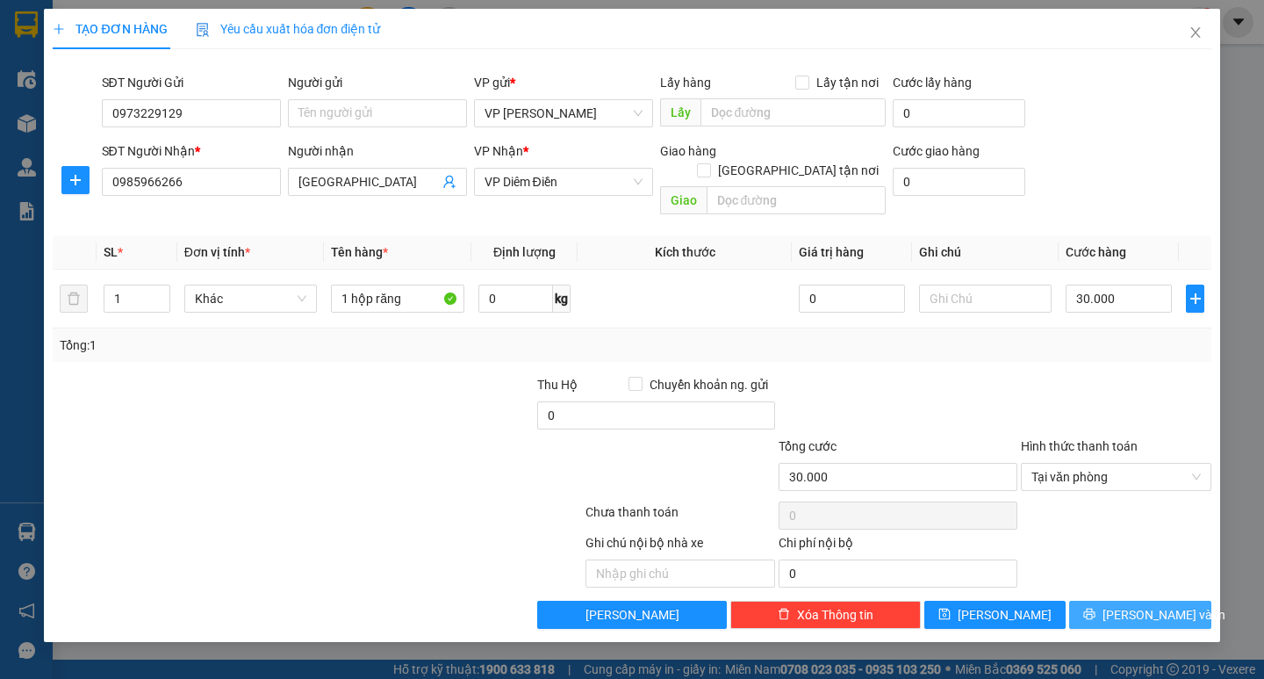
click at [1096, 608] on icon "printer" at bounding box center [1089, 614] width 12 height 12
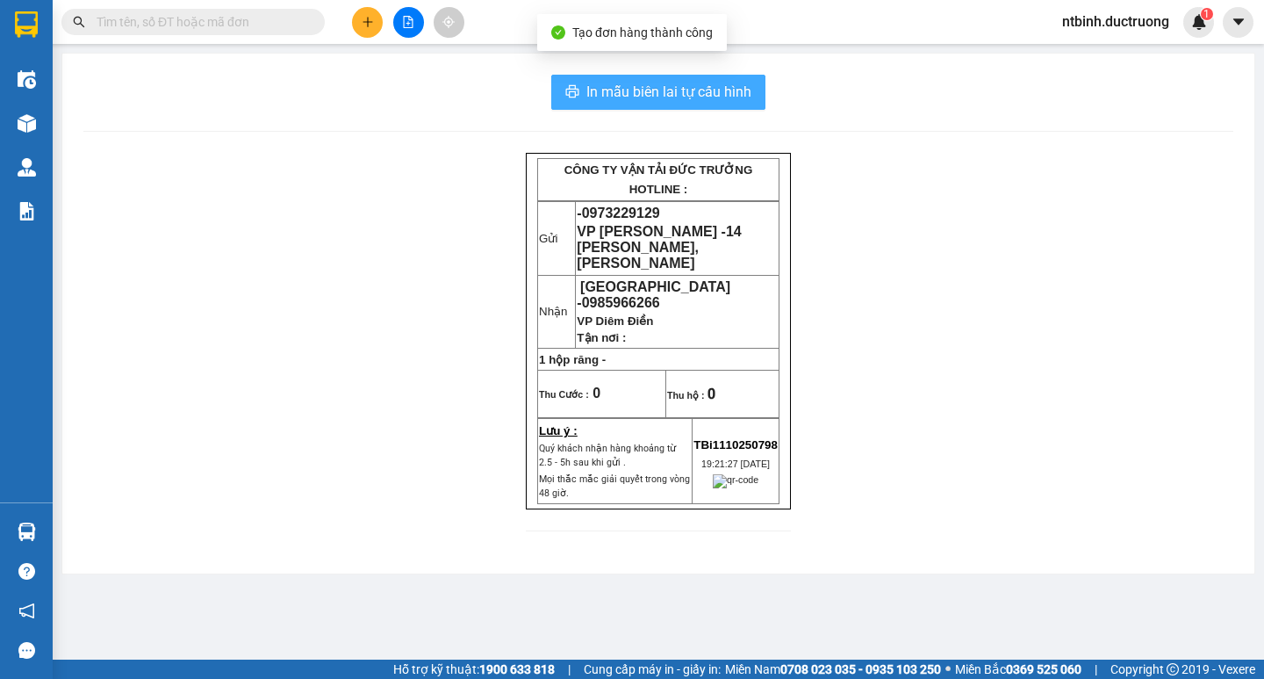
click at [639, 83] on span "In mẫu biên lai tự cấu hình" at bounding box center [668, 92] width 165 height 22
